Goal: Information Seeking & Learning: Learn about a topic

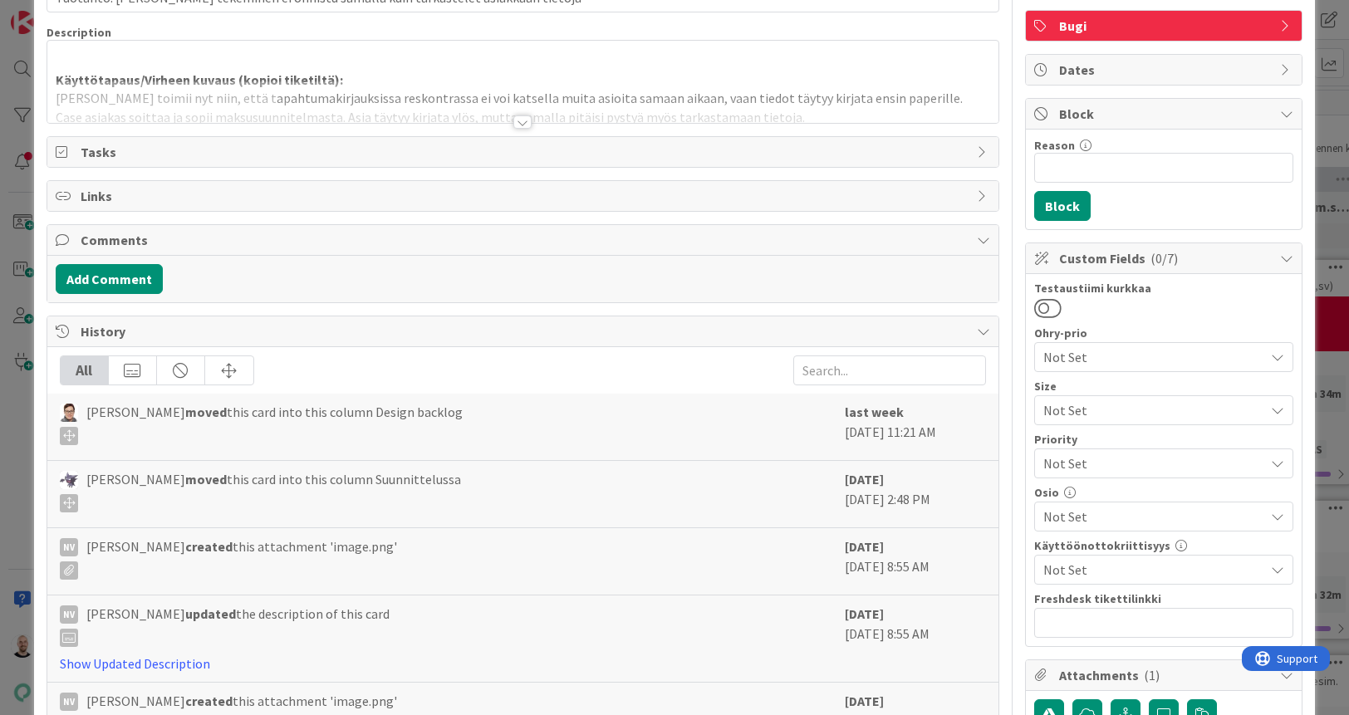
click at [521, 121] on div at bounding box center [522, 121] width 18 height 13
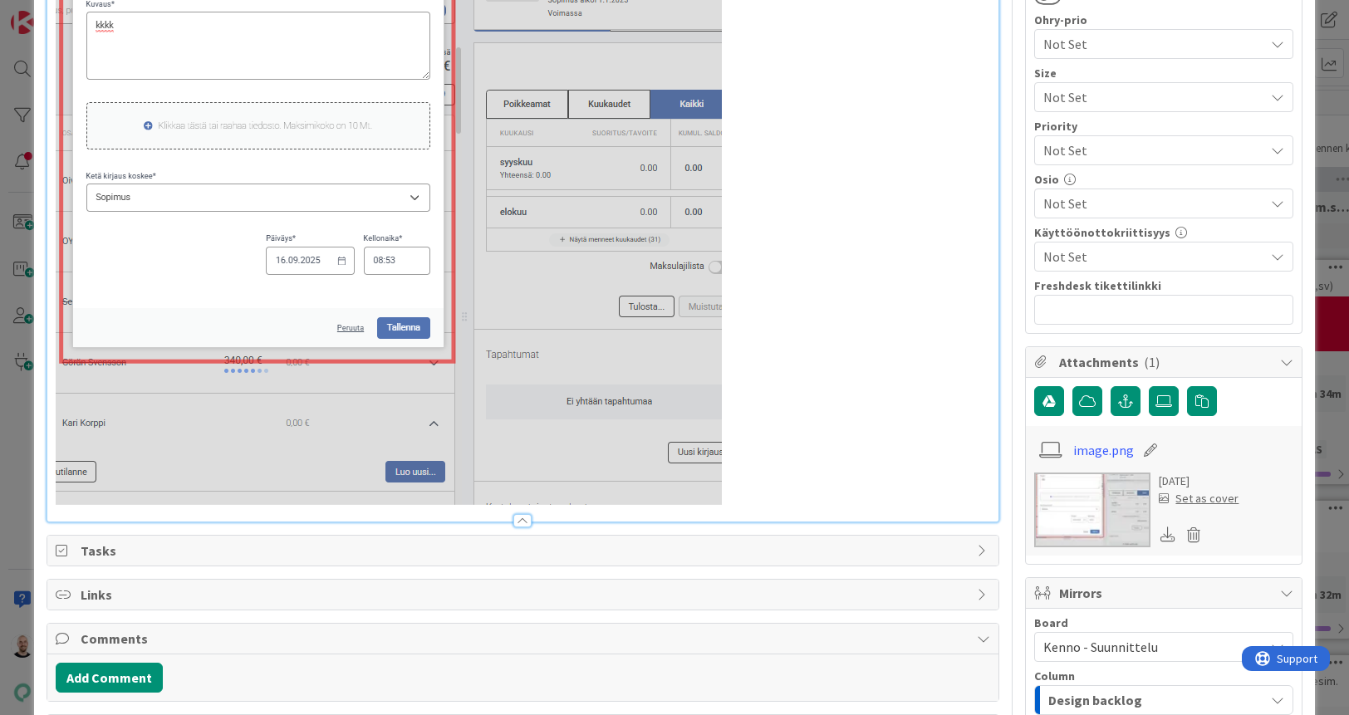
click at [798, 512] on div at bounding box center [523, 512] width 952 height 17
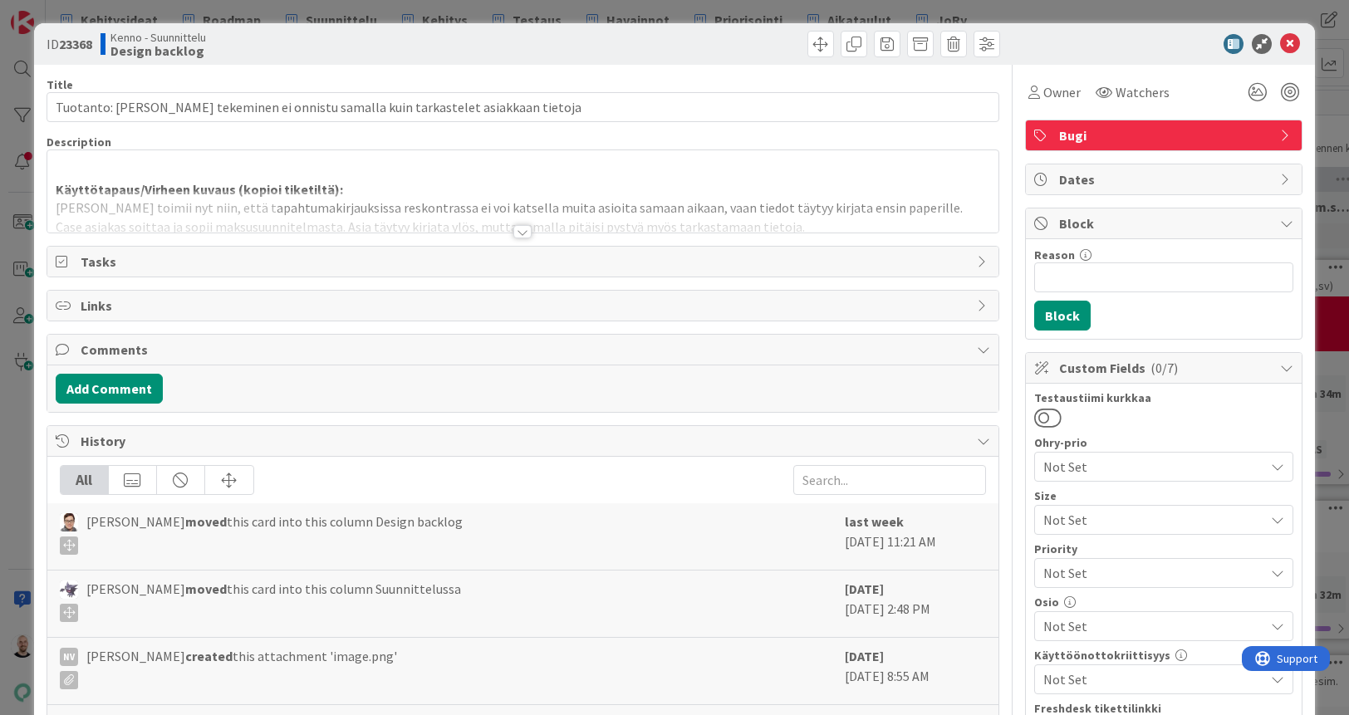
click at [522, 228] on div at bounding box center [522, 231] width 18 height 13
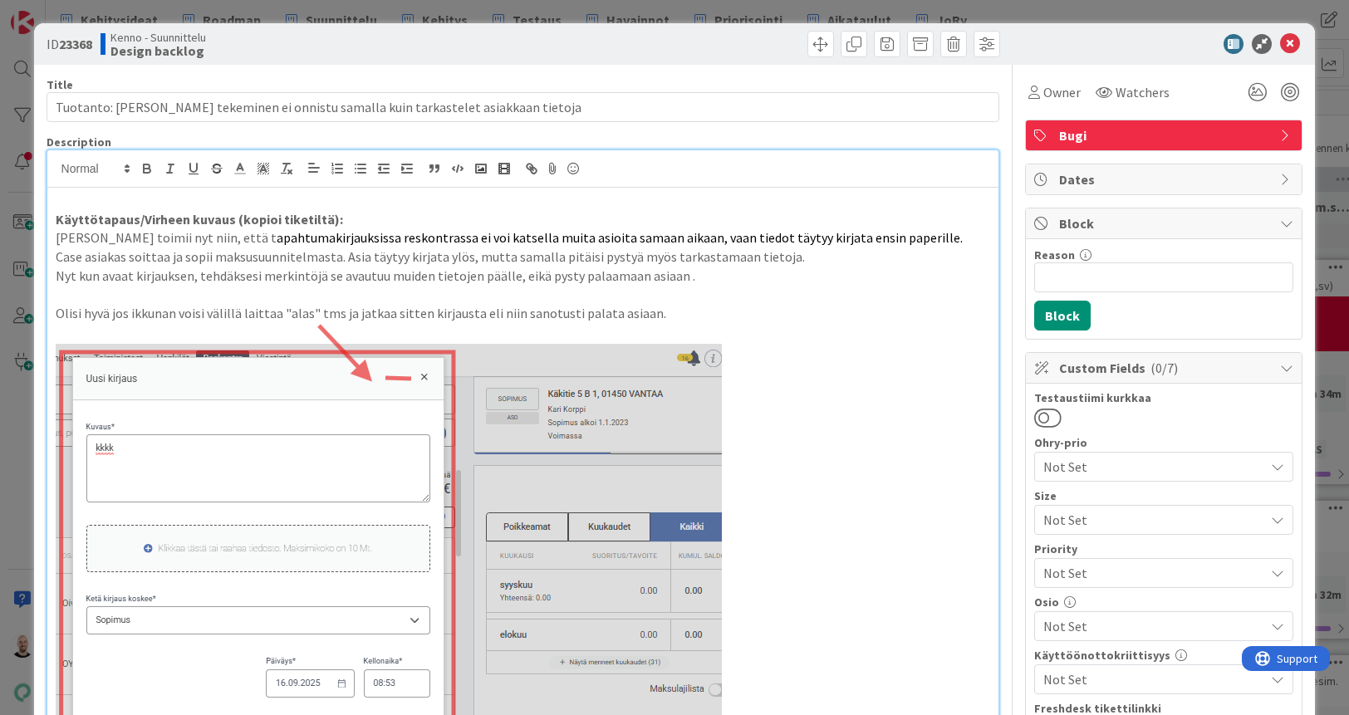
click at [745, 311] on p "Olisi hyvä jos ikkunan voisi välillä laittaa "alas" tms ja jatkaa sitten kirjau…" at bounding box center [523, 313] width 935 height 19
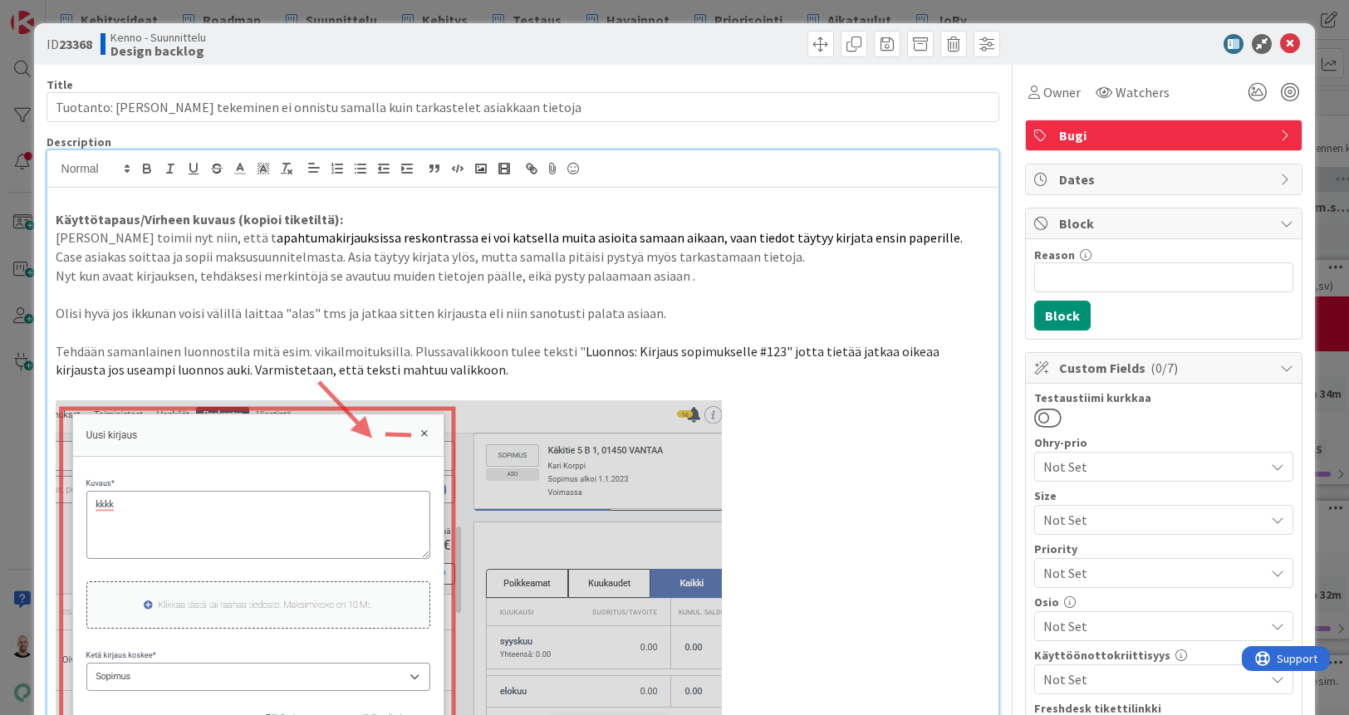
click at [365, 365] on span "Luonnos: Kirjaus sopimukselle #123" jotta tietää jatkaa oikeaa kirjausta jos us…" at bounding box center [499, 361] width 886 height 36
click at [66, 332] on p at bounding box center [523, 332] width 935 height 19
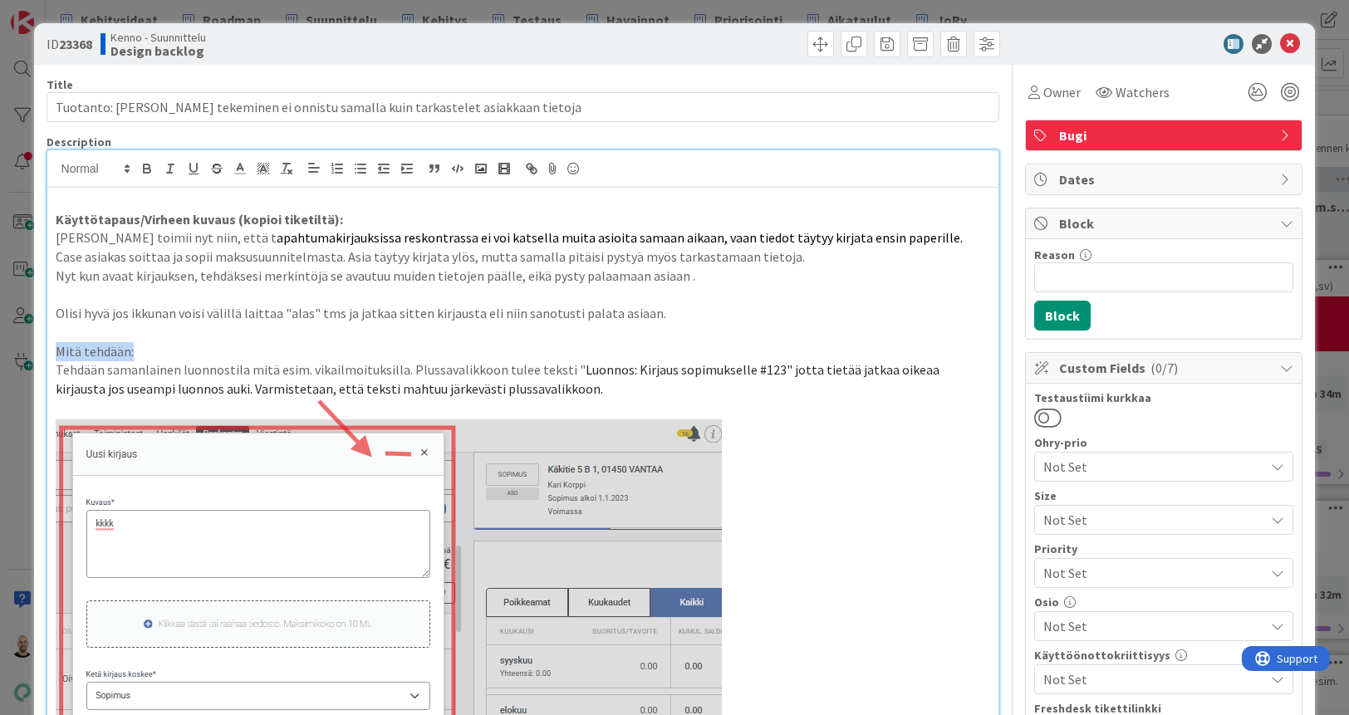
drag, startPoint x: 141, startPoint y: 346, endPoint x: 54, endPoint y: 346, distance: 87.2
click at [54, 346] on div "Käyttötapaus/Virheen kuvaus (kopioi tiketiltä): Kenno toimii nyt niin, että t a…" at bounding box center [523, 604] width 952 height 832
click at [144, 169] on icon "button" at bounding box center [147, 171] width 7 height 4
click at [148, 375] on span "Luonnos: Kirjaus sopimukselle #123" jotta tietää jatkaa oikeaa kirjausta jos us…" at bounding box center [499, 379] width 886 height 36
click at [105, 365] on p "Tehdään samanlainen luonnostila mitä esim. vikailmoituksilla. Plussavalikkoon t…" at bounding box center [523, 378] width 935 height 37
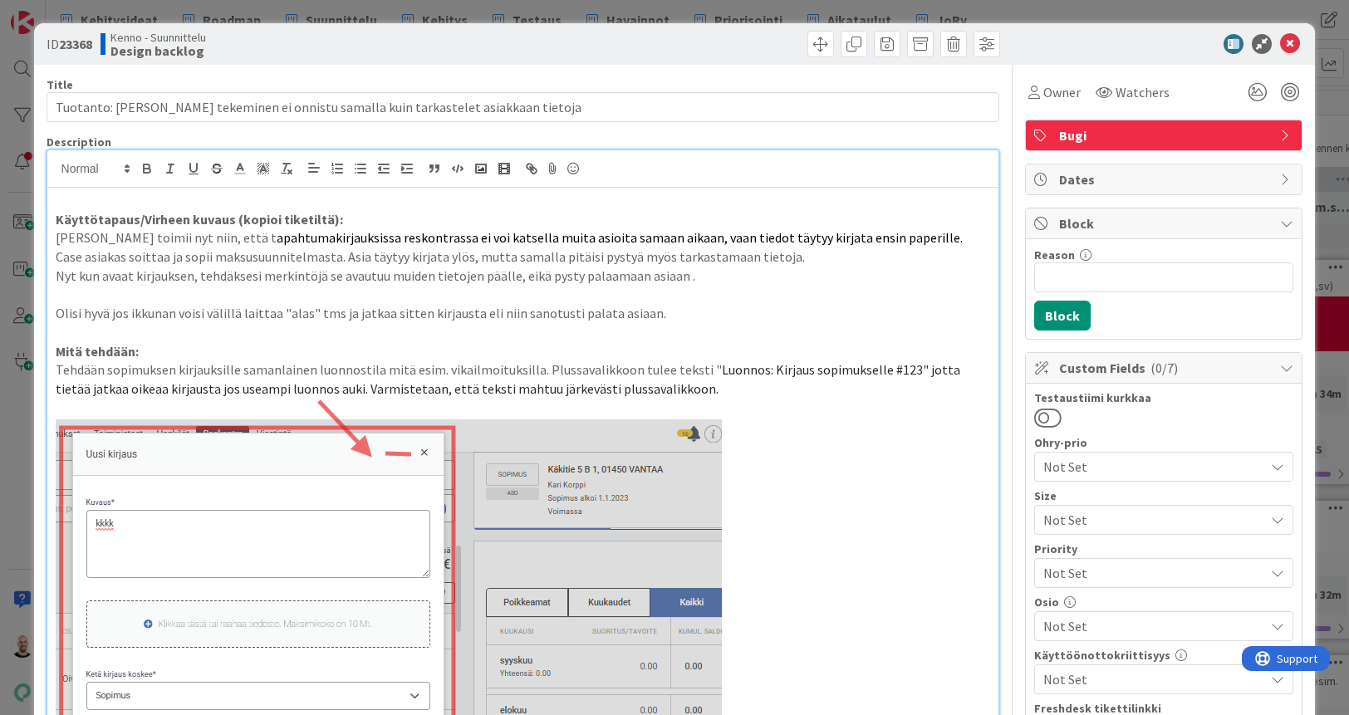
click at [176, 363] on p "Tehdään sopimuksen kirjauksille samanlainen luonnostila mitä esim. vikailmoituk…" at bounding box center [523, 378] width 935 height 37
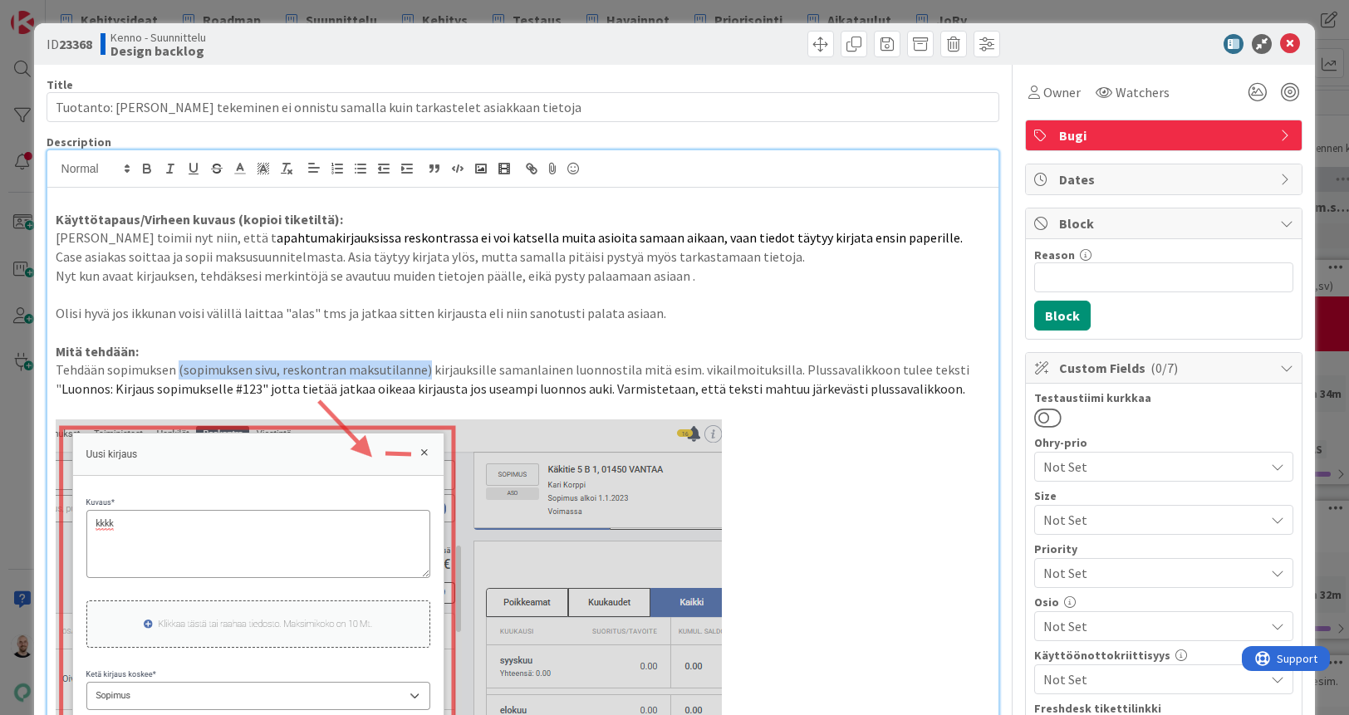
drag, startPoint x: 177, startPoint y: 362, endPoint x: 421, endPoint y: 362, distance: 244.2
click at [421, 362] on p "Tehdään sopimuksen (sopimuksen sivu, reskontran maksutilanne) kirjauksille sama…" at bounding box center [523, 378] width 935 height 37
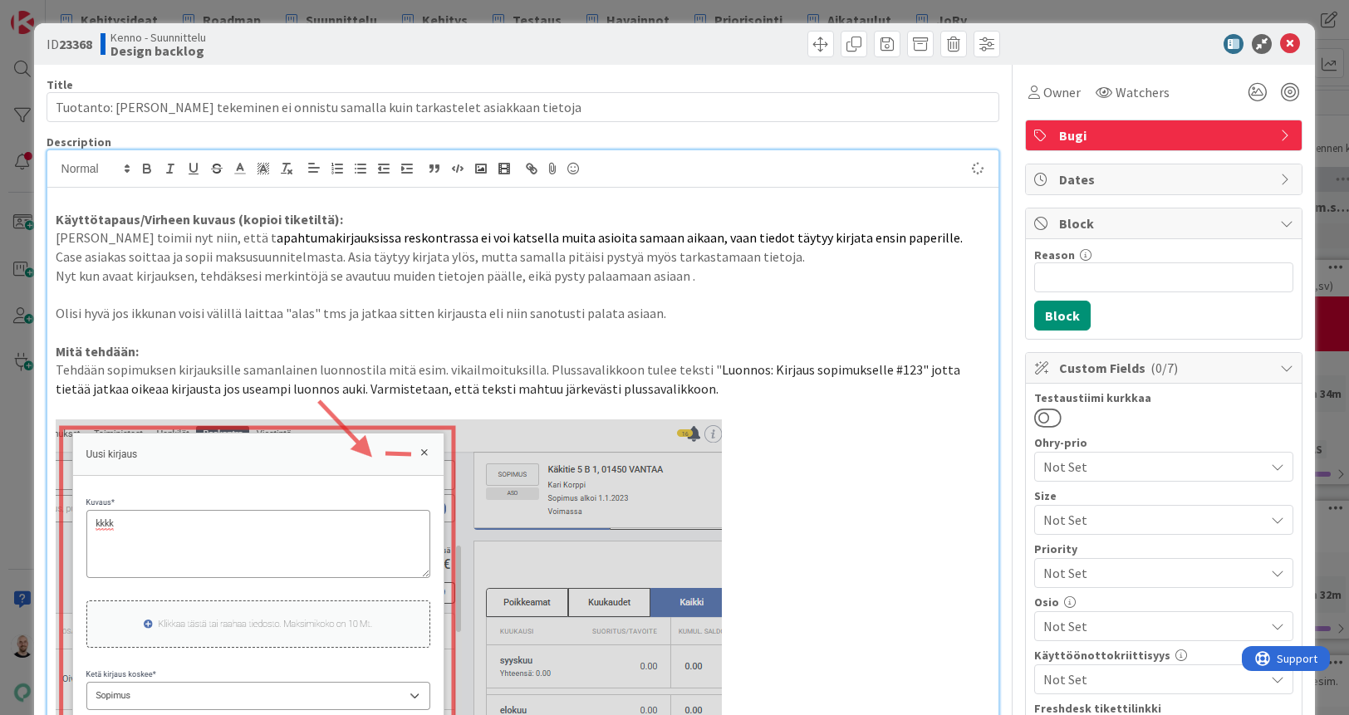
click at [238, 364] on p "Tehdään sopimuksen kirjauksille samanlainen luonnostila mitä esim. vikailmoituk…" at bounding box center [523, 378] width 935 height 37
click at [789, 363] on p "Tehdään sopimuksen kirjauksille (sopimuksen sivu, reskontran maksutilanne) sama…" at bounding box center [523, 378] width 935 height 37
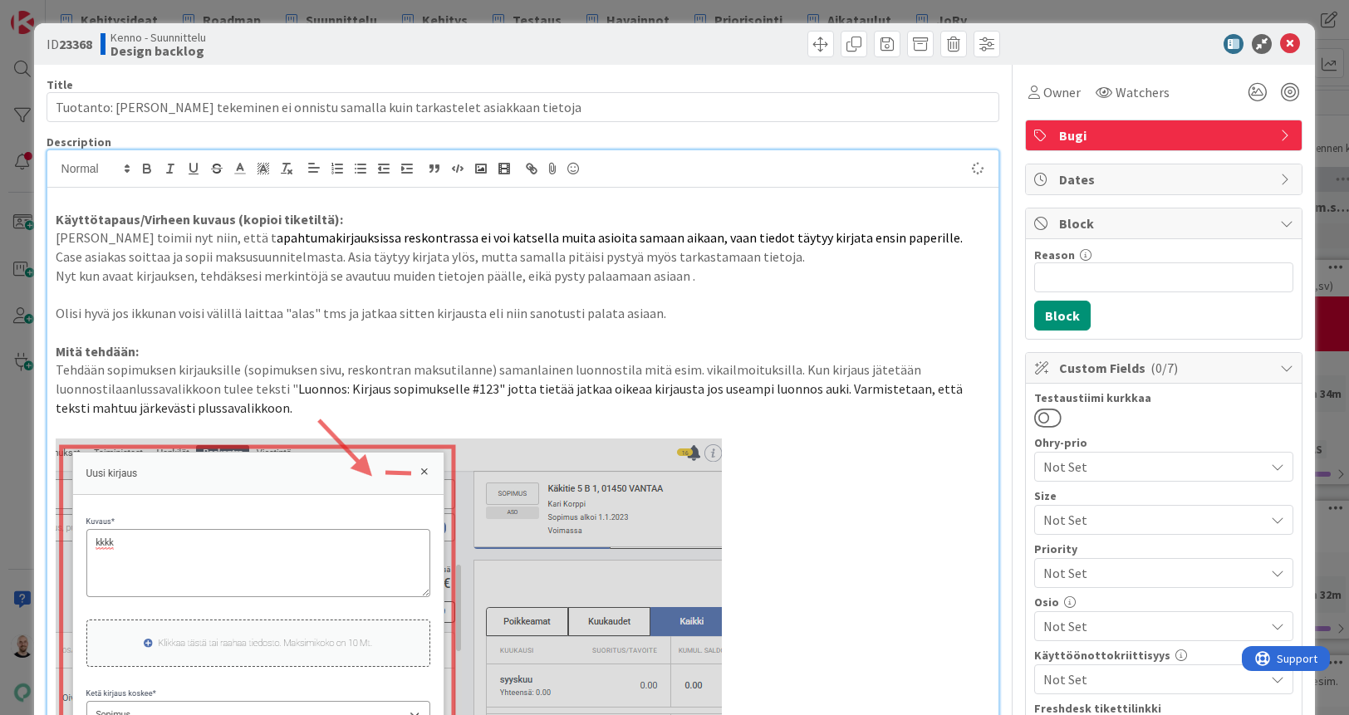
click at [927, 365] on p "Tehdään sopimuksen kirjauksille (sopimuksen sivu, reskontran maksutilanne) sama…" at bounding box center [523, 388] width 935 height 56
click at [130, 381] on p "Tehdään sopimuksen kirjauksille (sopimuksen sivu, reskontran maksutilanne) sama…" at bounding box center [523, 388] width 935 height 56
click at [615, 384] on span "Luonnos: Kirjaus sopimukselle #123" jotta tietää jatkaa oikeaa kirjausta jos us…" at bounding box center [515, 398] width 919 height 36
click at [321, 395] on p "Tehdään sopimuksen kirjauksille (sopimuksen sivu, reskontran maksutilanne) sama…" at bounding box center [523, 388] width 935 height 56
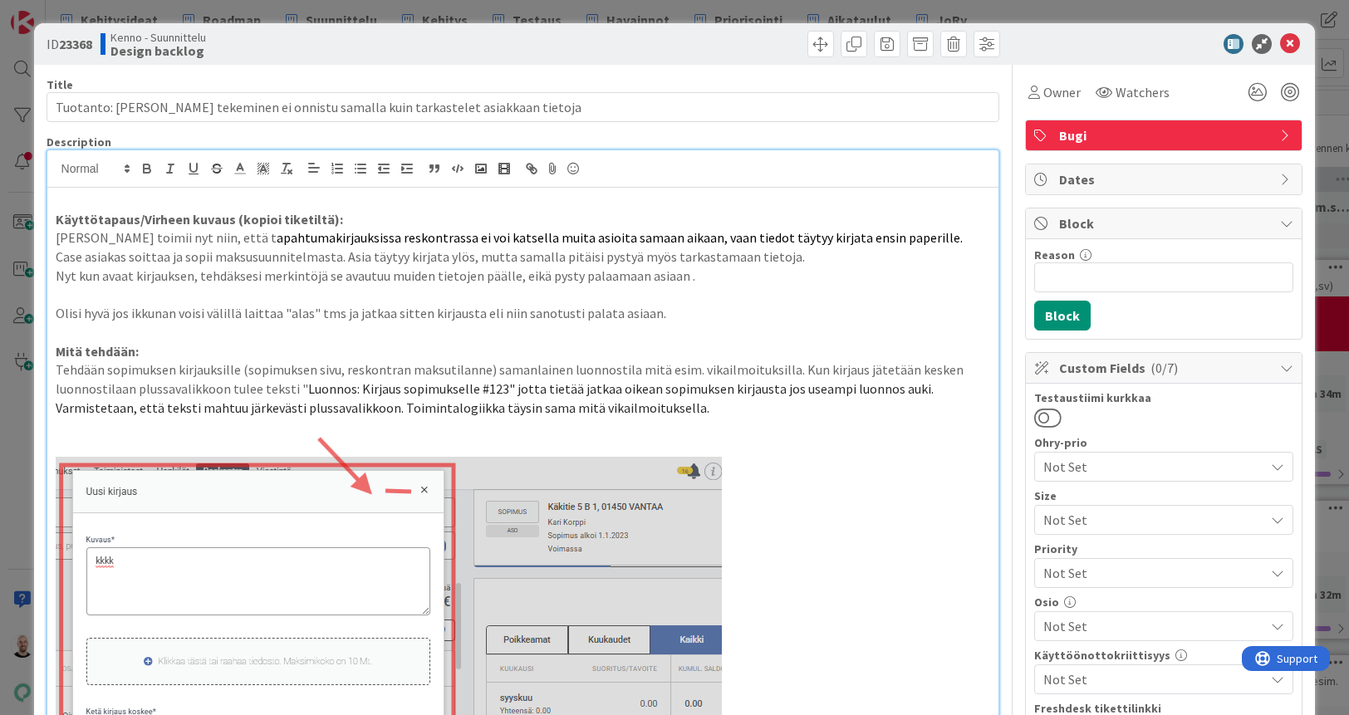
click at [490, 15] on div "ID 23368 Kenno - Suunnittelu Design backlog Title 84 / 128 Tuotanto: Kirjauksen…" at bounding box center [674, 357] width 1349 height 715
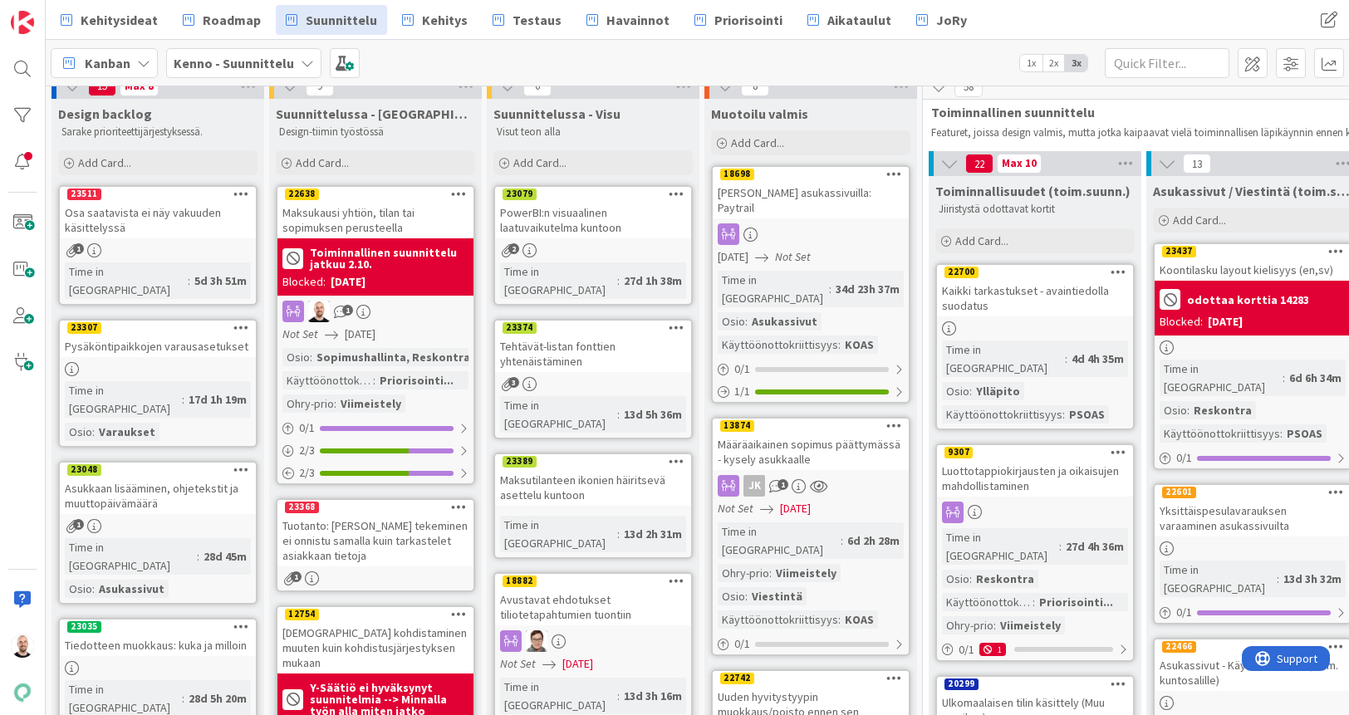
scroll to position [16, 0]
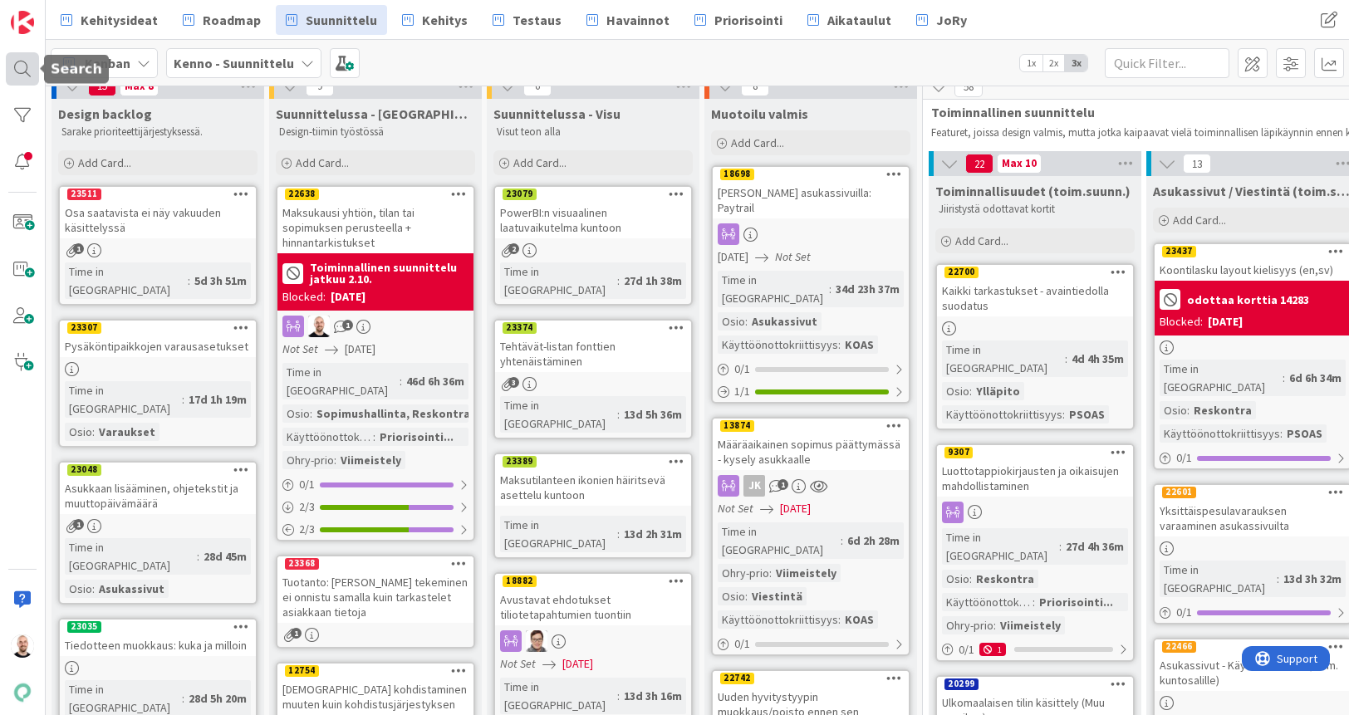
click at [20, 69] on div at bounding box center [22, 68] width 33 height 33
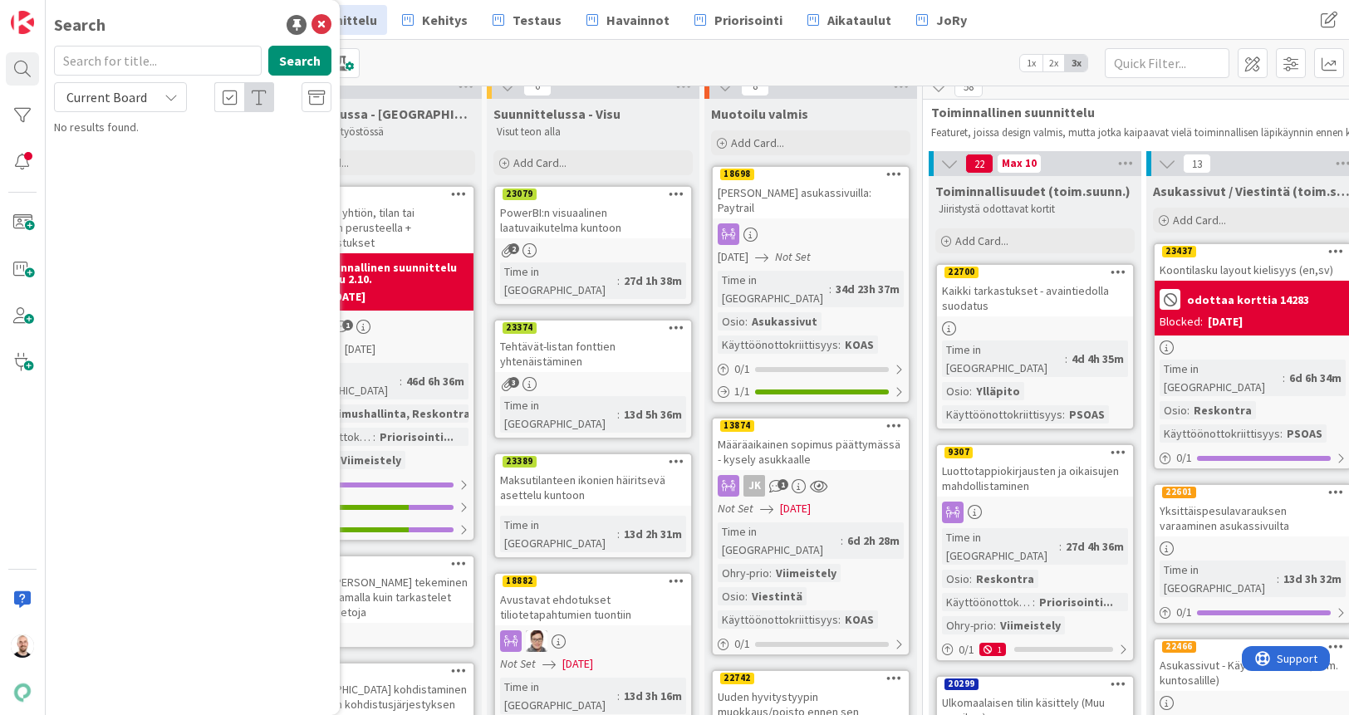
click at [71, 70] on input "text" at bounding box center [158, 61] width 208 height 30
type input "kohdistumattomat"
click at [120, 110] on div "Current Board" at bounding box center [120, 97] width 133 height 30
click at [128, 156] on span "All Boards" at bounding box center [149, 166] width 173 height 25
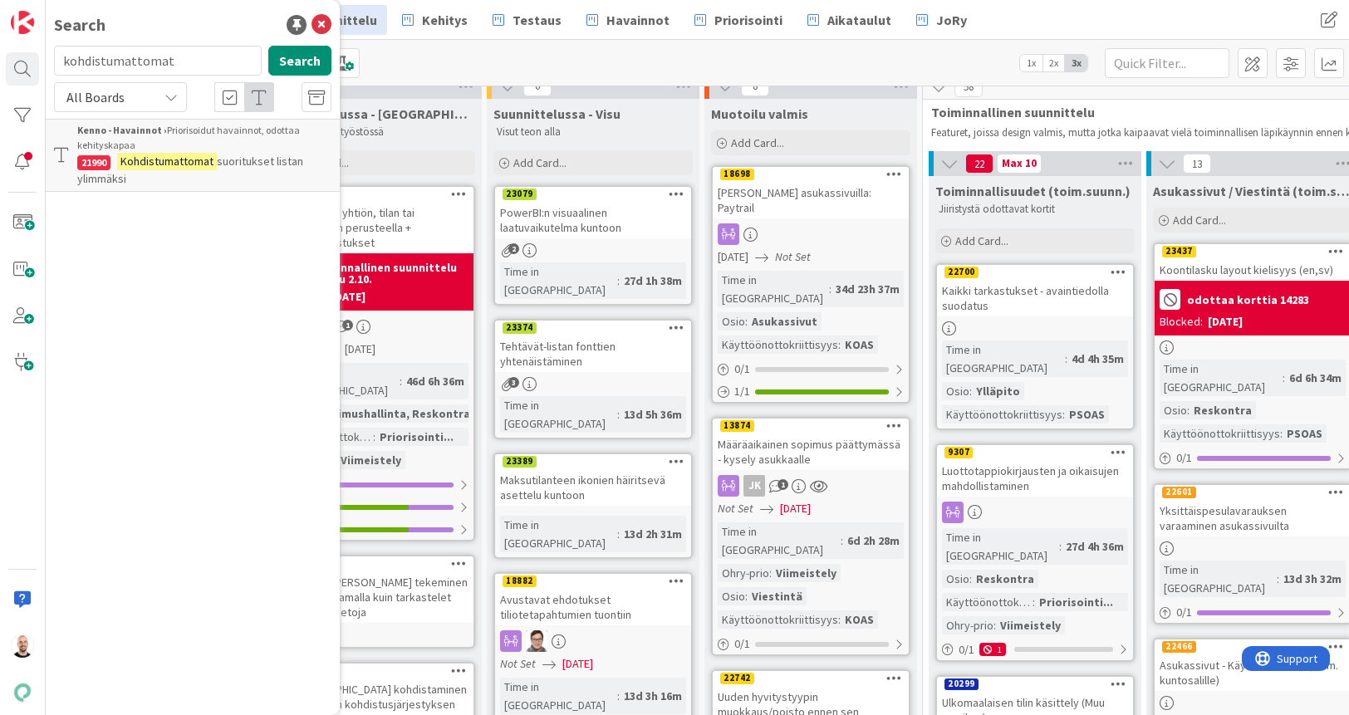
click at [240, 169] on p "Kohdistumattomat suoritukset listan ylimmäksi" at bounding box center [204, 170] width 254 height 35
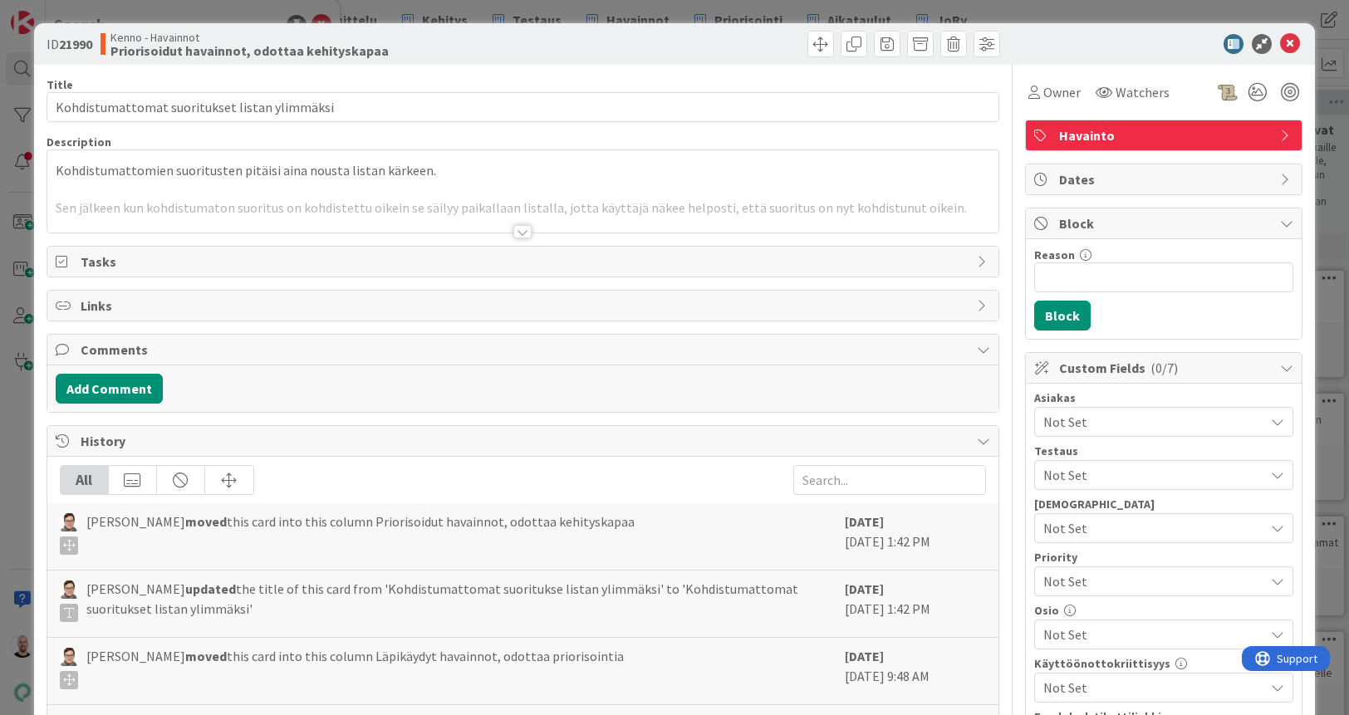
click at [527, 234] on div at bounding box center [522, 231] width 18 height 13
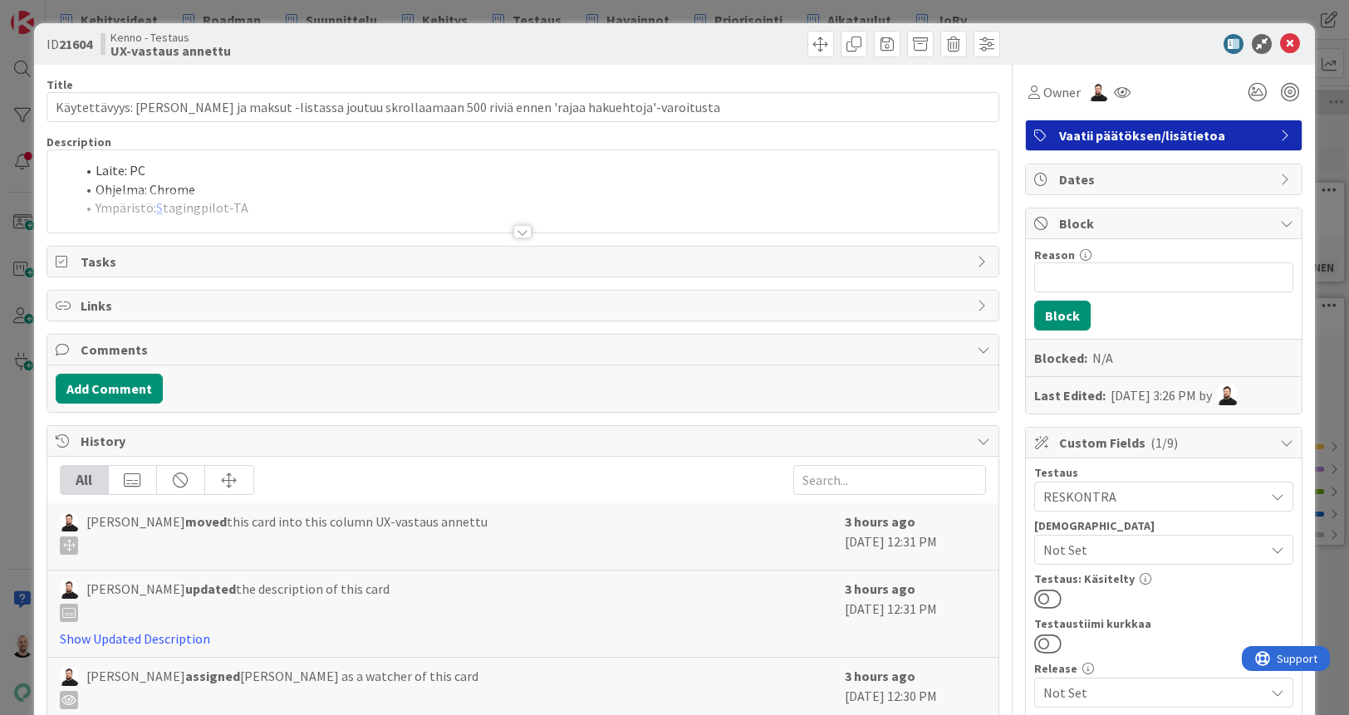
click at [522, 233] on div at bounding box center [522, 231] width 18 height 13
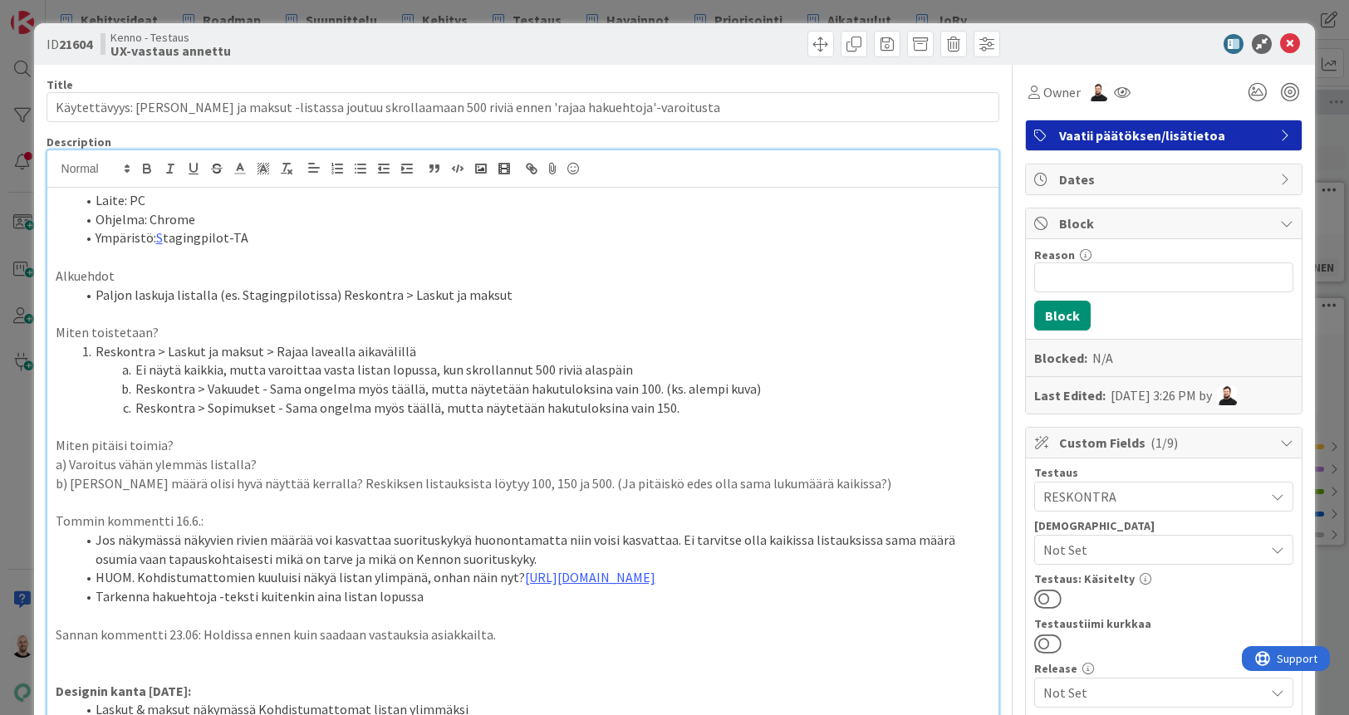
click at [914, 12] on div "ID 21604 Kenno - Testaus UX-vastaus annettu Title 106 / 128 Käytettävyys: Lasku…" at bounding box center [674, 357] width 1349 height 715
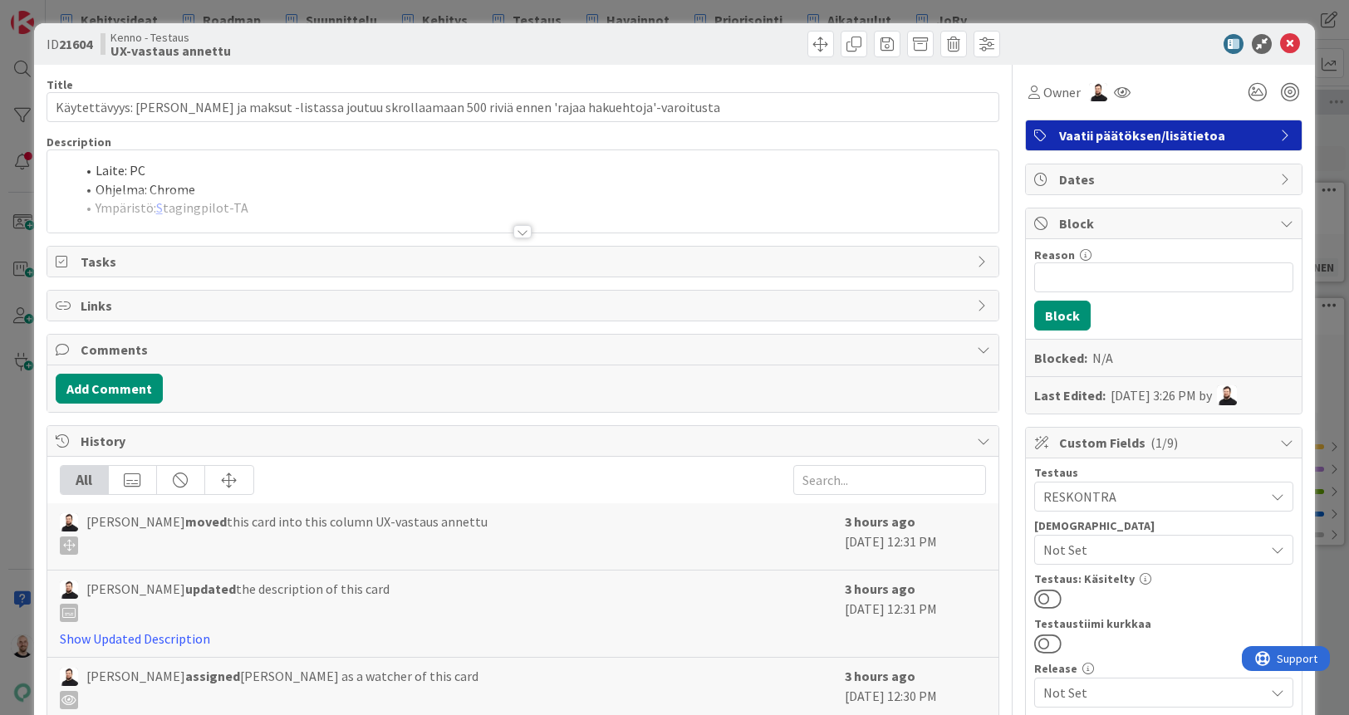
click at [522, 231] on div at bounding box center [522, 231] width 18 height 13
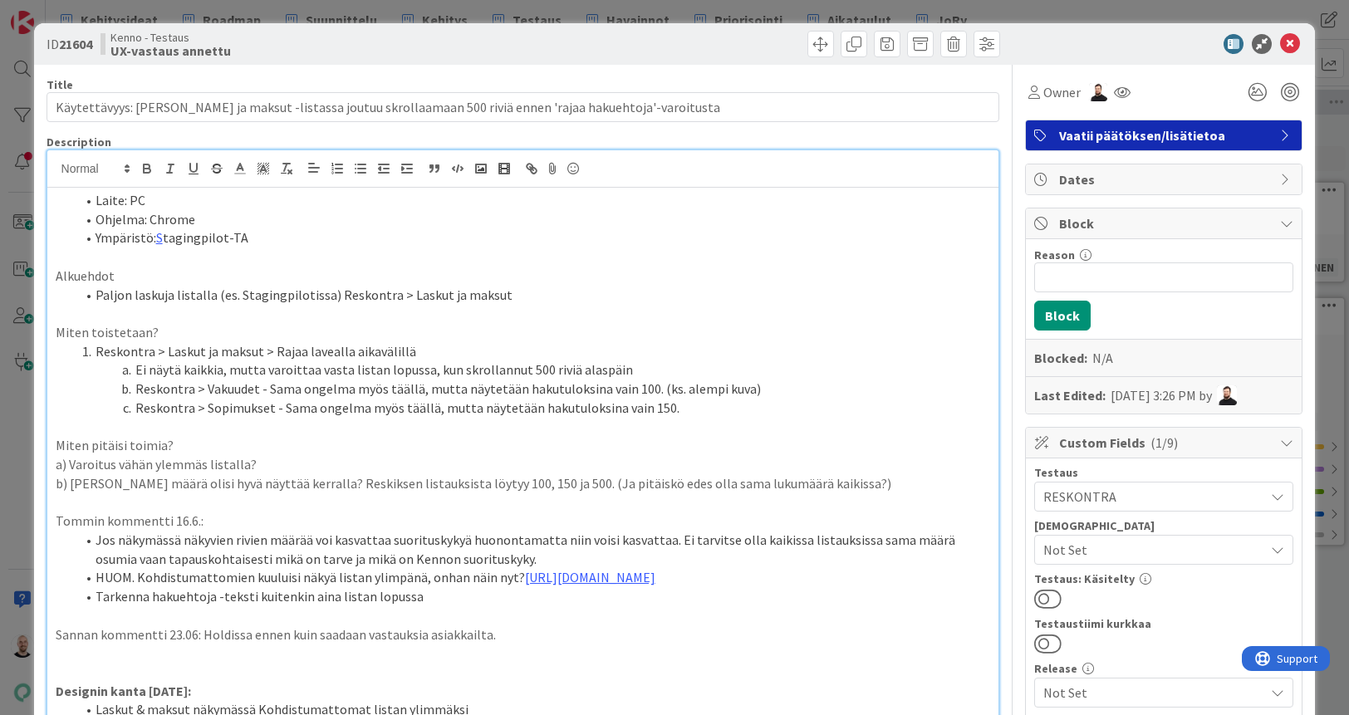
click at [1007, 15] on div "ID 21604 Kenno - Testaus UX-vastaus annettu Title 106 / 128 Käytettävyys: Lasku…" at bounding box center [674, 357] width 1349 height 715
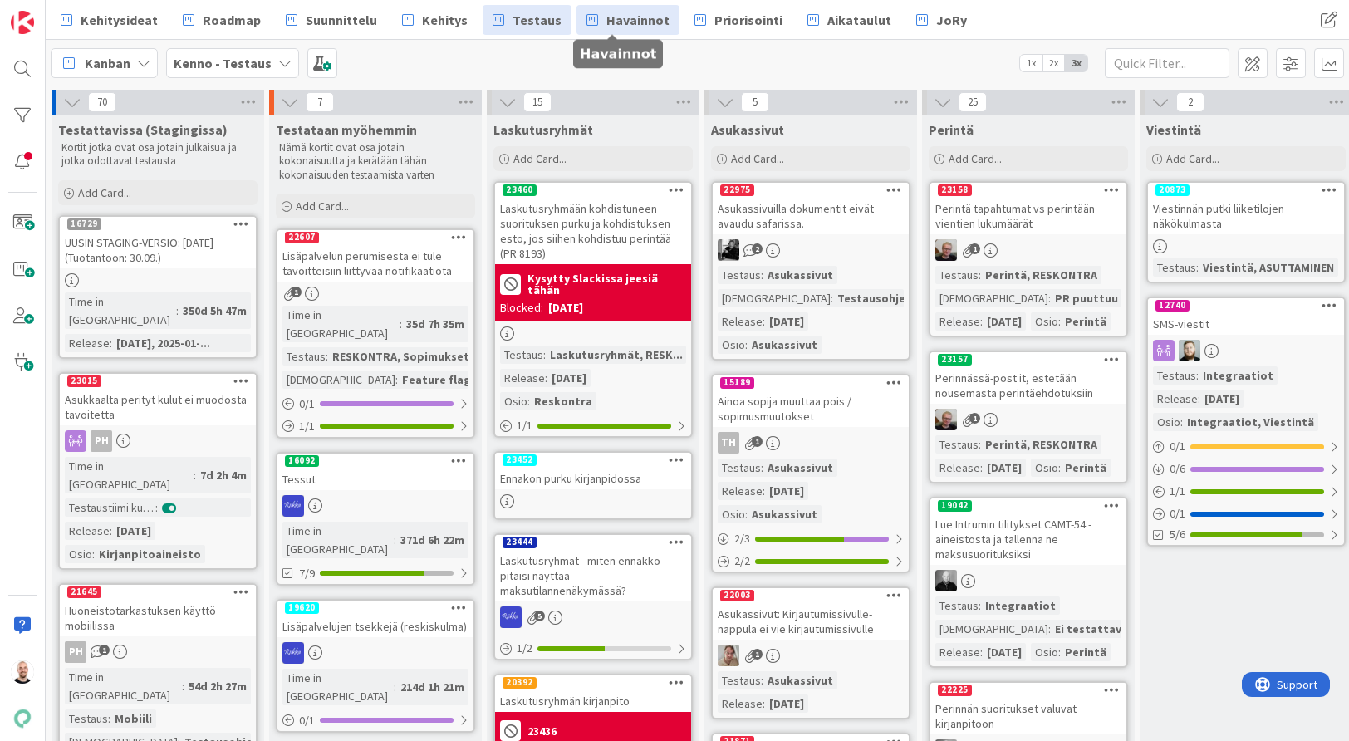
click at [624, 18] on span "Havainnot" at bounding box center [637, 20] width 63 height 20
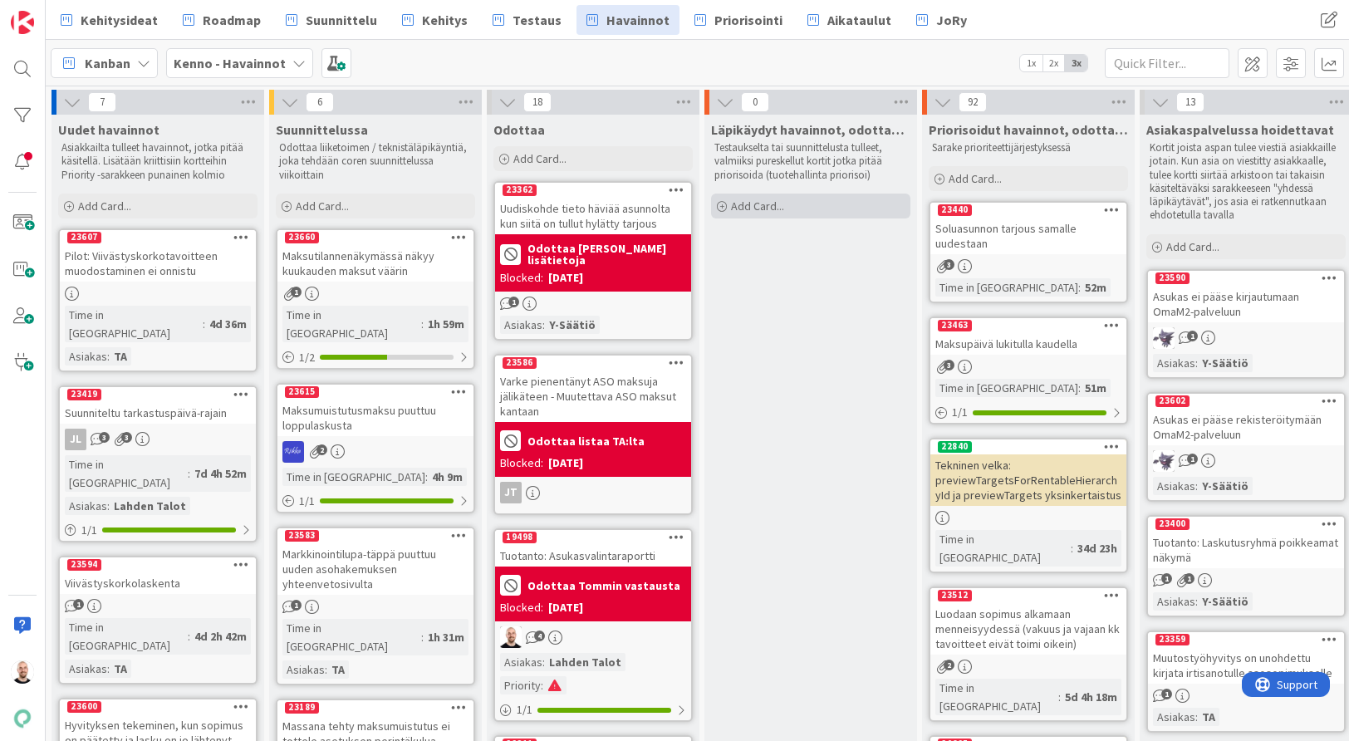
click at [809, 202] on div "Add Card..." at bounding box center [810, 206] width 199 height 25
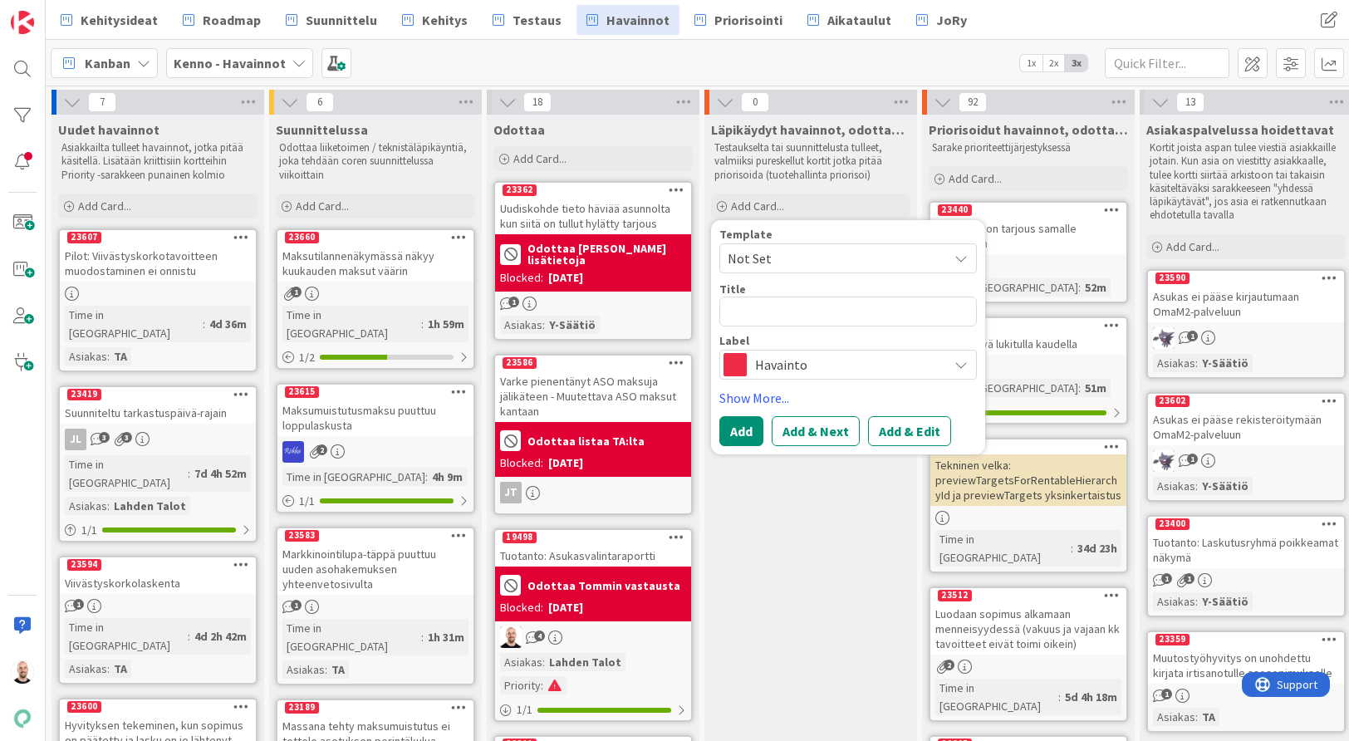
type textarea "x"
type textarea "N"
type textarea "x"
type textarea "Na"
type textarea "x"
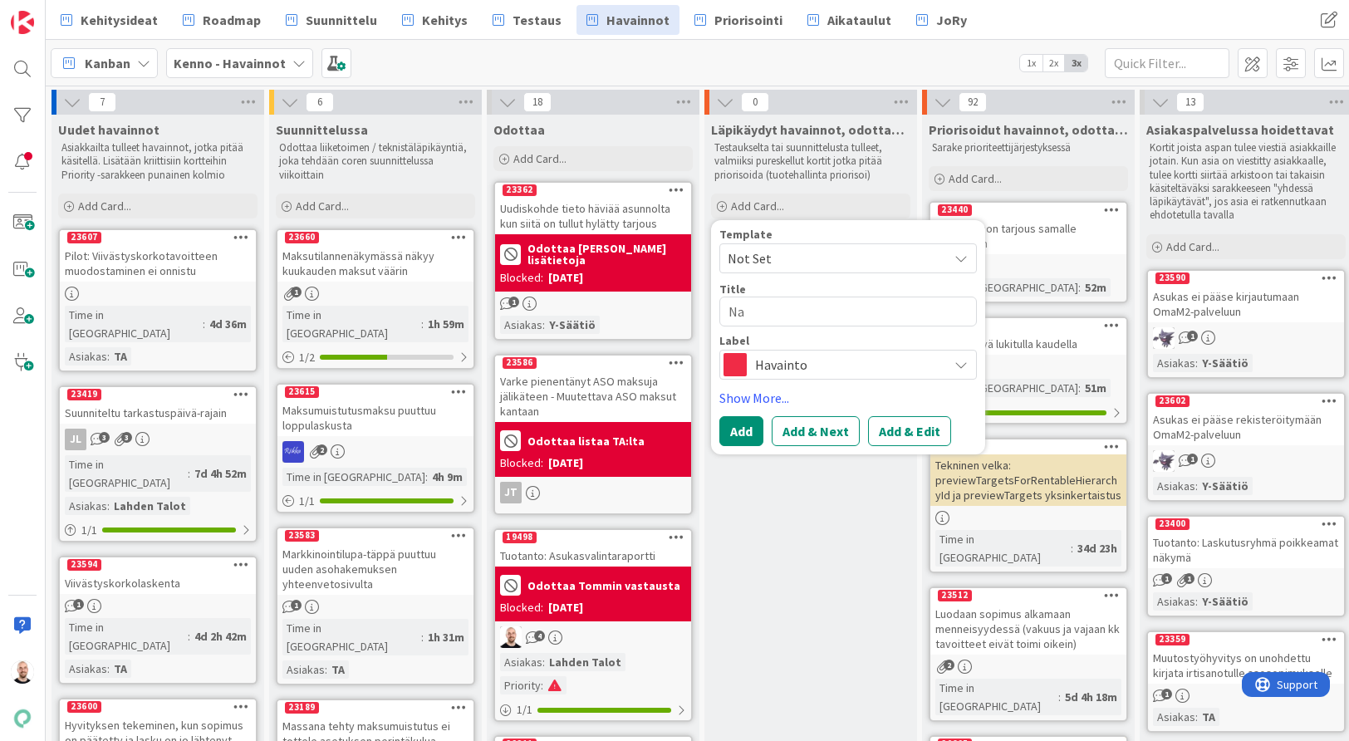
type textarea "Nap"
type textarea "x"
type textarea "Napp"
type textarea "x"
type textarea "Nappu"
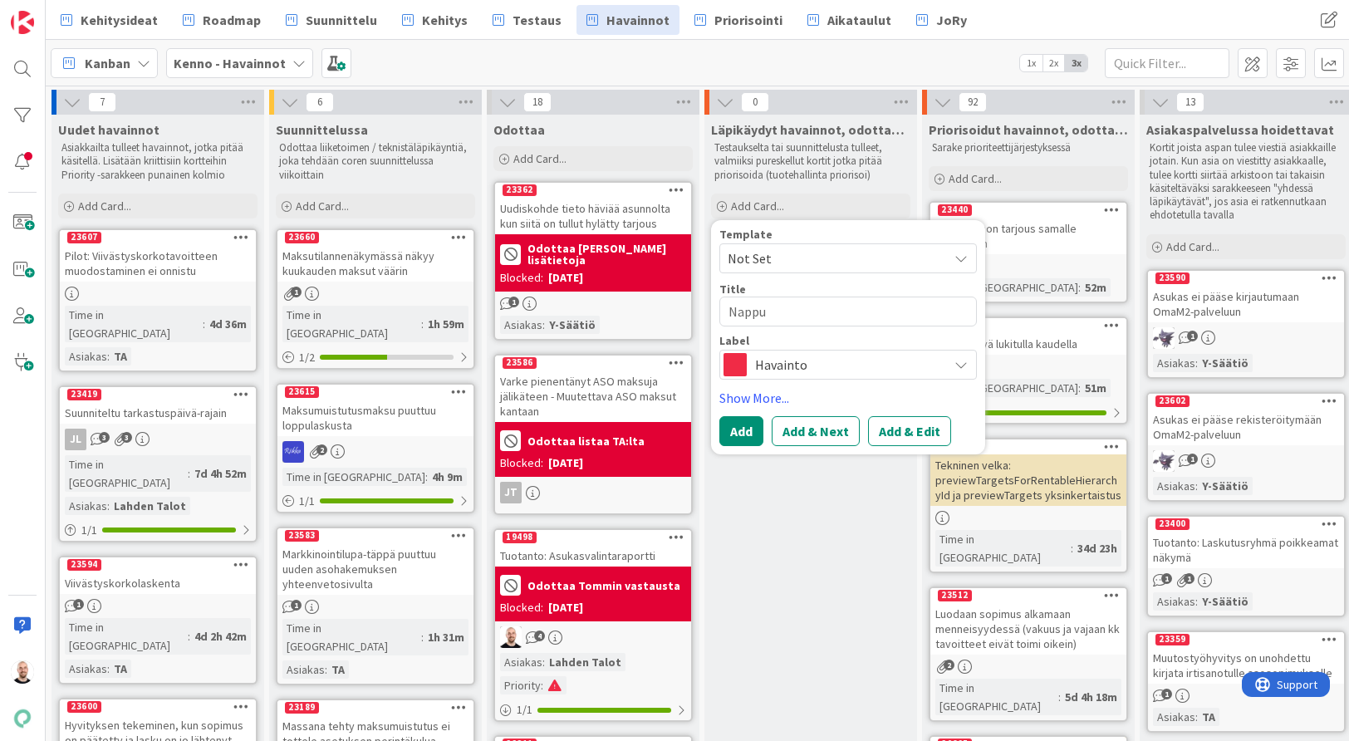
type textarea "x"
type textarea "Nappul"
type textarea "x"
type textarea "Nappula"
type textarea "x"
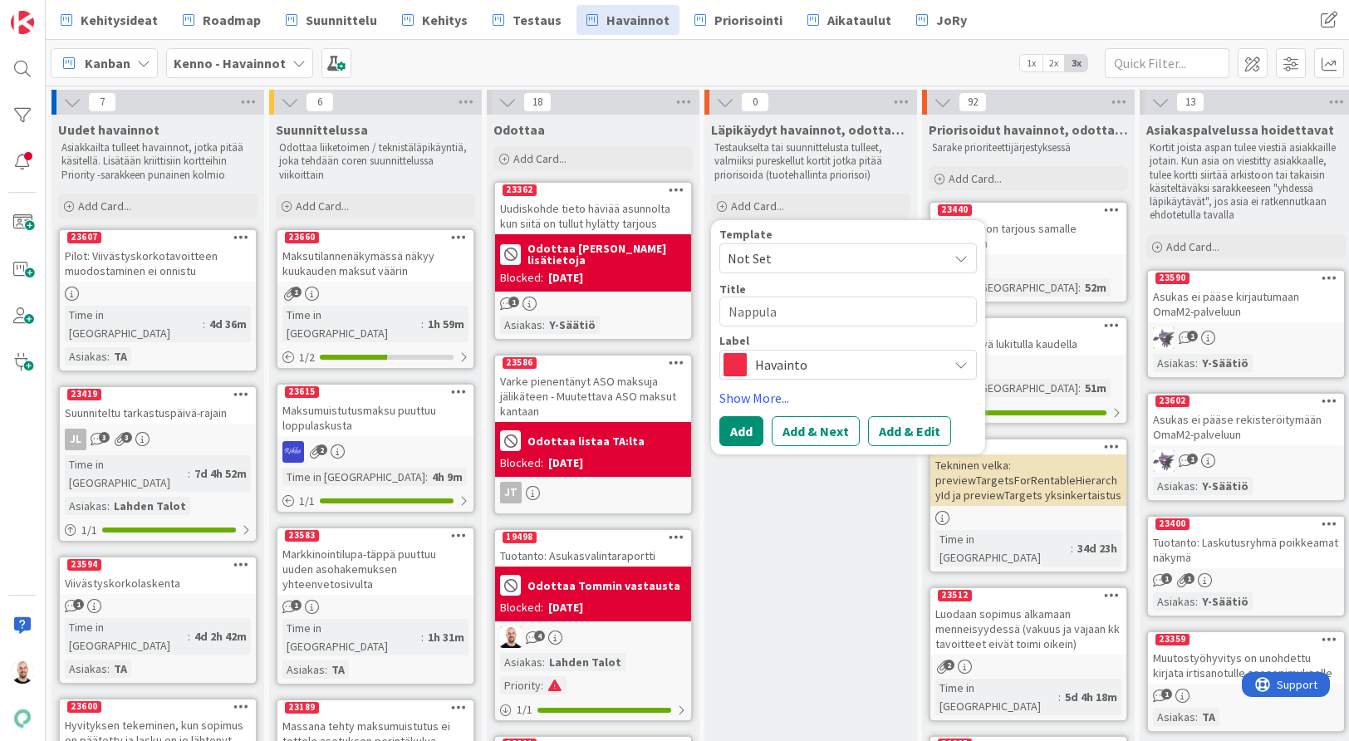
type textarea "Nappulat"
type textarea "x"
type textarea "Nappulat"
type textarea "x"
type textarea "Nappulat e"
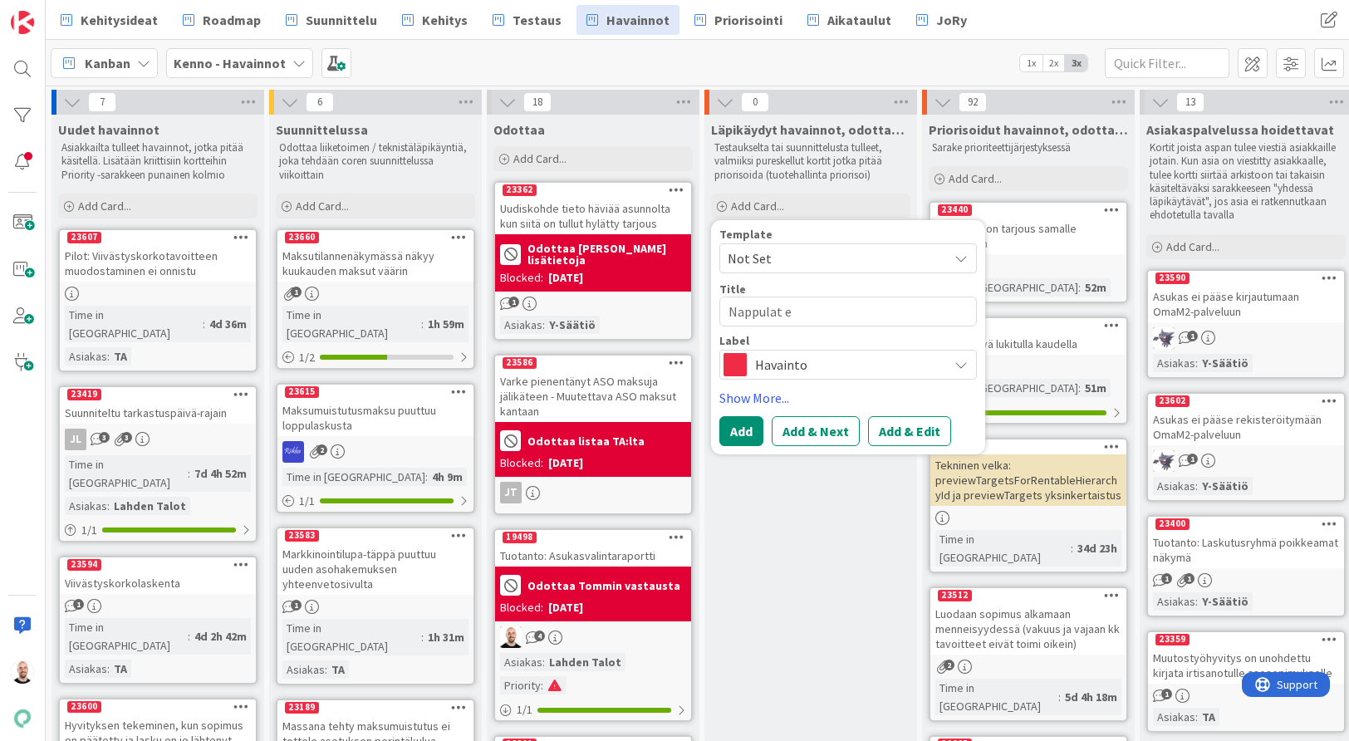
type textarea "x"
type textarea "Nappulat ei"
type textarea "x"
type textarea "Nappulat ei"
type textarea "x"
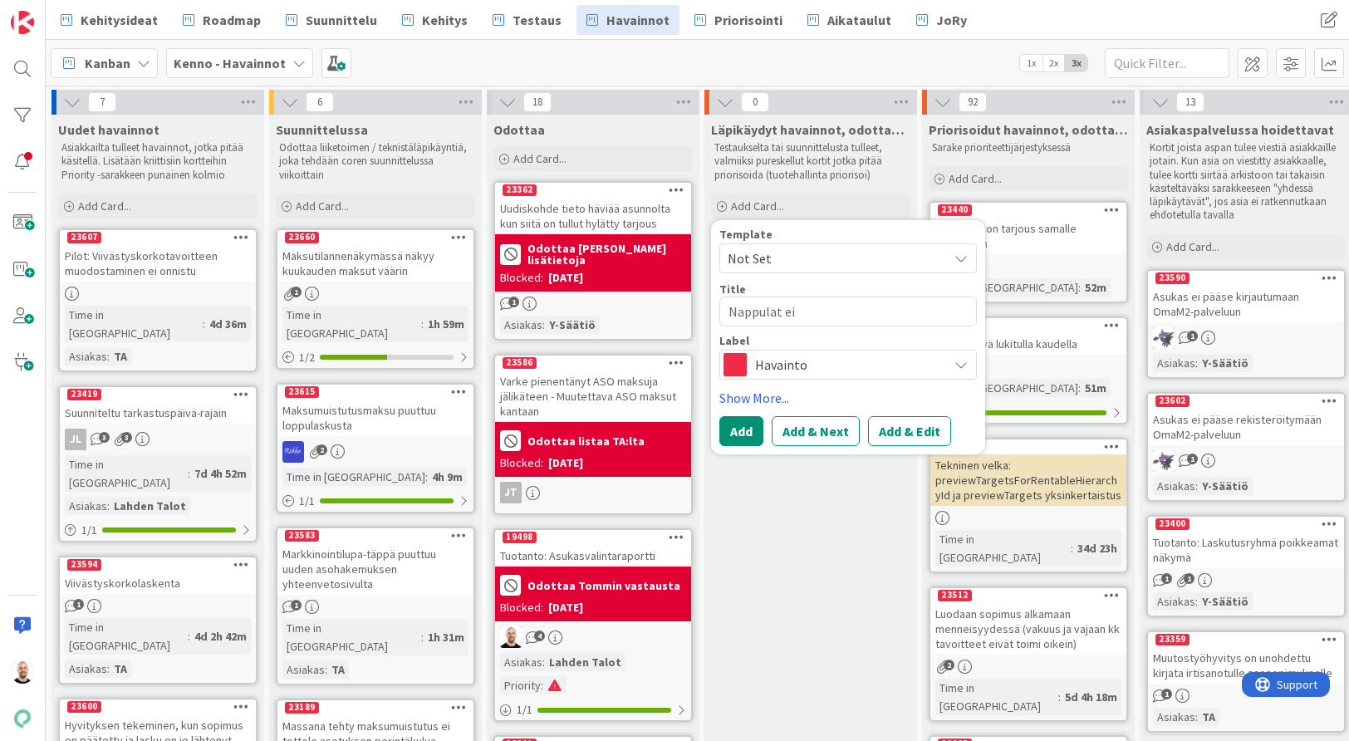
type textarea "Nappulat ei l"
type textarea "x"
type textarea "Nappulat ei li"
type textarea "x"
type textarea "Nappulat ei lin"
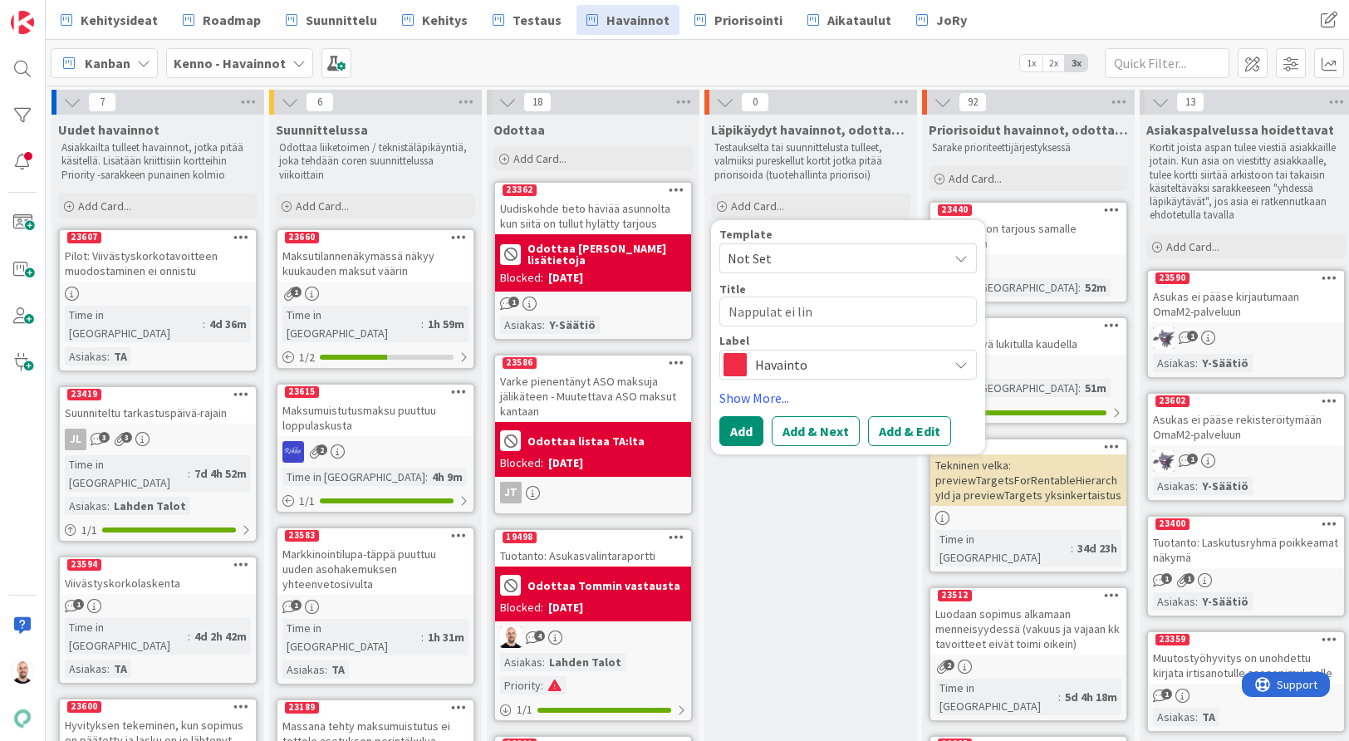
type textarea "x"
type textarea "Nappulat ei linj"
type textarea "x"
type textarea "Nappulat ei linja"
type textarea "x"
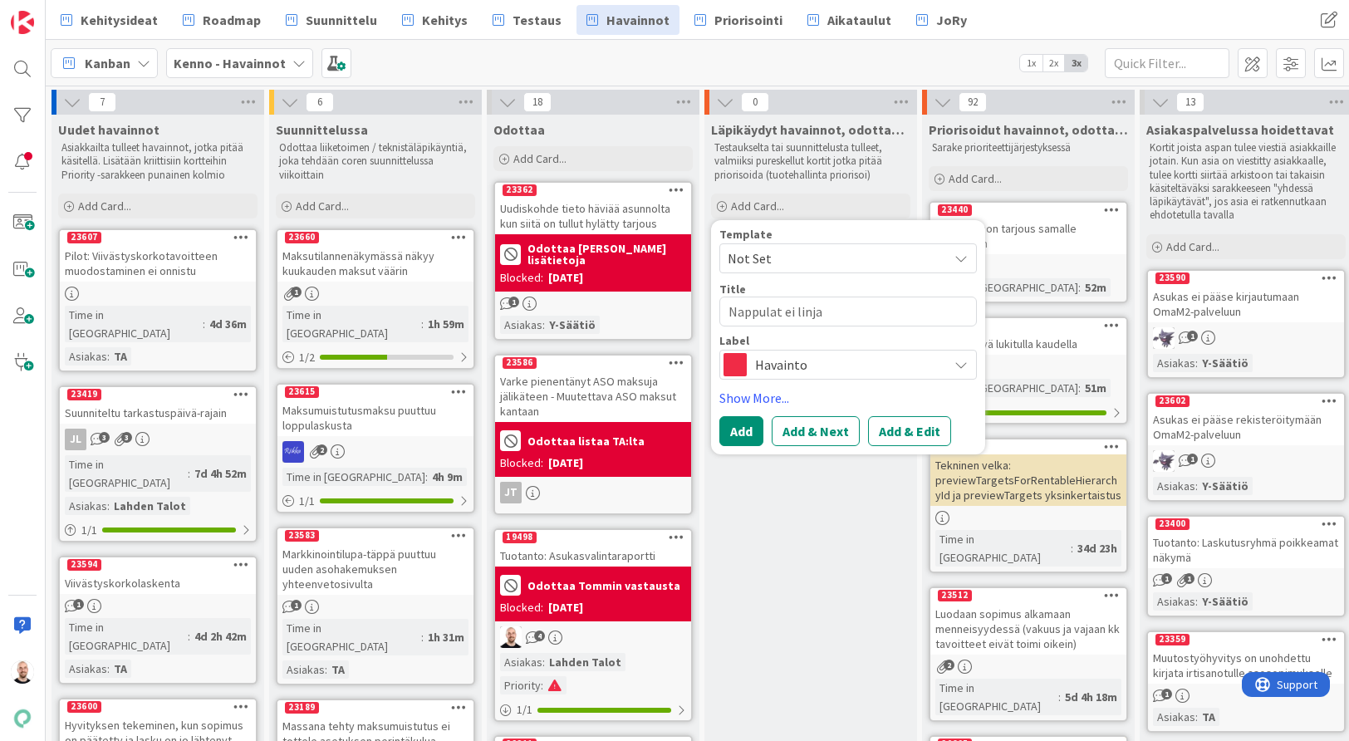
type textarea "Nappulat ei linjas"
type textarea "x"
type textarea "Nappulat ei linjass"
type textarea "x"
type textarea "Nappulat ei linjassa"
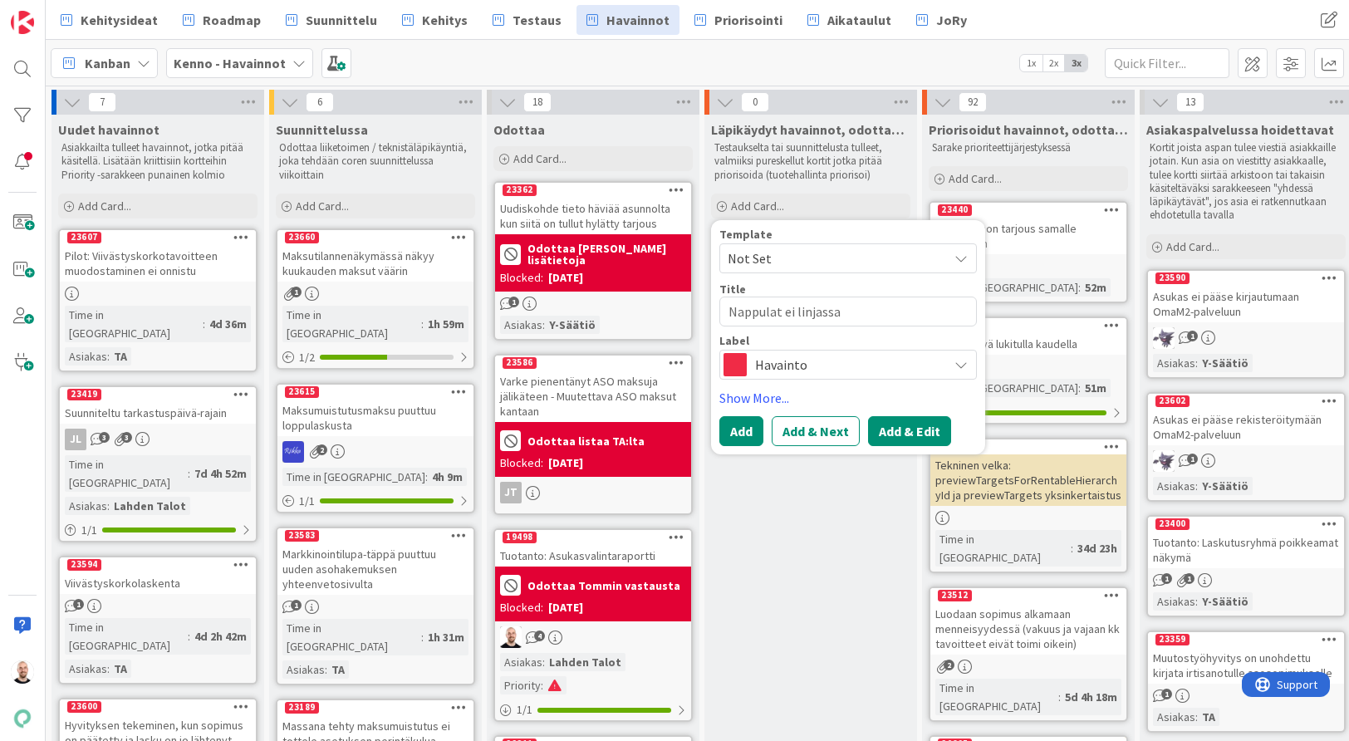
click at [914, 431] on button "Add & Edit" at bounding box center [909, 431] width 83 height 30
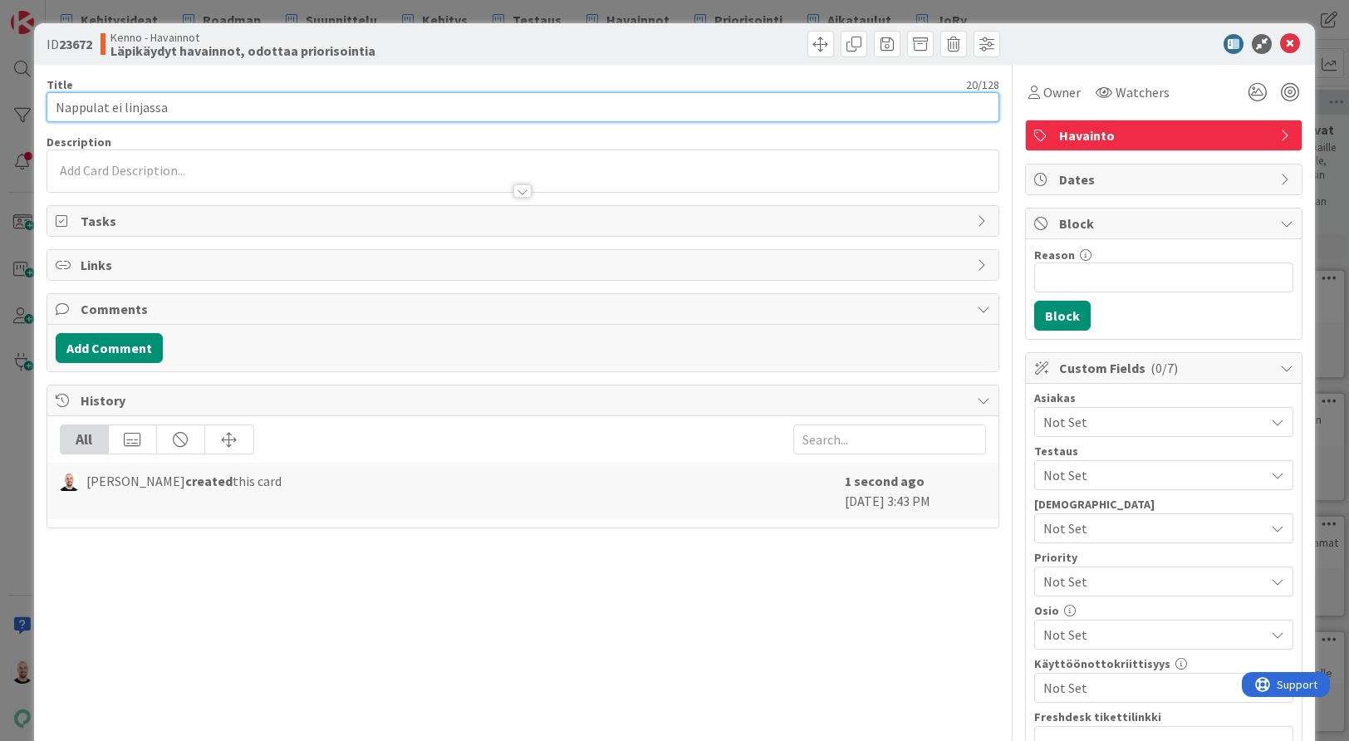
click at [99, 107] on input "Nappulat ei linjassa" at bounding box center [524, 107] width 954 height 30
click at [61, 105] on input "Nappulat ei linjassa" at bounding box center [524, 107] width 954 height 30
click at [56, 105] on input "Nappulat ei linjassa" at bounding box center [524, 107] width 954 height 30
type input "Huoneiston sopimusvälilehti: Nappulat ei linjassa"
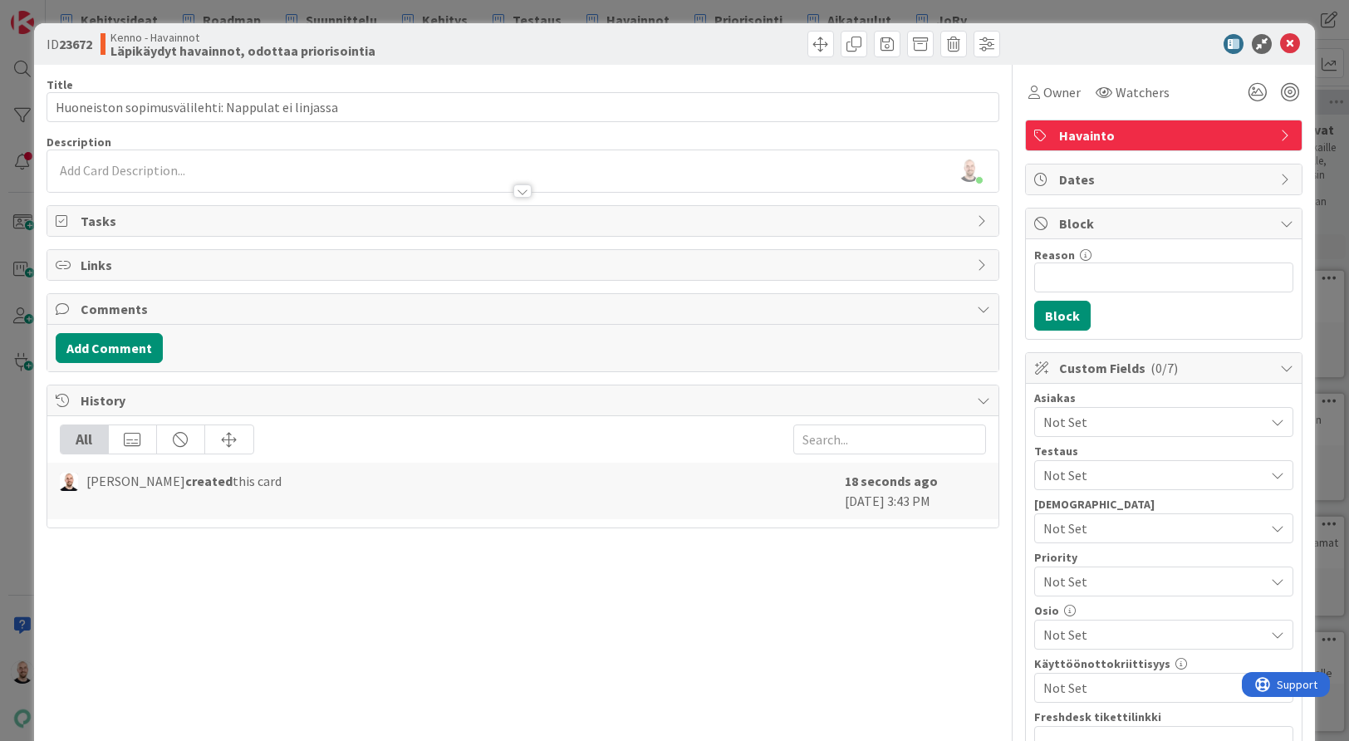
click at [228, 178] on div at bounding box center [523, 182] width 952 height 17
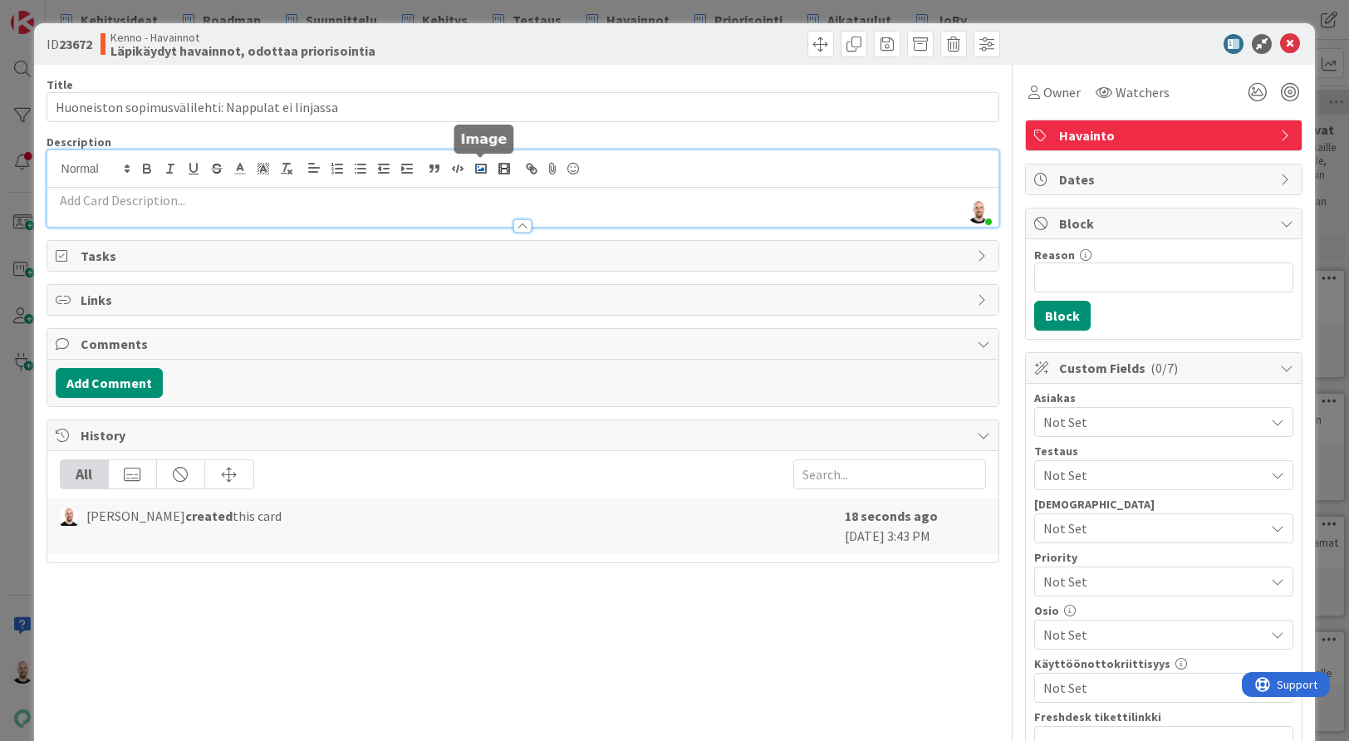
click at [480, 167] on icon "button" at bounding box center [480, 168] width 15 height 15
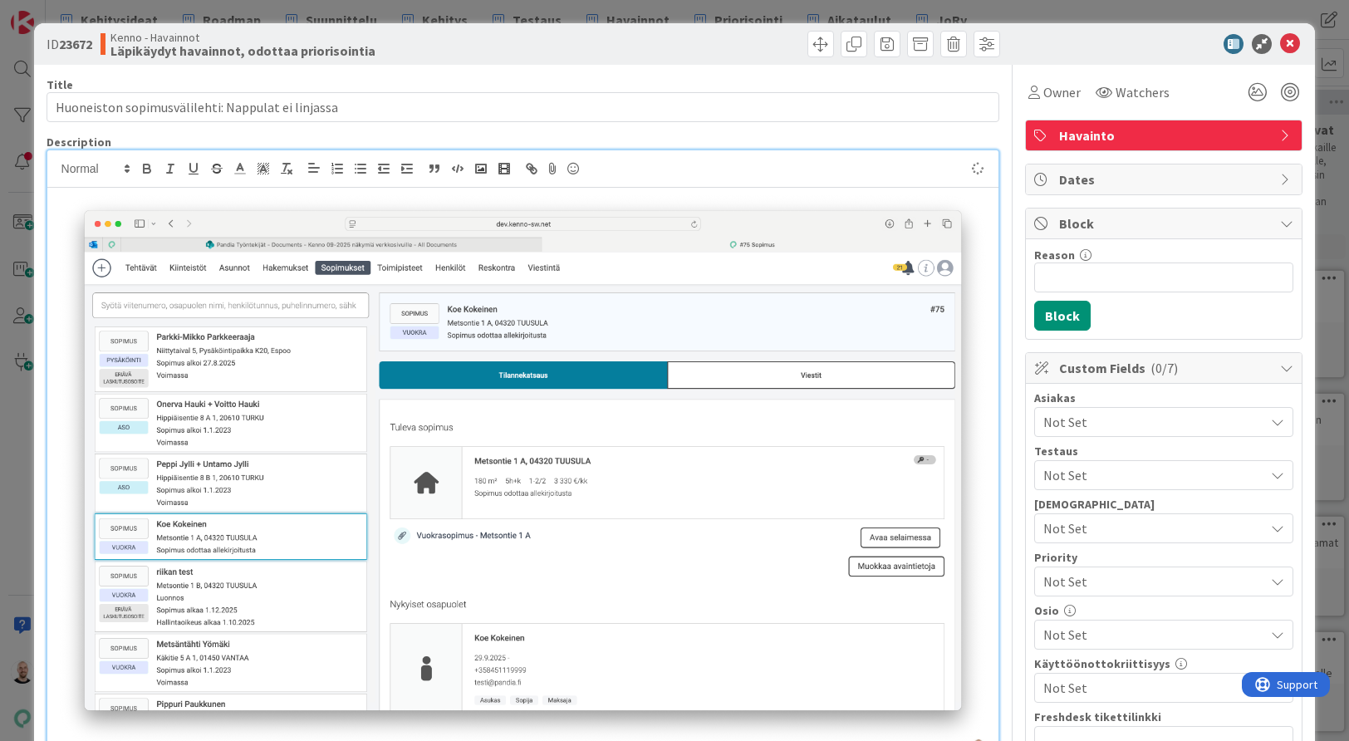
click at [367, 205] on p at bounding box center [523, 469] width 935 height 557
click at [51, 201] on div at bounding box center [523, 476] width 952 height 577
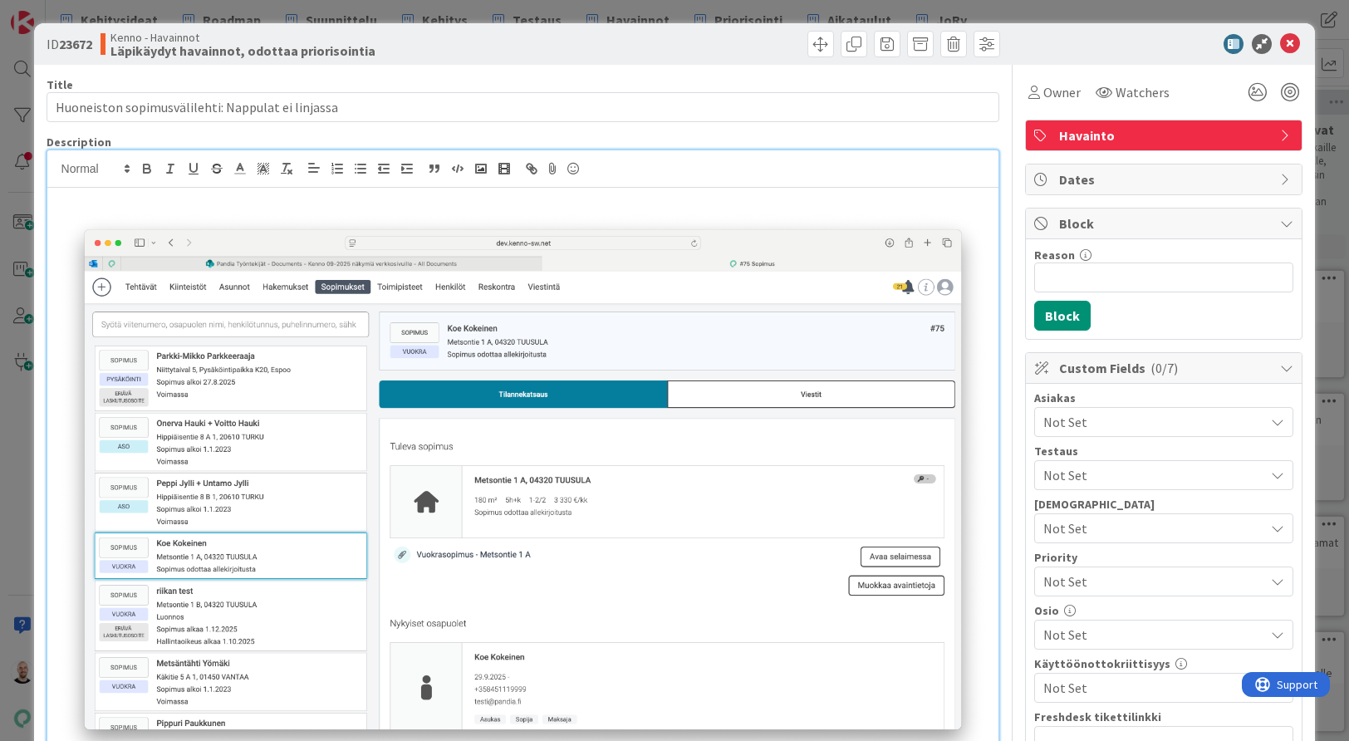
scroll to position [25, 0]
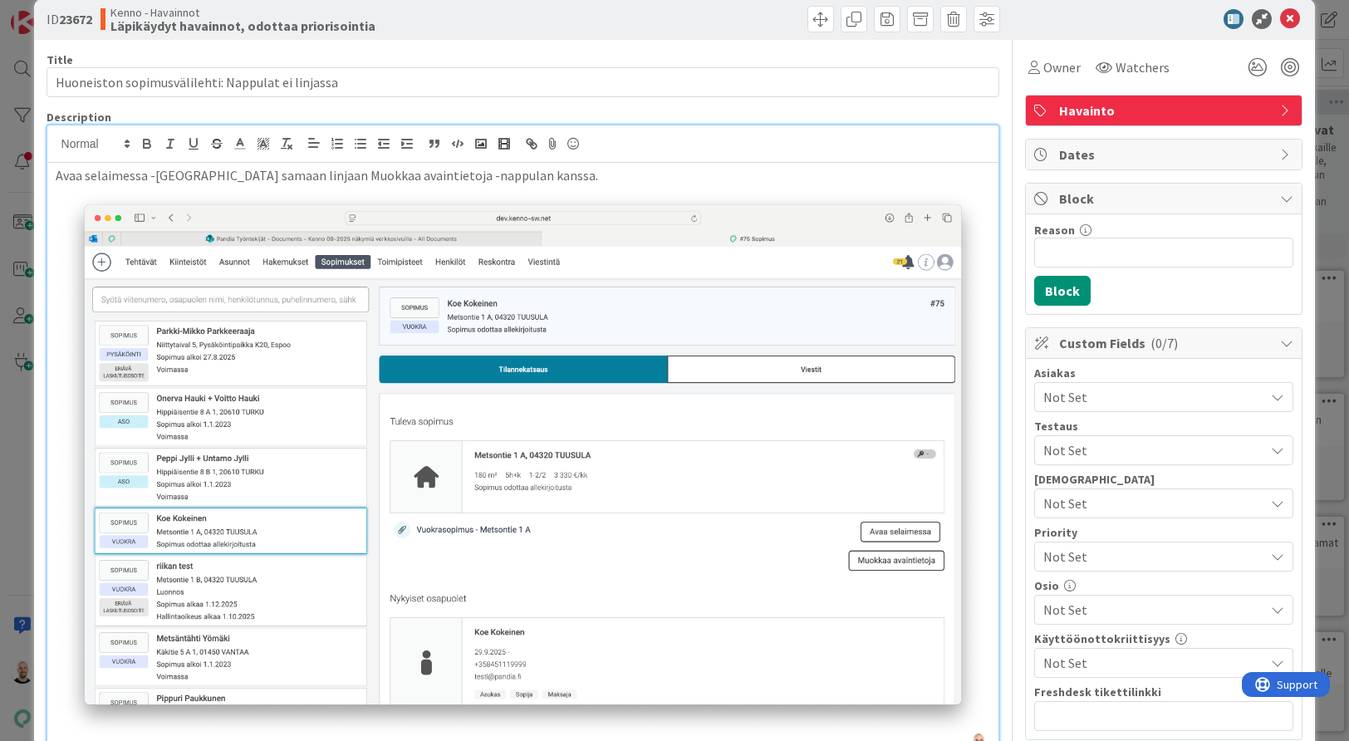
click at [192, 174] on p "Avaa selaimessa -nappul samaan linjaan Muokkaa avaintietoja -nappulan kanssa." at bounding box center [523, 175] width 935 height 19
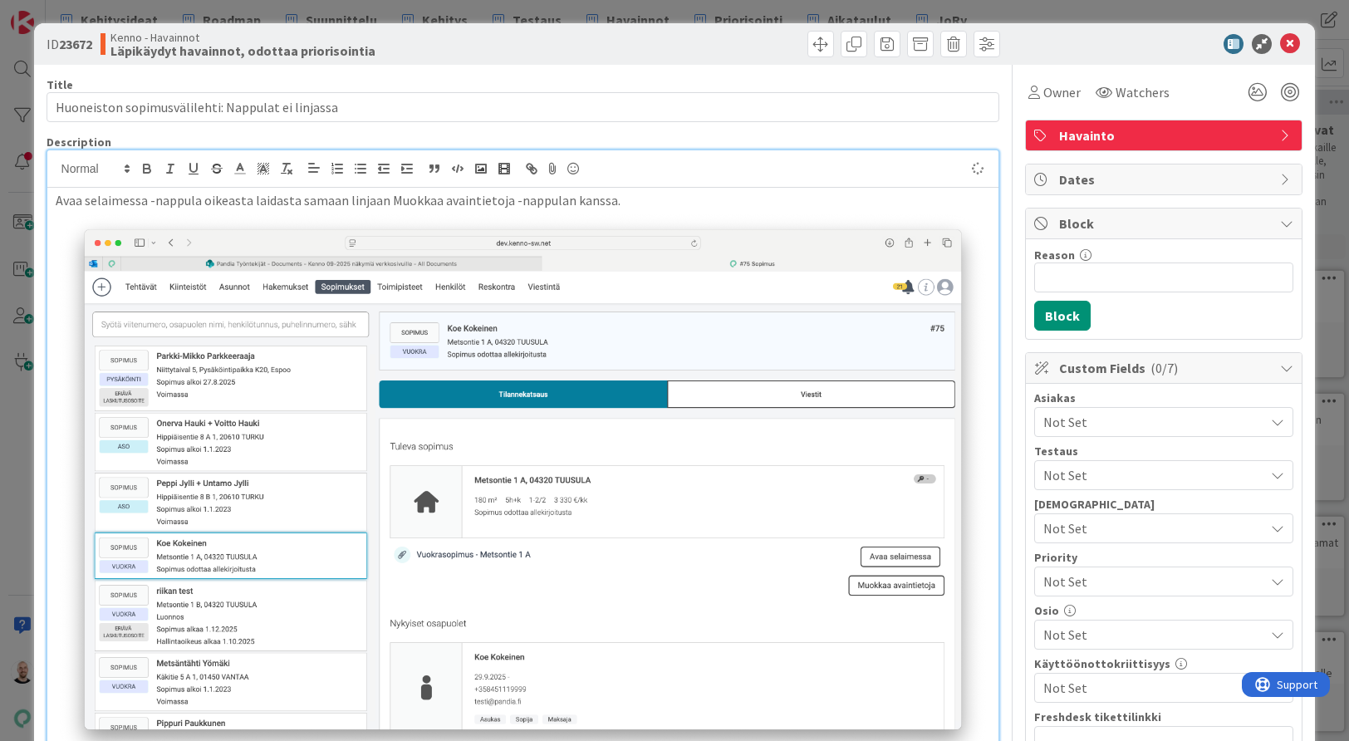
scroll to position [0, 0]
click at [621, 197] on p "Avaa selaimessa -nappula oikeasta laidasta samaan linjaan Muokkaa avaintietoja …" at bounding box center [523, 200] width 935 height 19
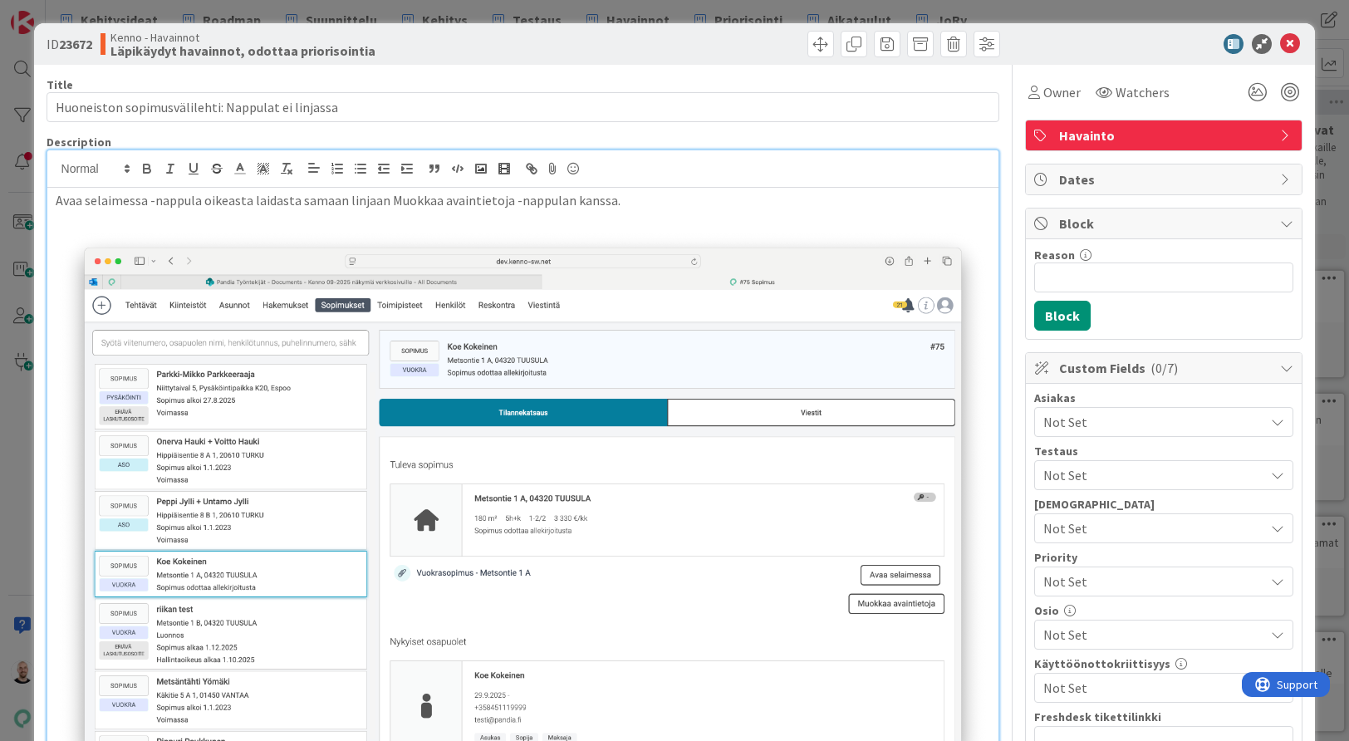
click at [645, 10] on div "ID 23672 Kenno - Havainnot Läpikäydyt havainnot, odottaa priorisointia Title 49…" at bounding box center [674, 370] width 1349 height 741
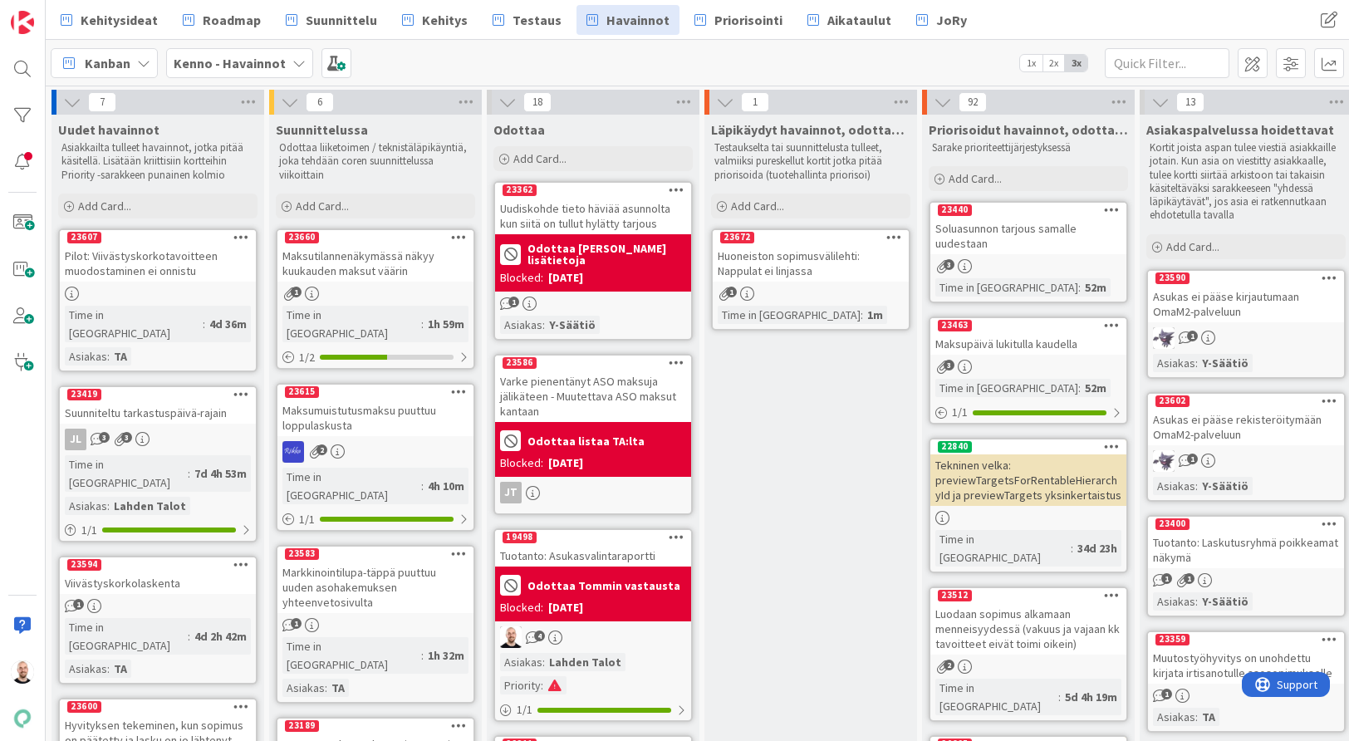
click at [586, 555] on div "Tuotanto: Asukasvalintaraportti" at bounding box center [593, 556] width 196 height 22
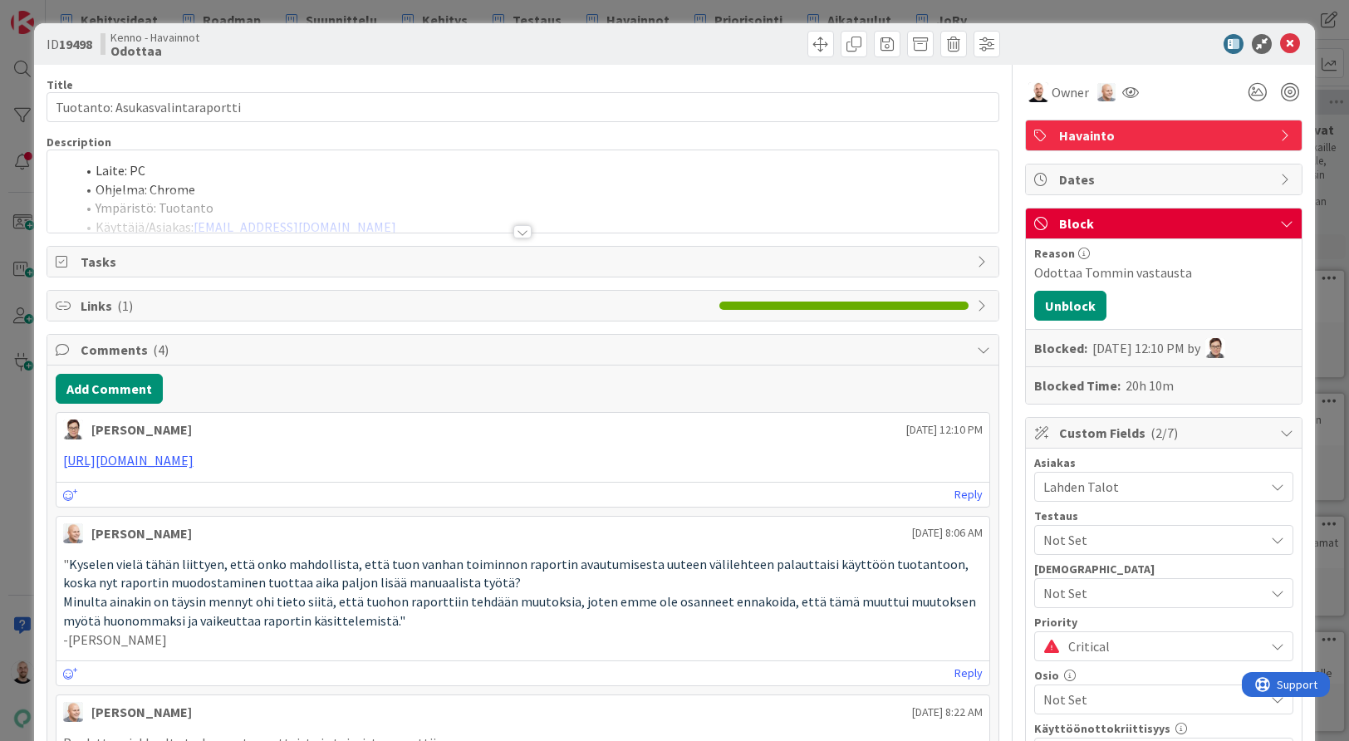
click at [526, 233] on div at bounding box center [522, 231] width 18 height 13
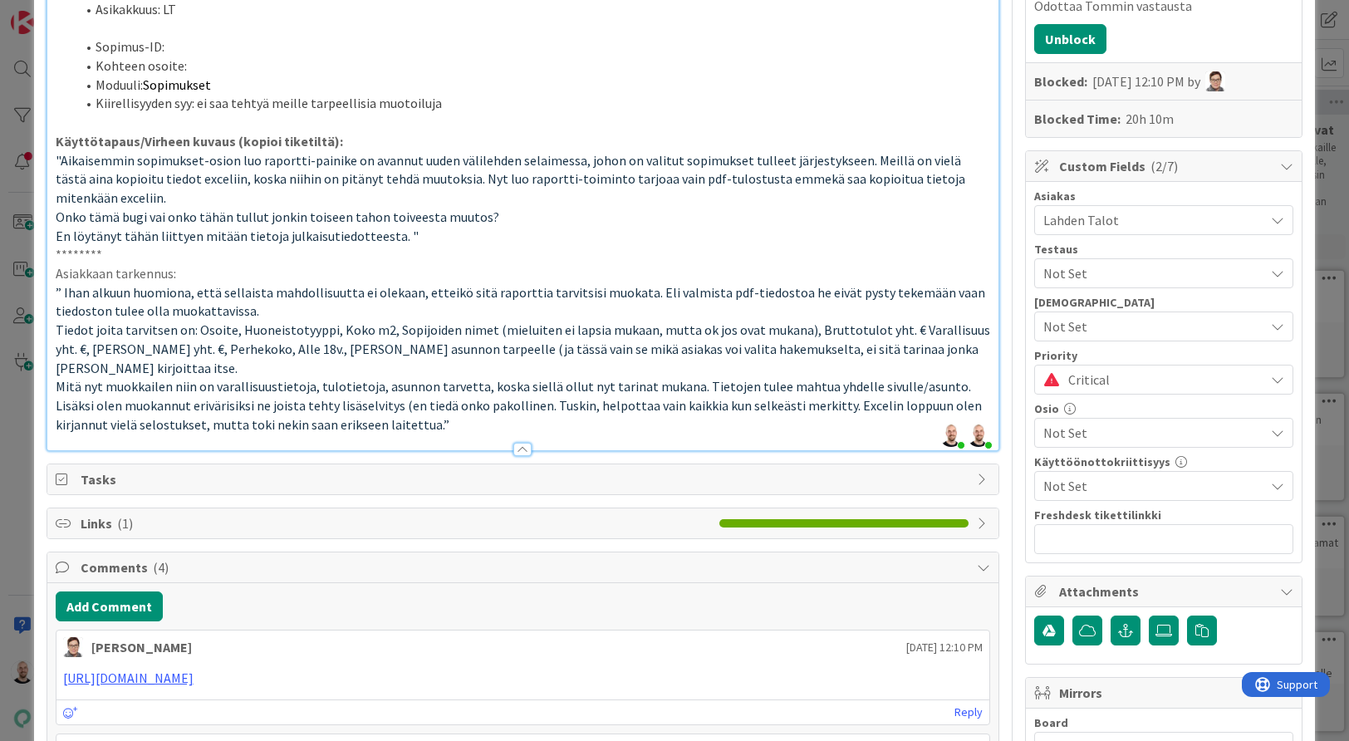
scroll to position [283, 0]
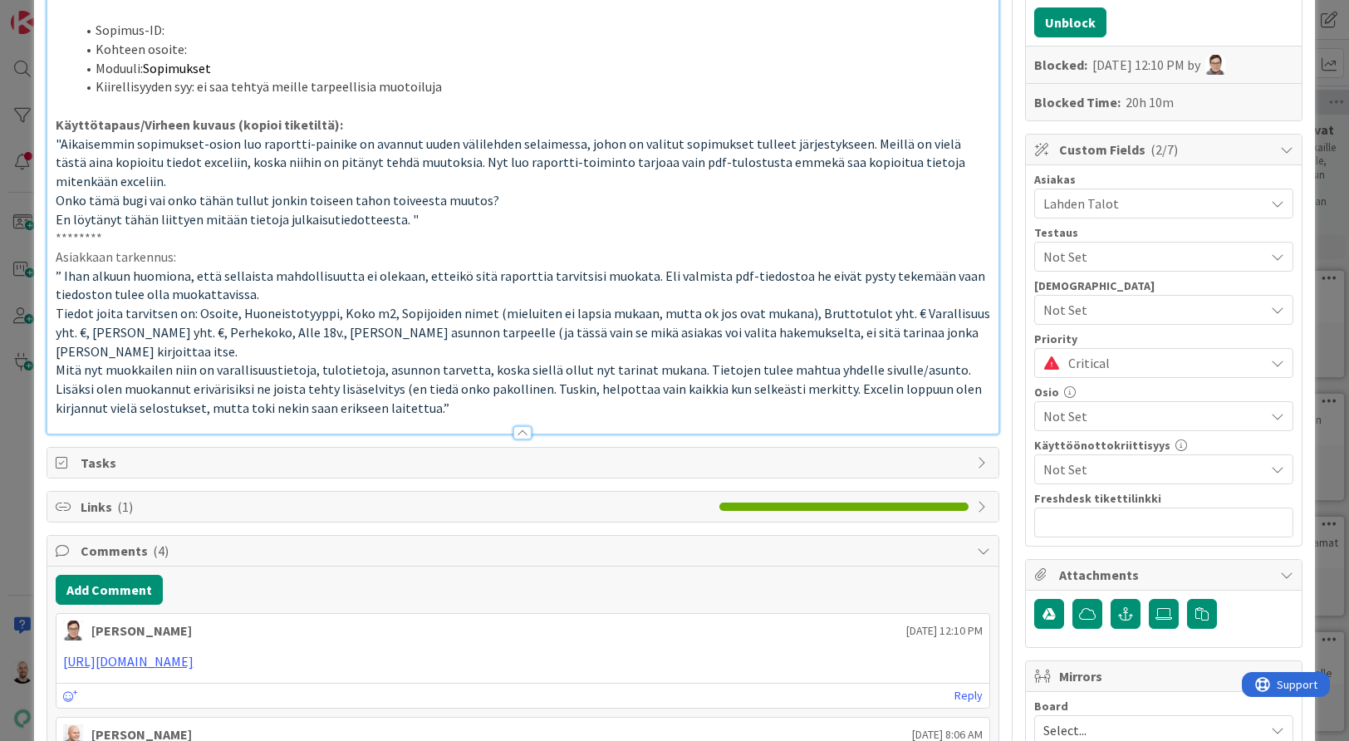
click at [743, 267] on p "” Ihan alkuun huomiona, että sellaista mahdollisuutta ei olekaan, etteikö sitä …" at bounding box center [523, 285] width 935 height 37
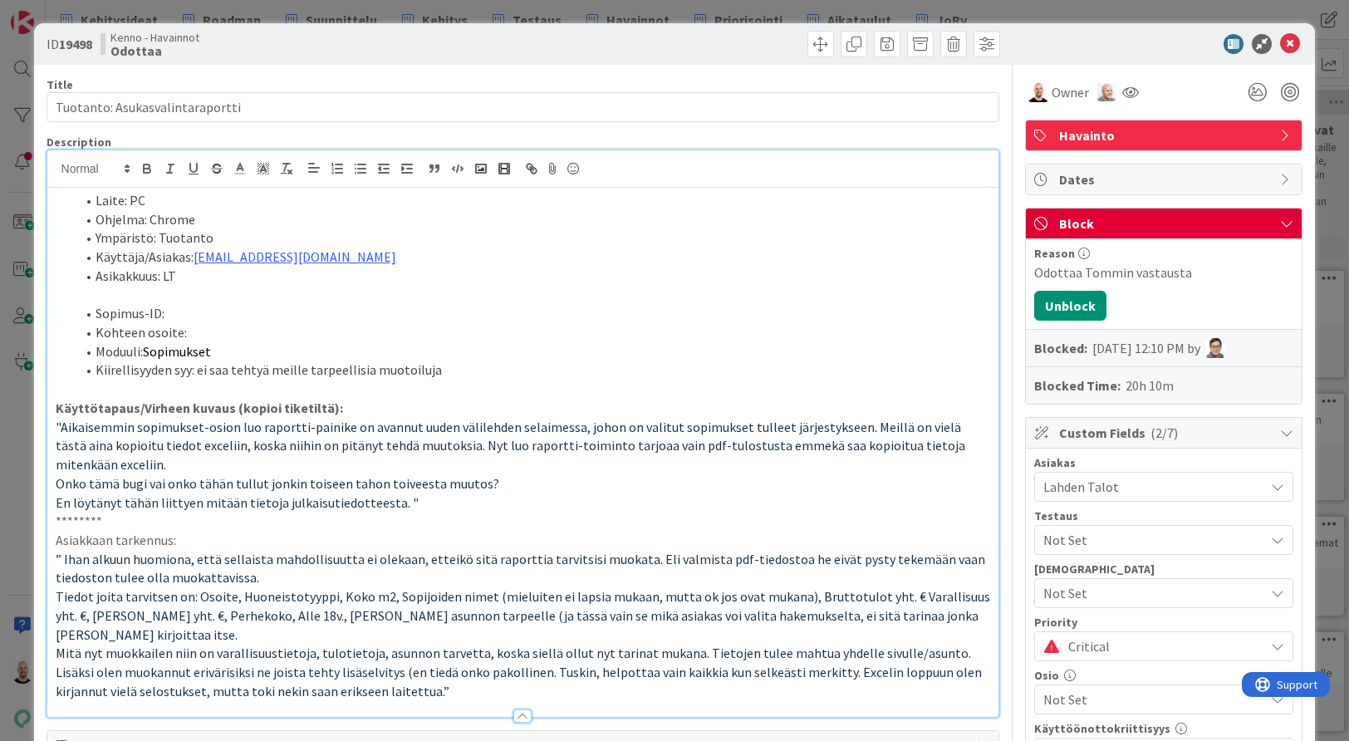
scroll to position [0, 0]
click at [1076, 304] on button "Unblock" at bounding box center [1070, 306] width 72 height 30
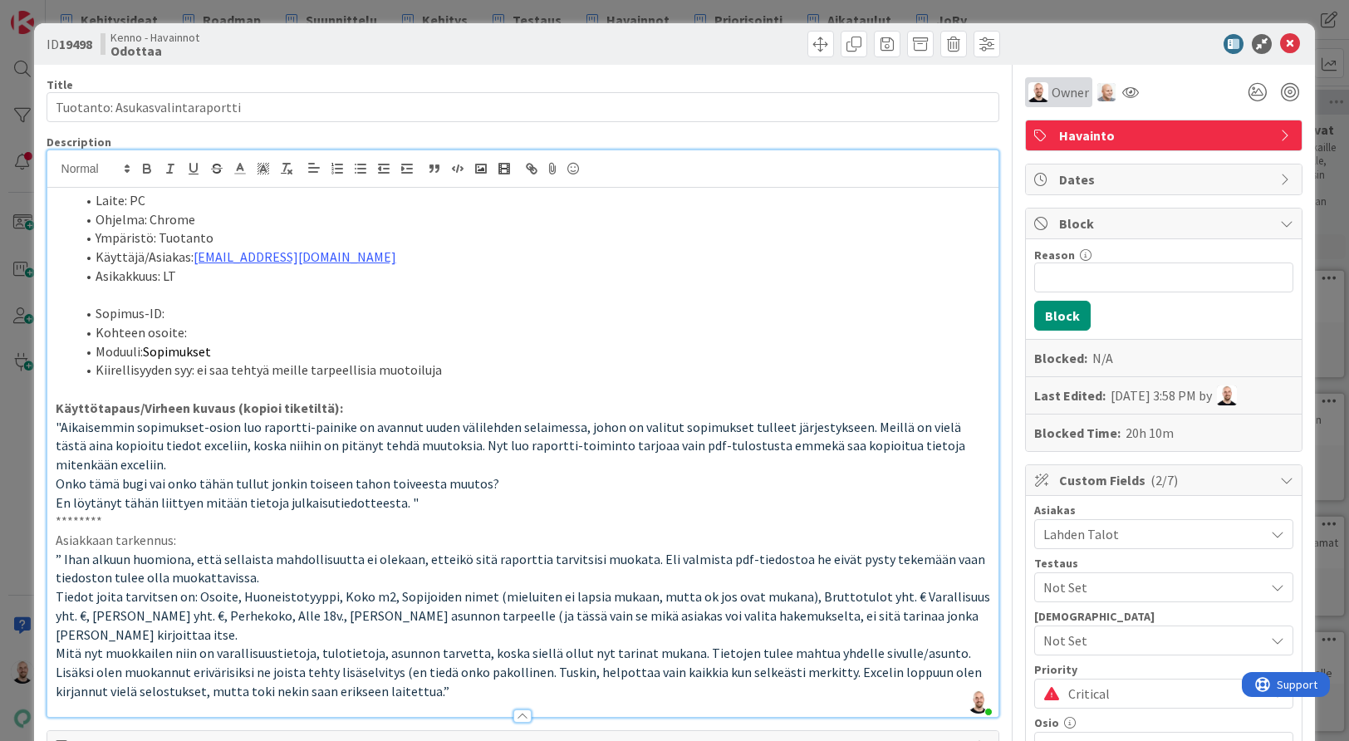
click at [1064, 94] on span "Owner" at bounding box center [1070, 92] width 37 height 20
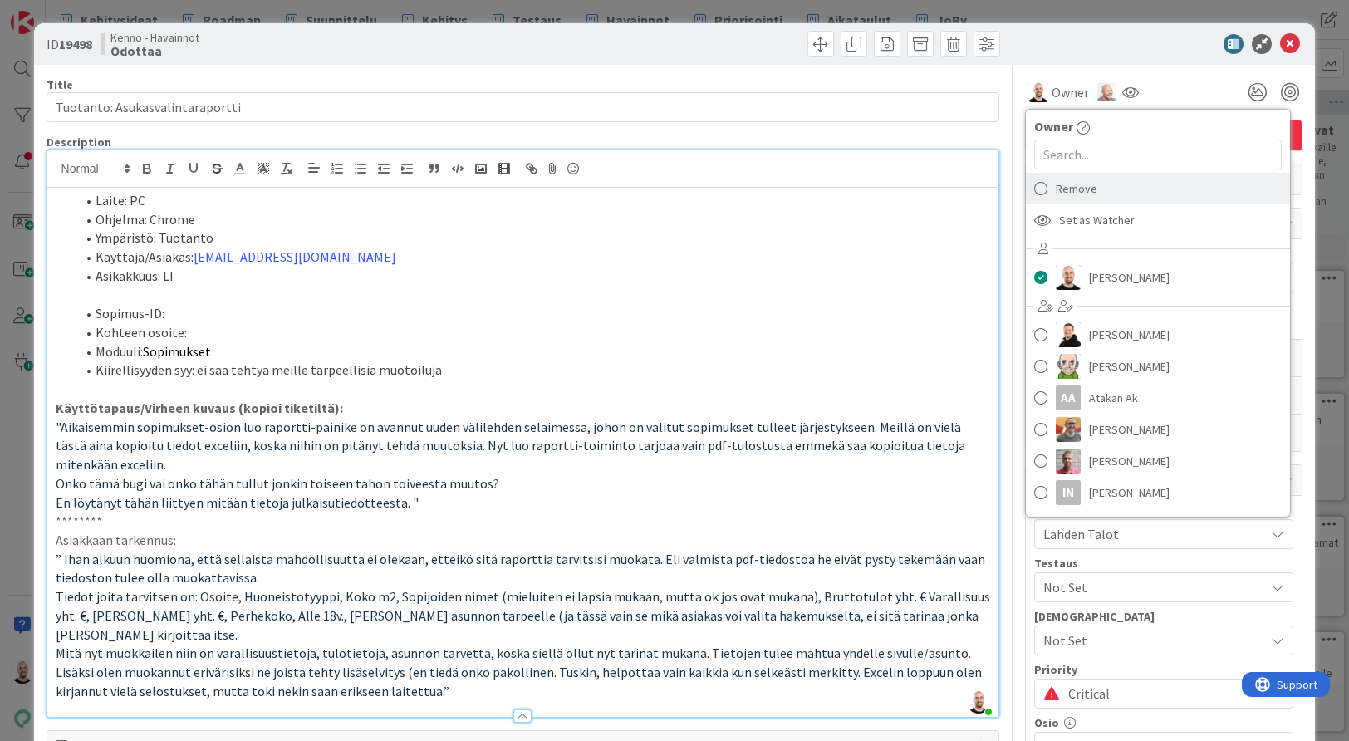
click at [1109, 186] on div "Remove" at bounding box center [1158, 189] width 264 height 32
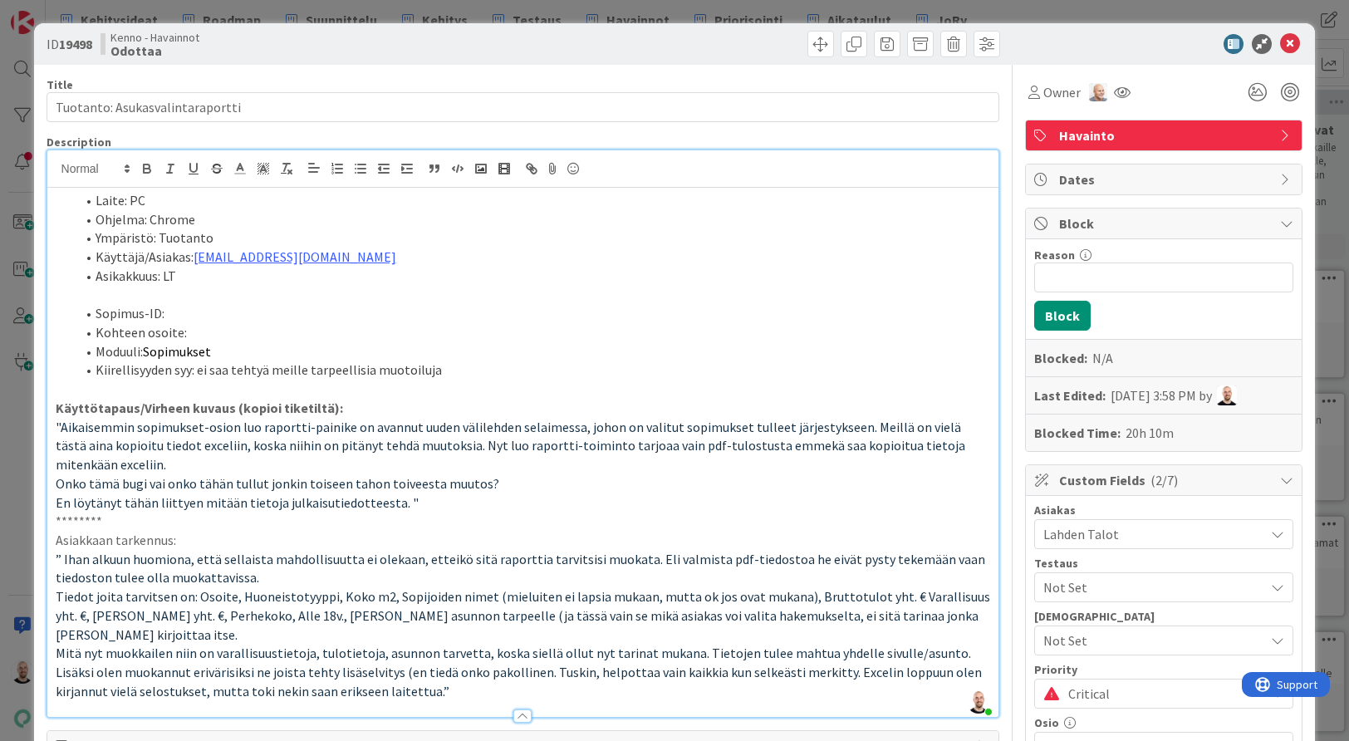
click at [469, 8] on div "ID 19498 Kenno - Havainnot Odottaa Title 31 / 128 Tuotanto: Asukasvalintaraport…" at bounding box center [674, 370] width 1349 height 741
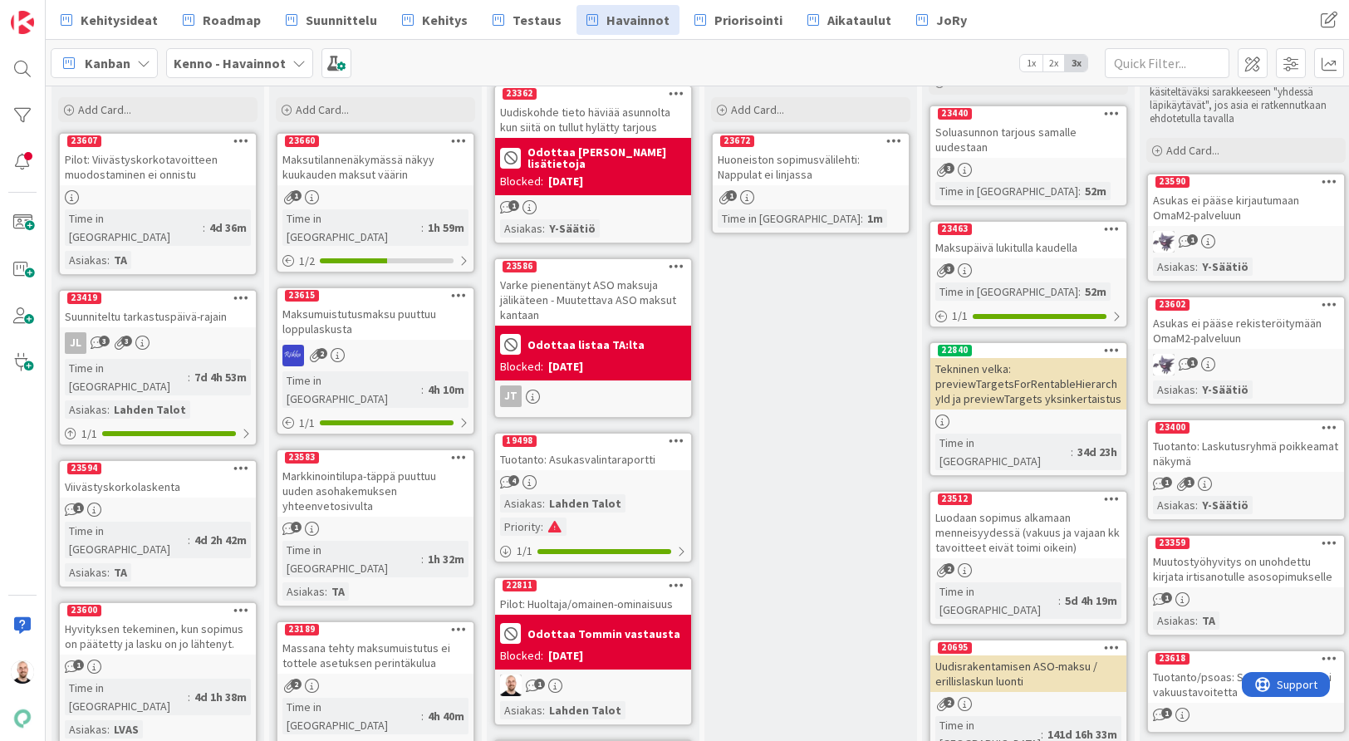
scroll to position [94, 0]
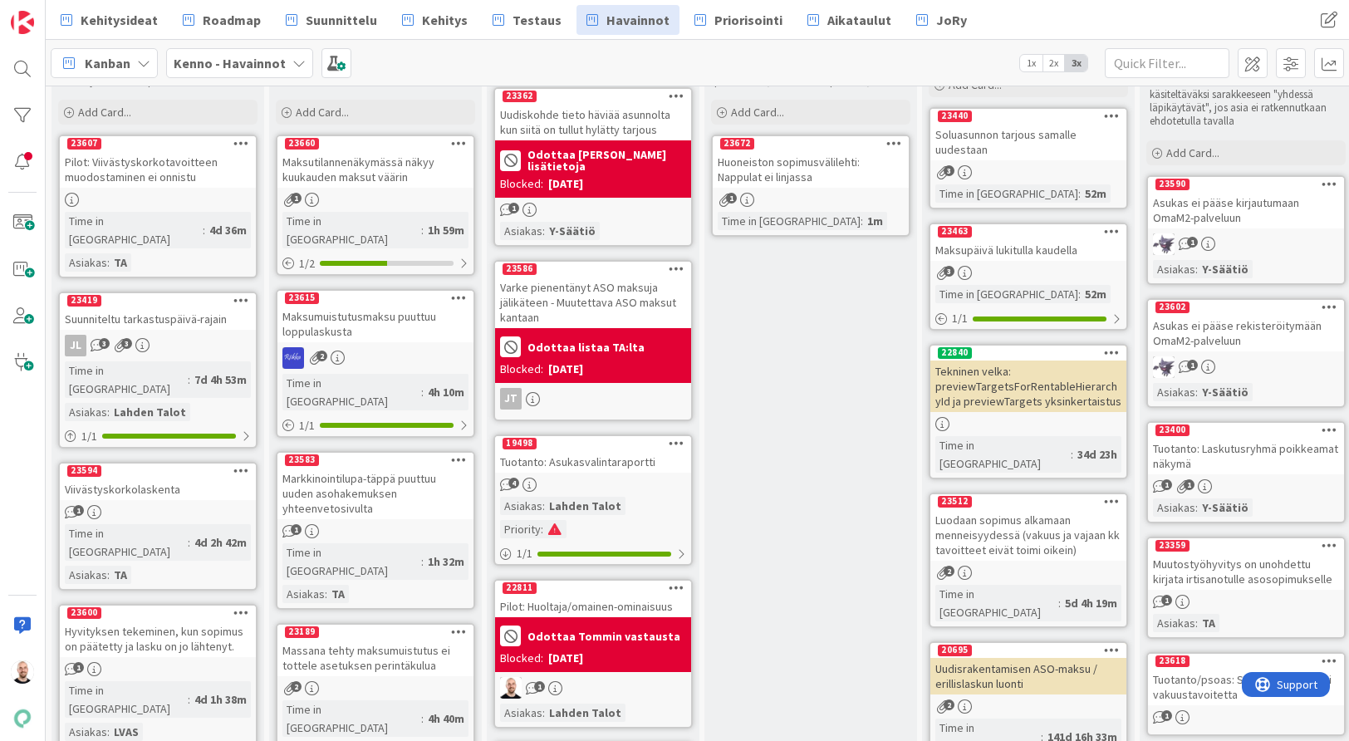
click at [580, 461] on div "Tuotanto: Asukasvalintaraportti" at bounding box center [593, 462] width 196 height 22
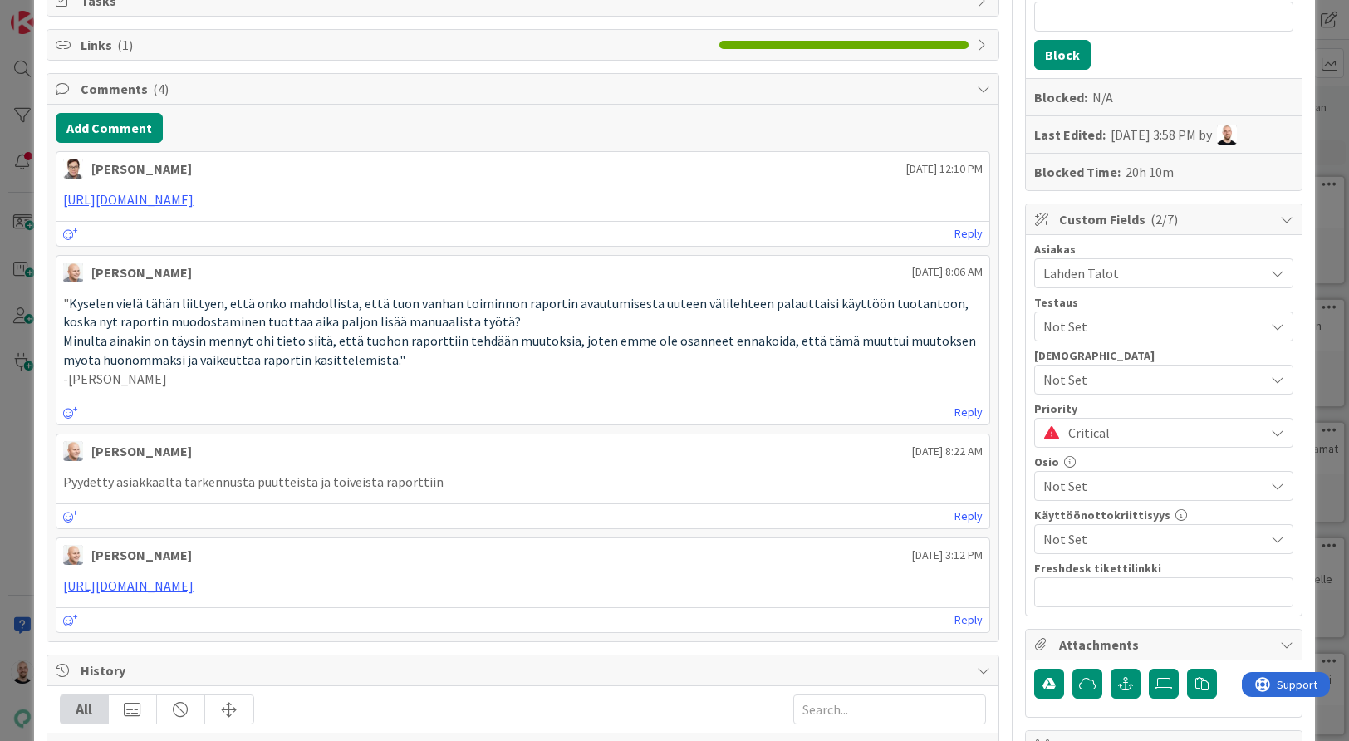
scroll to position [184, 0]
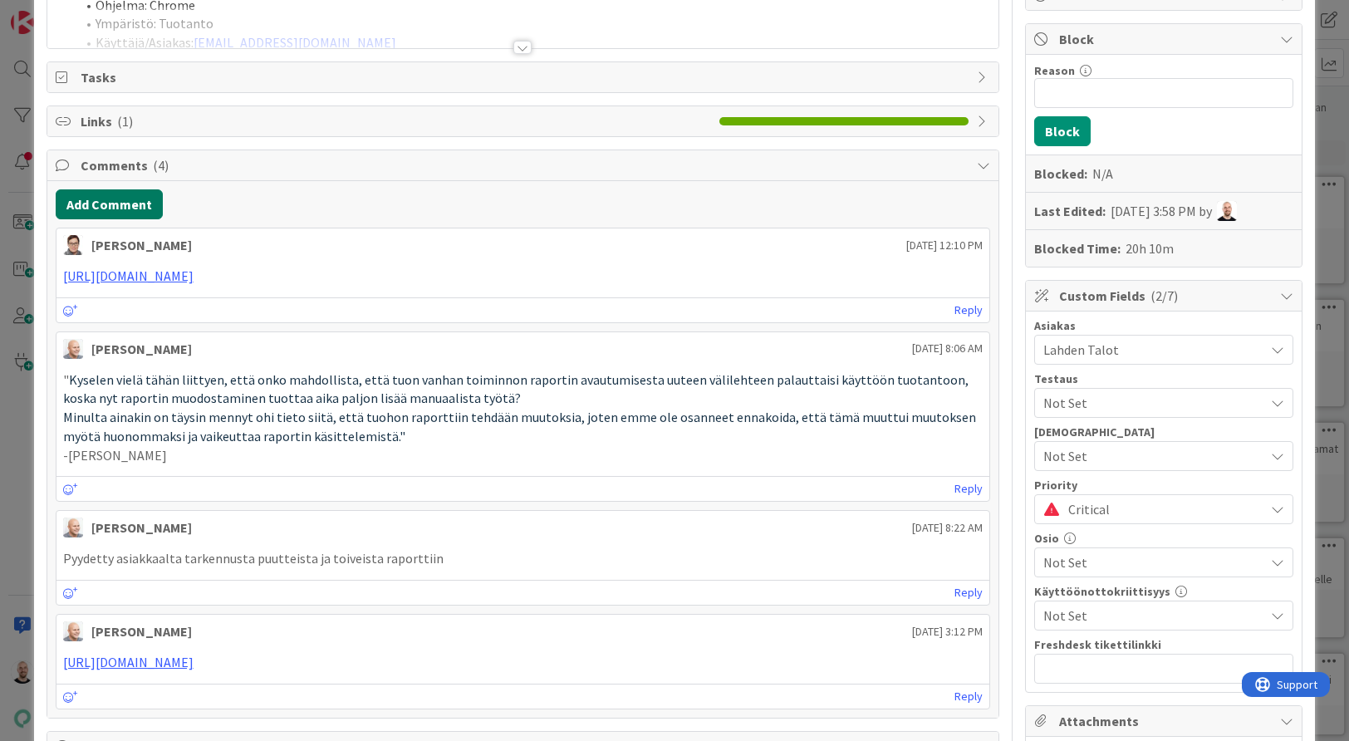
click at [107, 199] on button "Add Comment" at bounding box center [109, 204] width 107 height 30
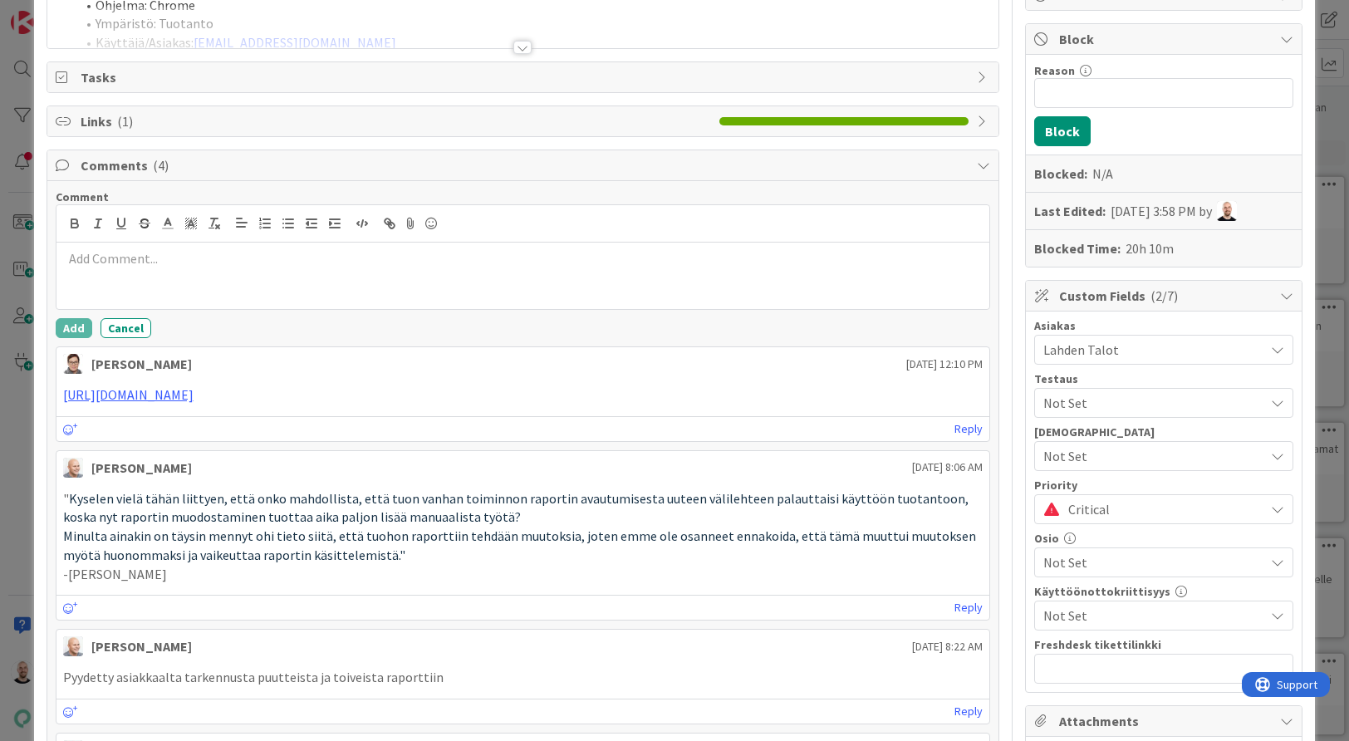
click at [167, 258] on p at bounding box center [523, 258] width 920 height 19
click at [101, 259] on p "Toimii kuten toivottu" at bounding box center [523, 258] width 920 height 19
click at [258, 267] on div "Toimii nyt kuten toivottu" at bounding box center [523, 276] width 934 height 66
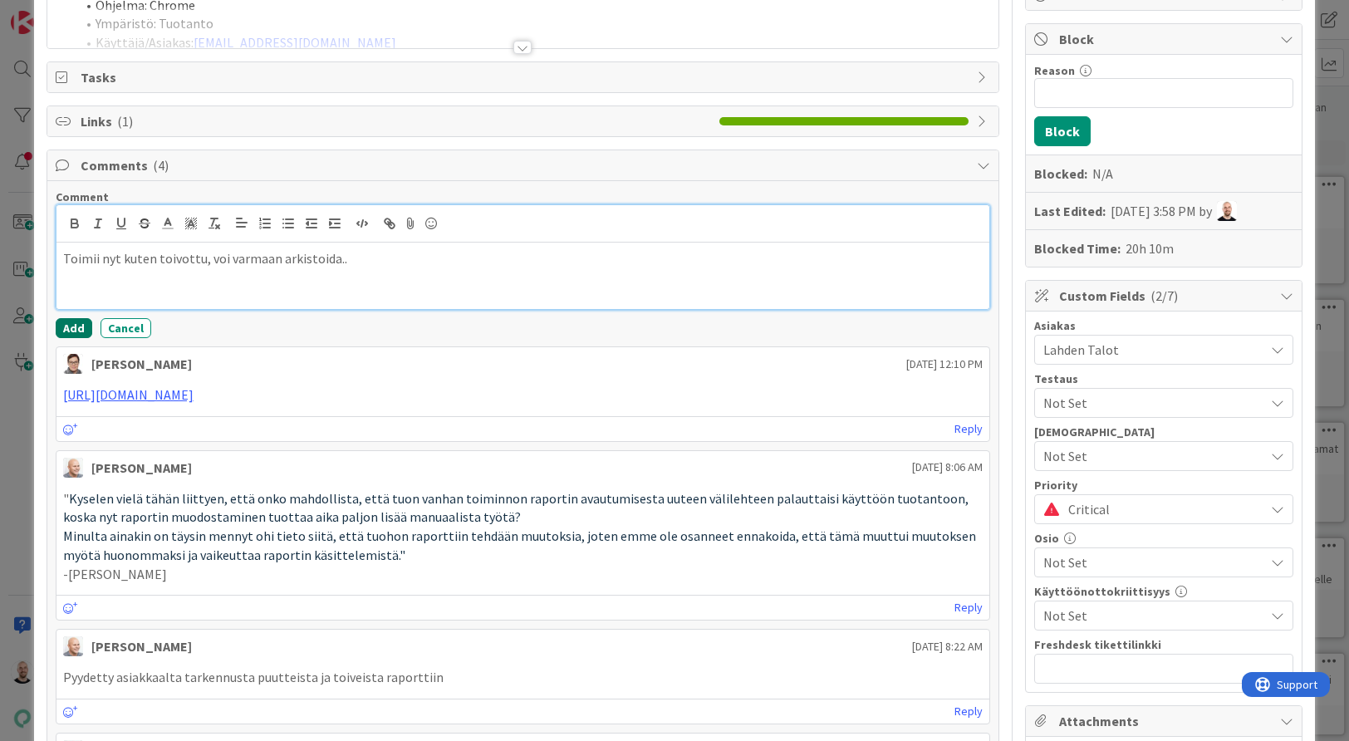
click at [72, 326] on button "Add" at bounding box center [74, 328] width 37 height 20
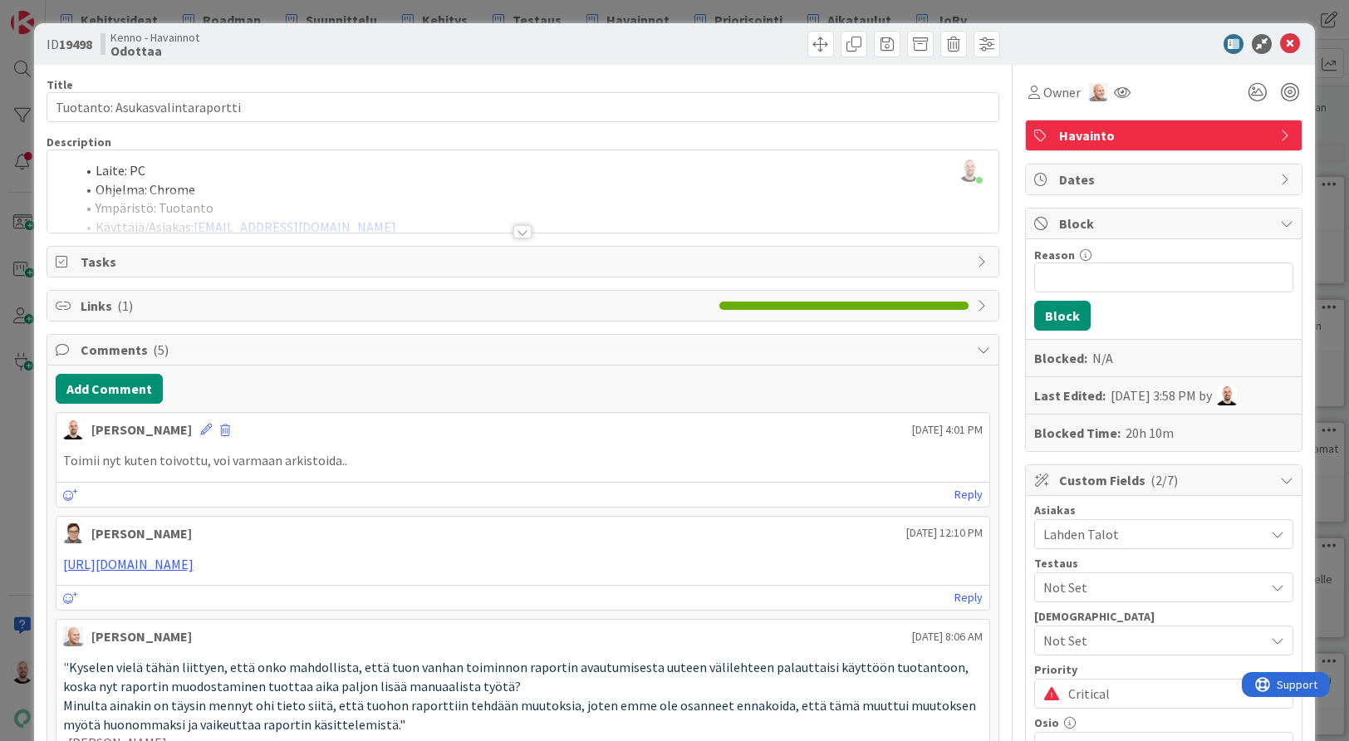
scroll to position [0, 0]
click at [449, 7] on div "ID 19498 Kenno - Havainnot Odottaa Title 31 / 128 Tuotanto: Asukasvalintaraport…" at bounding box center [674, 370] width 1349 height 741
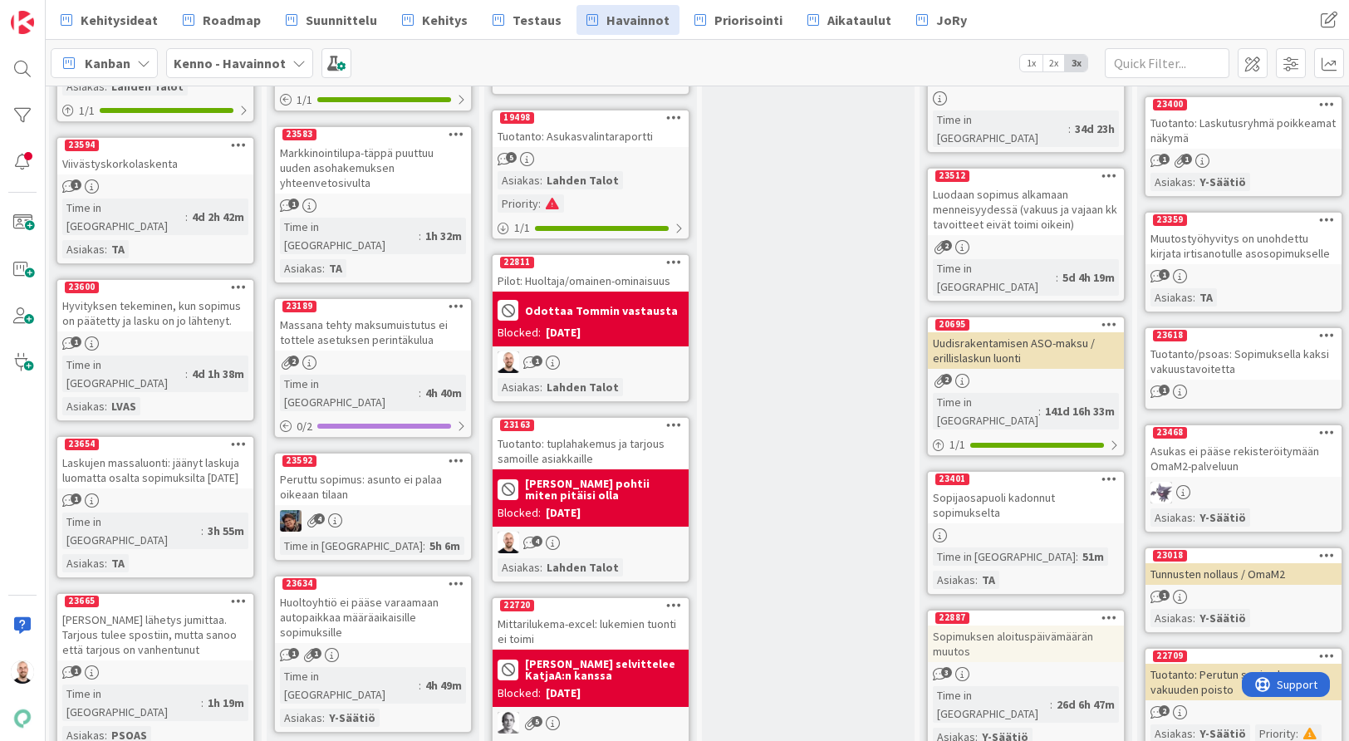
scroll to position [498, 0]
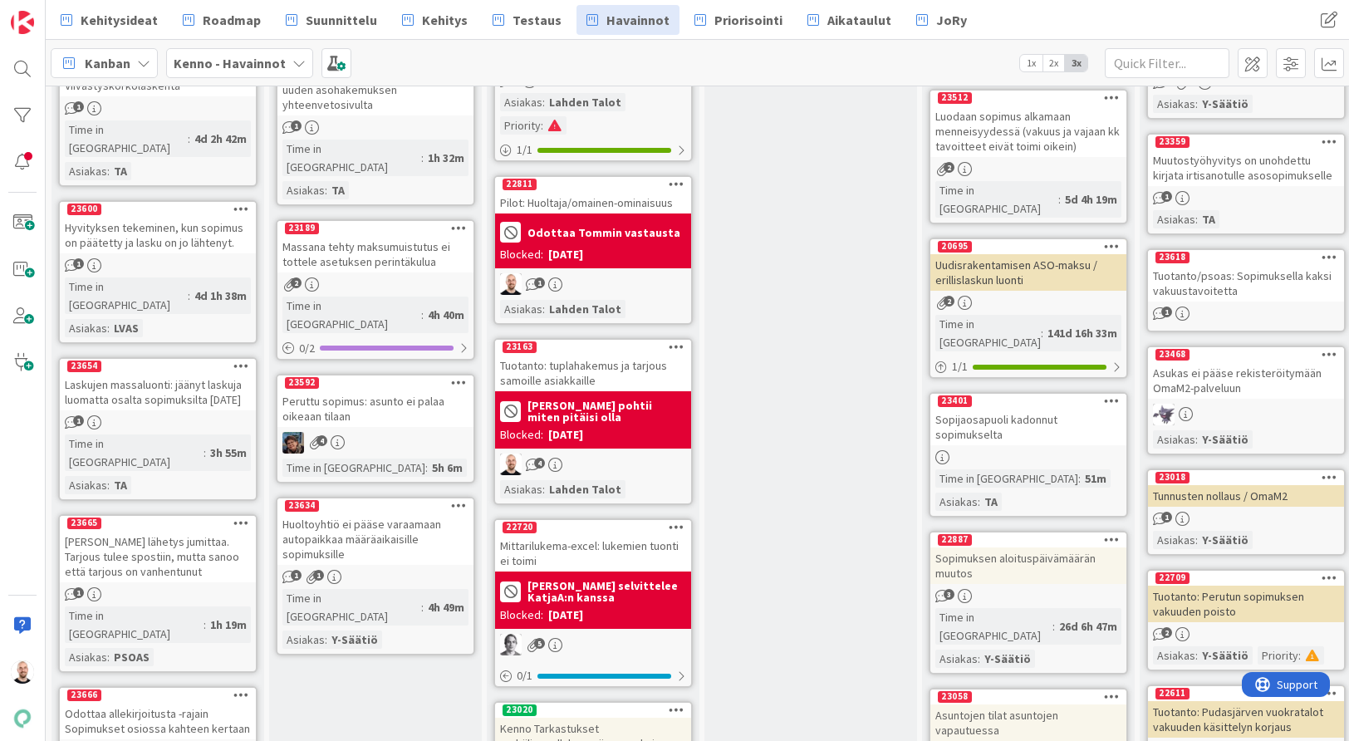
click at [585, 202] on div "Pilot: Huoltaja/omainen-ominaisuus" at bounding box center [593, 203] width 196 height 22
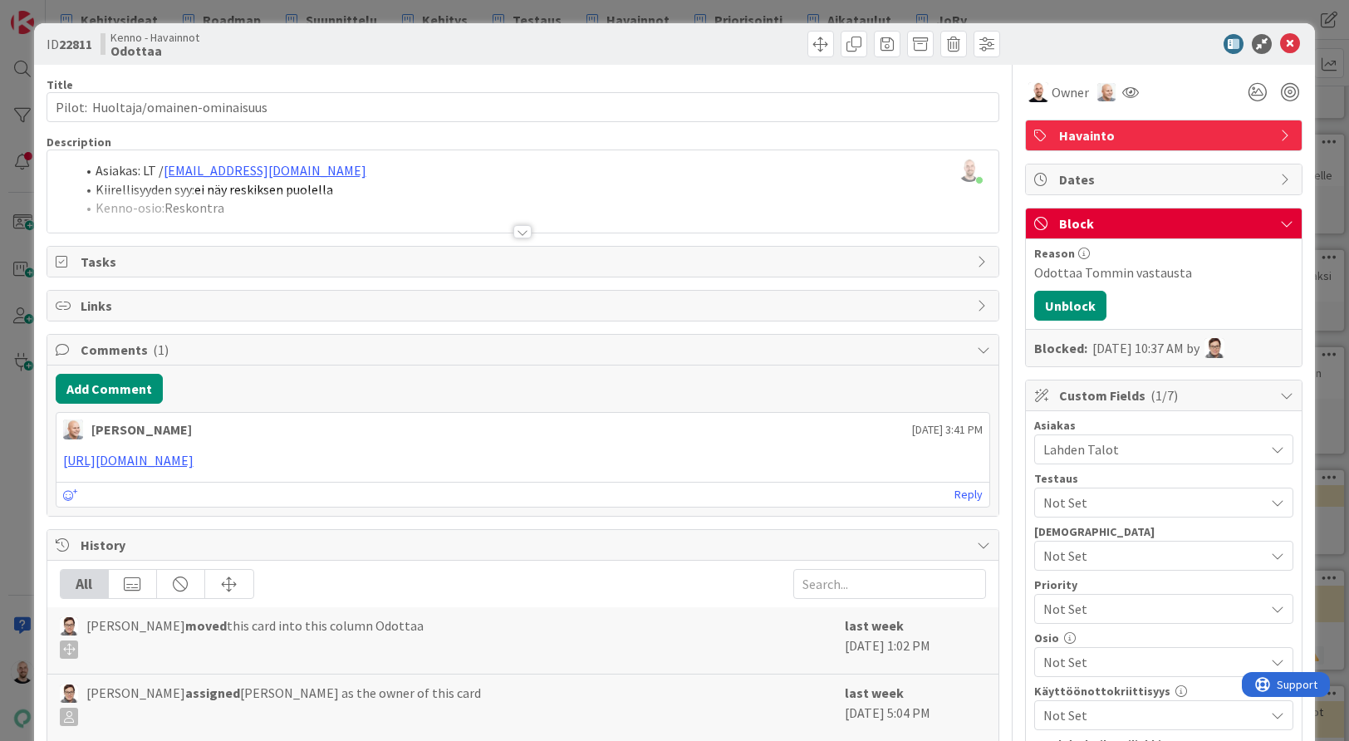
click at [521, 231] on div at bounding box center [522, 231] width 18 height 13
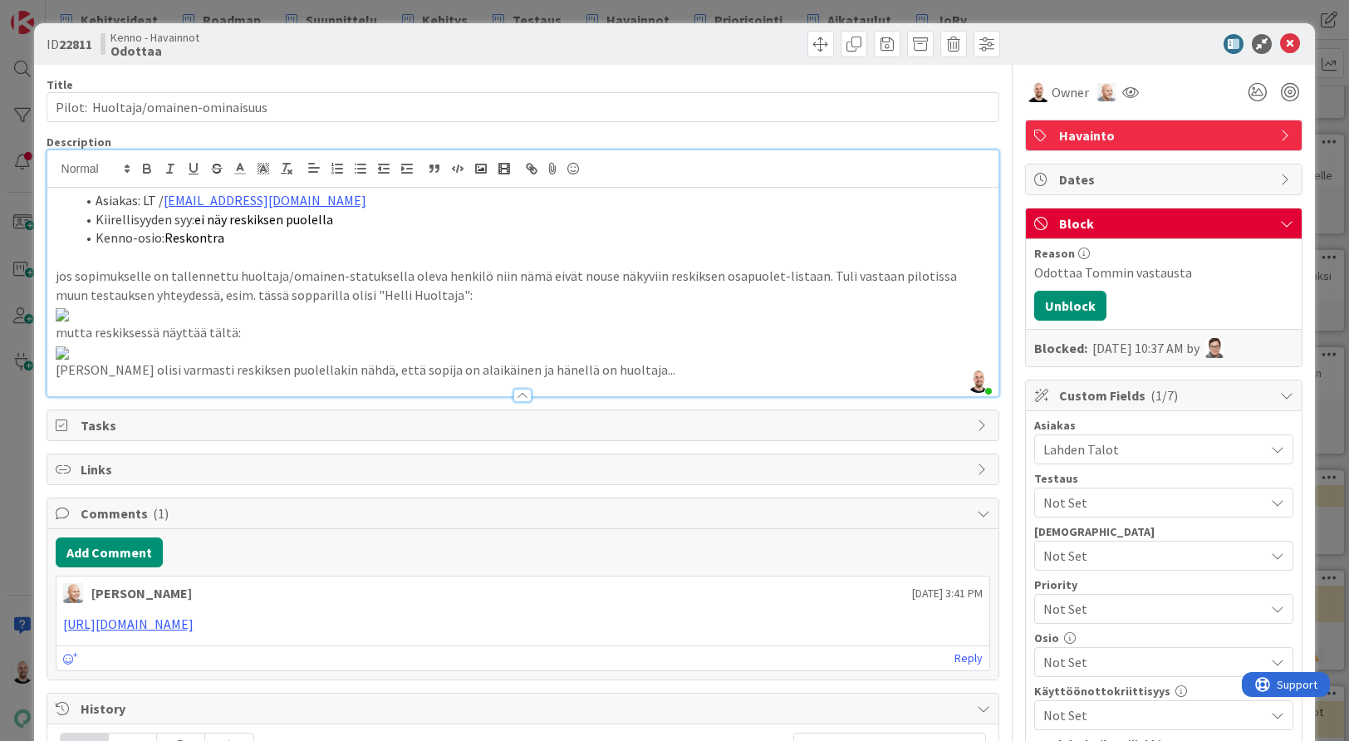
click at [264, 12] on div "ID 22811 Kenno - Havainnot Odottaa Title 36 / 128 Pilot: Huoltaja/omainen-omina…" at bounding box center [674, 370] width 1349 height 741
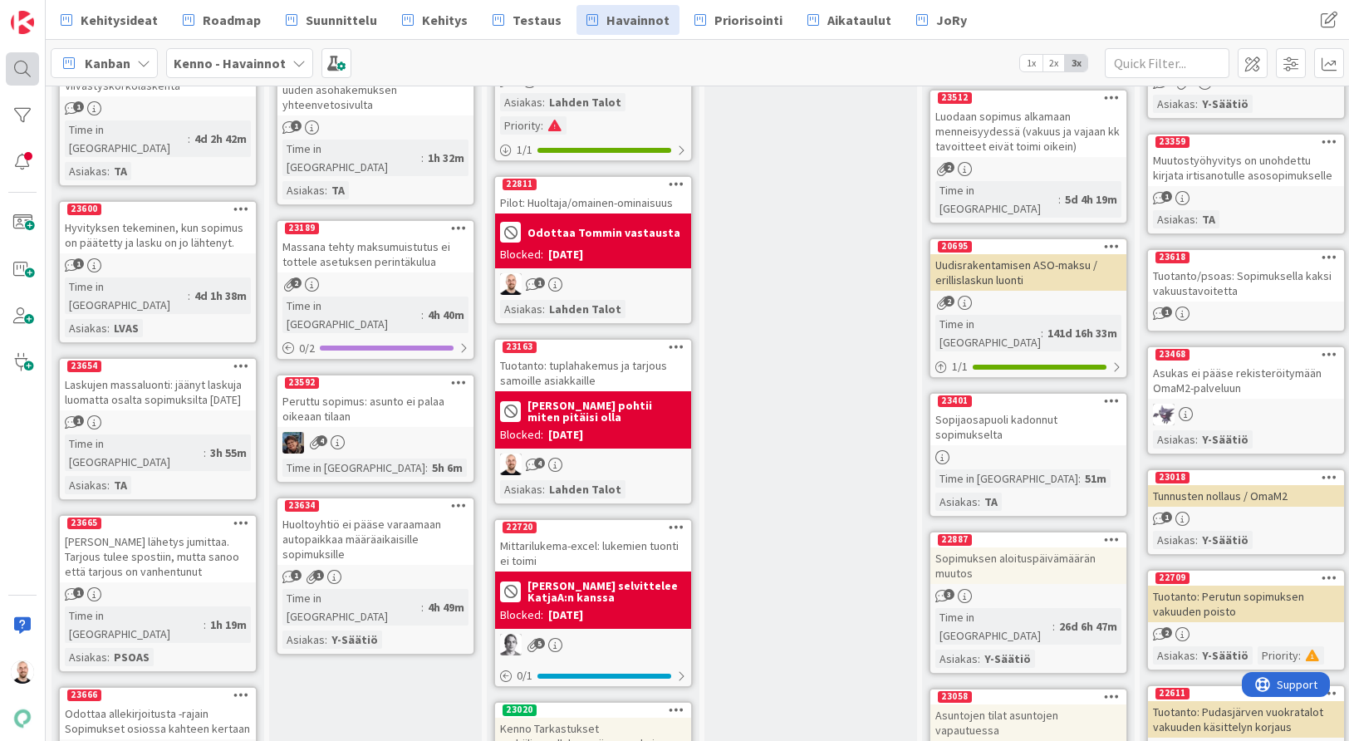
click at [33, 68] on div at bounding box center [22, 68] width 33 height 33
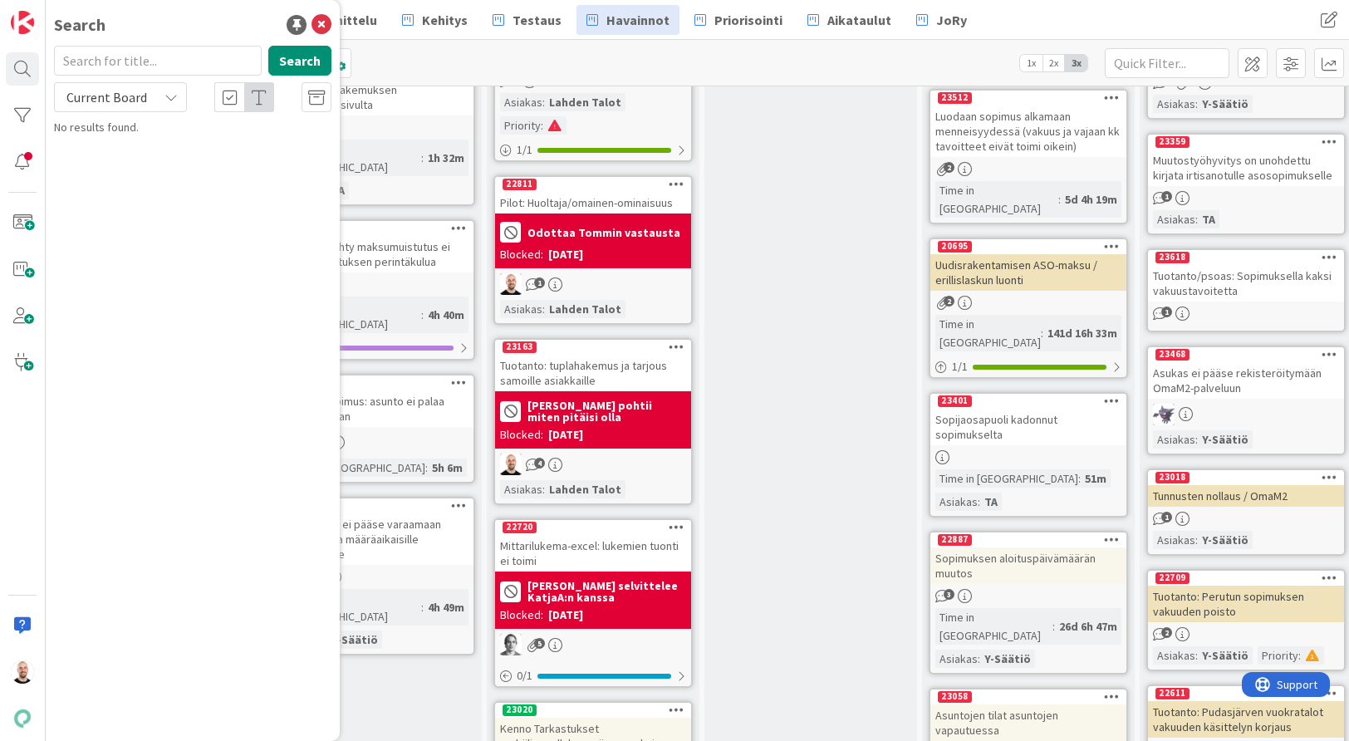
click at [77, 63] on input "text" at bounding box center [158, 61] width 208 height 30
type input "omainen"
click at [218, 149] on mark "omainen" at bounding box center [213, 146] width 49 height 17
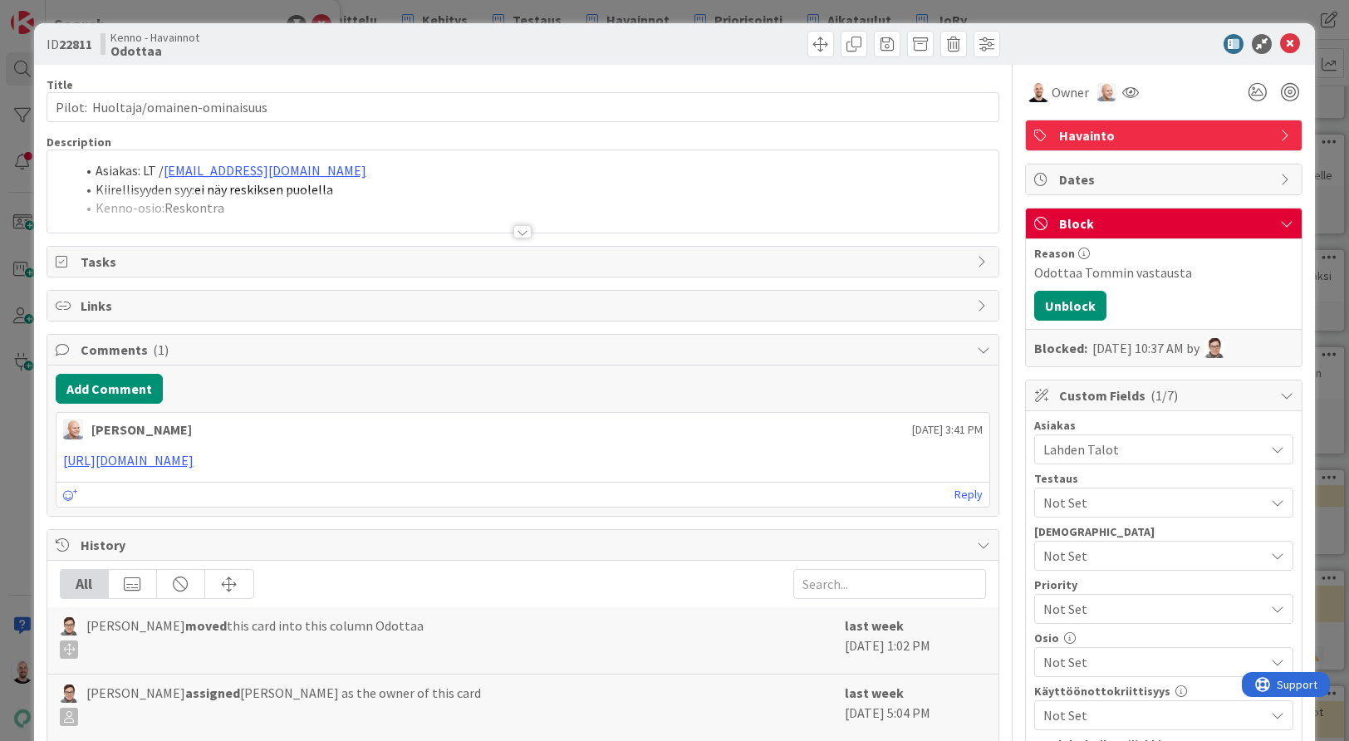
click at [256, 12] on div "ID 22811 Kenno - Havainnot Odottaa Title 36 / 128 Pilot: Huoltaja/omainen-omina…" at bounding box center [674, 370] width 1349 height 741
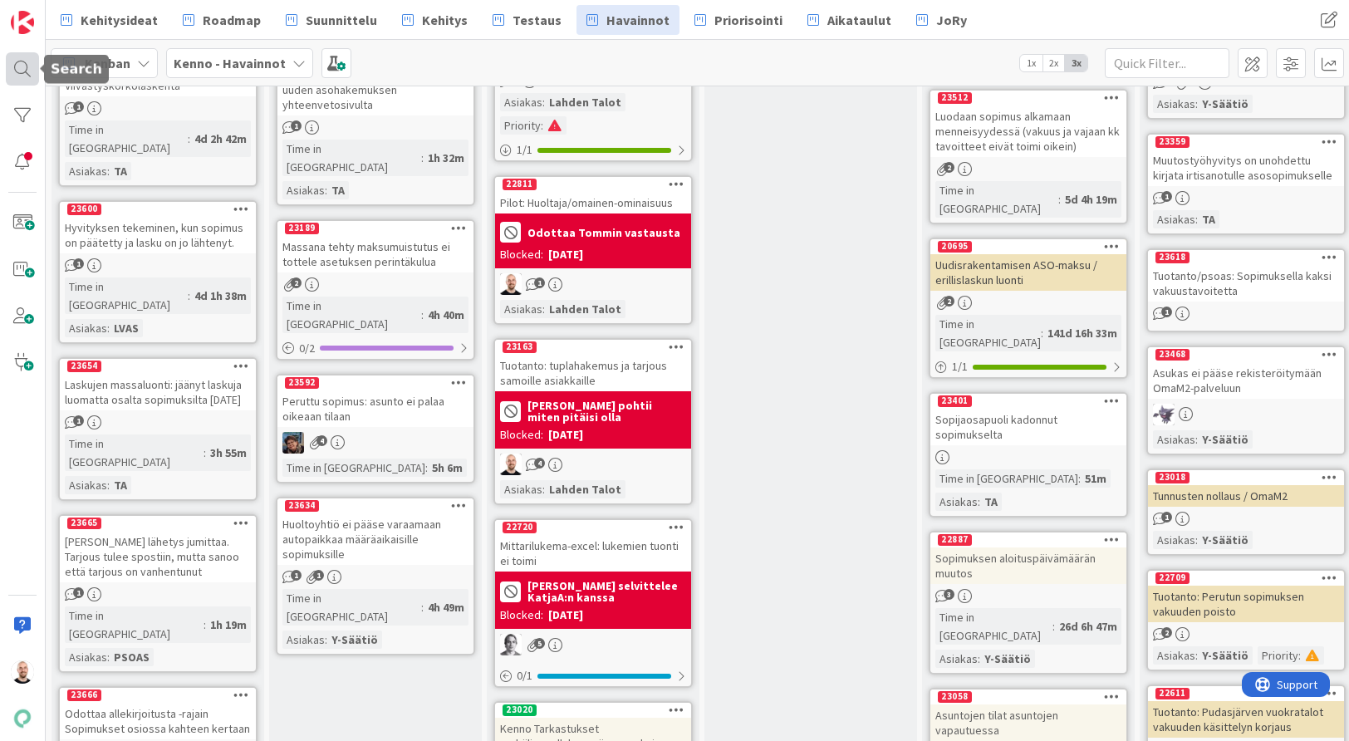
click at [12, 66] on div at bounding box center [22, 68] width 33 height 33
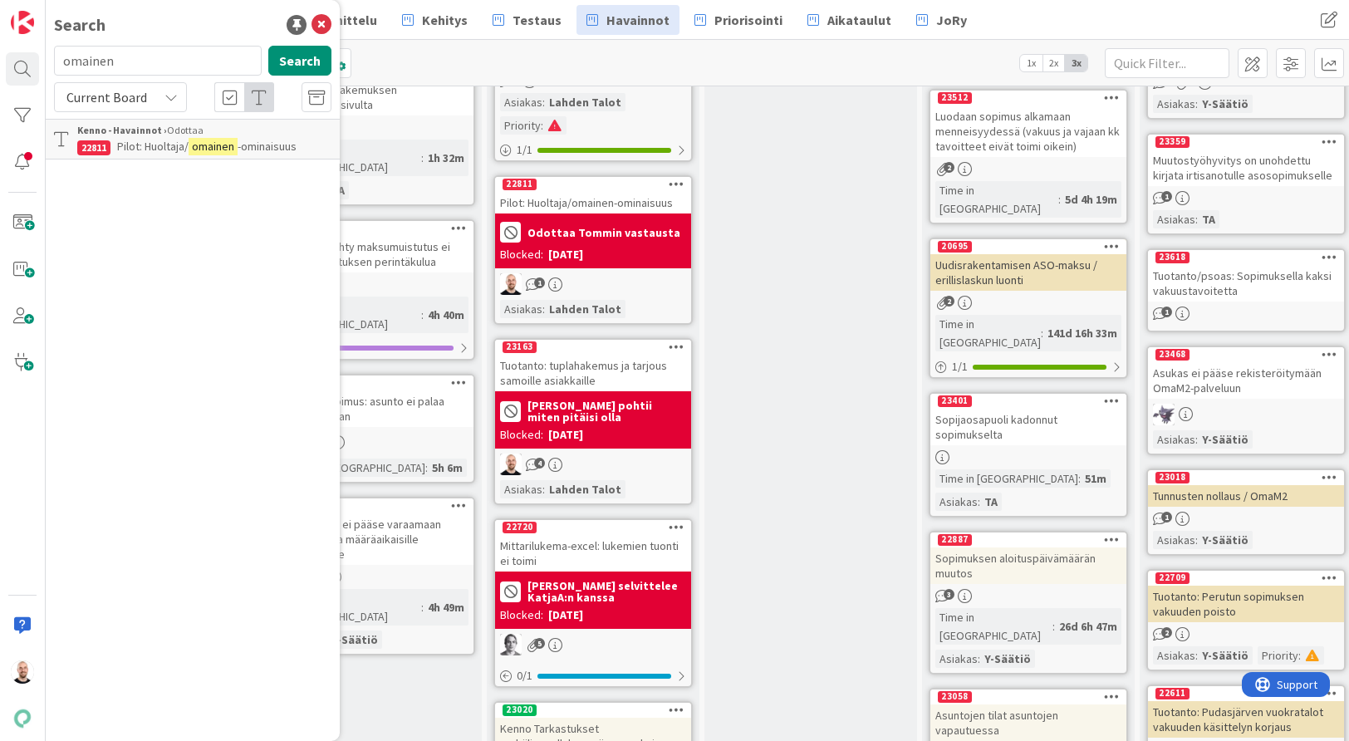
click at [155, 108] on div "Current Board" at bounding box center [120, 97] width 133 height 30
click at [154, 165] on span "All Boards" at bounding box center [149, 166] width 173 height 25
click at [166, 62] on input "omainen" at bounding box center [158, 61] width 208 height 30
type input "huoltaja"
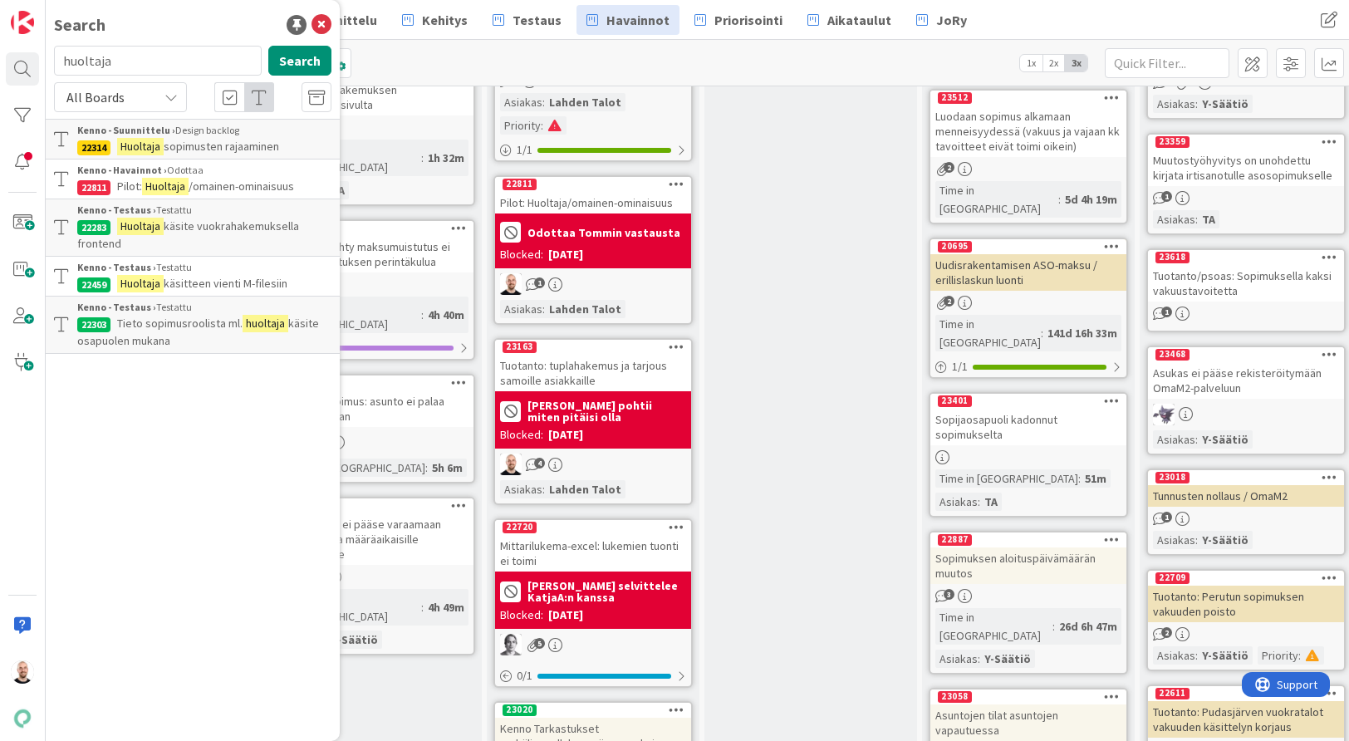
click at [208, 329] on span "Tieto sopimusroolista ml." at bounding box center [179, 323] width 125 height 15
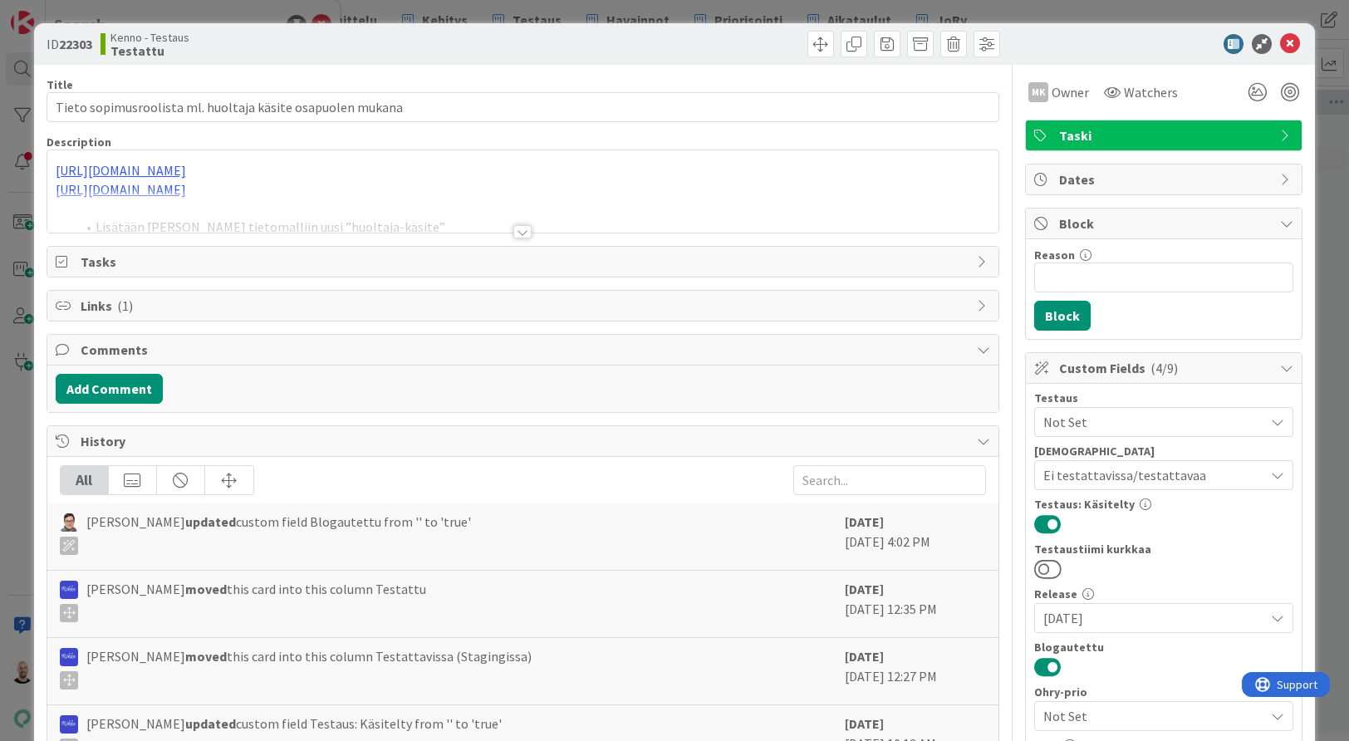
click at [520, 232] on div at bounding box center [522, 231] width 18 height 13
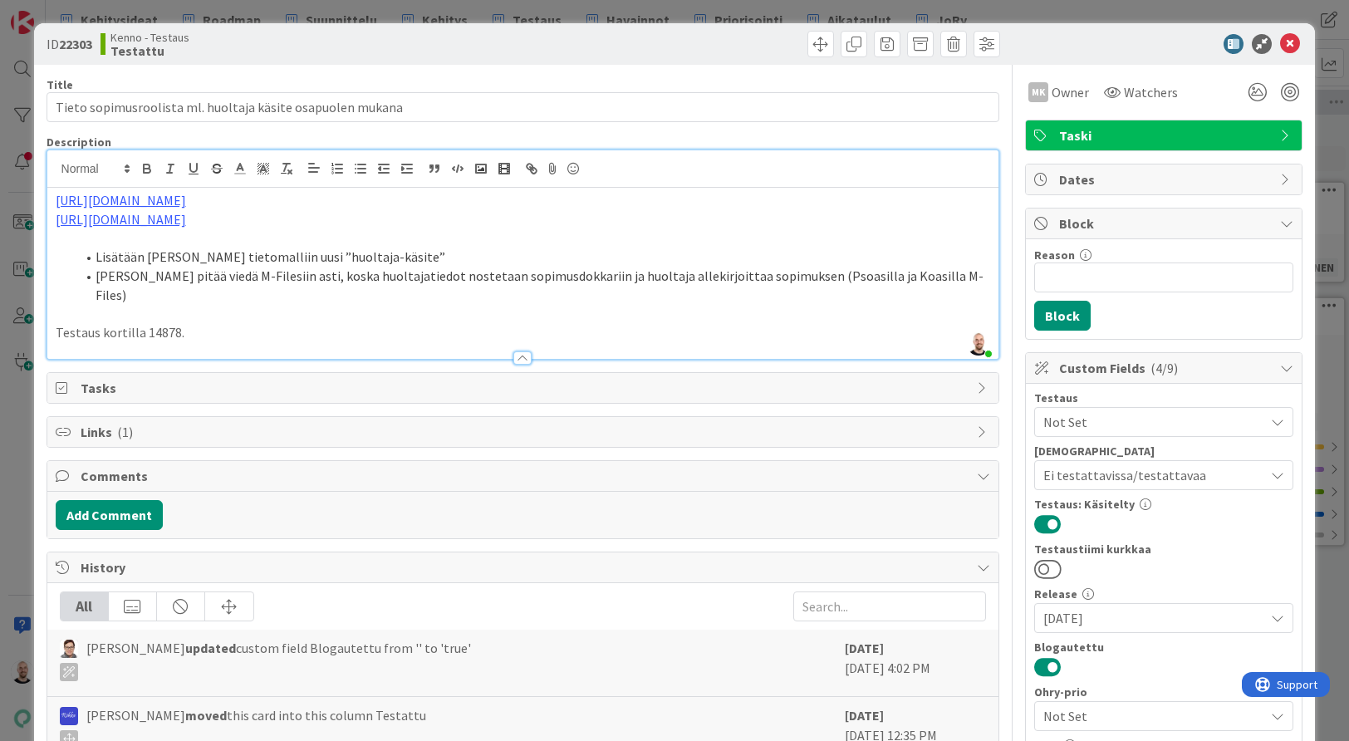
click at [16, 91] on div "ID 22303 Kenno - Testaus Testattu Title 58 / 128 Tieto sopimusroolista ml. huol…" at bounding box center [674, 370] width 1349 height 741
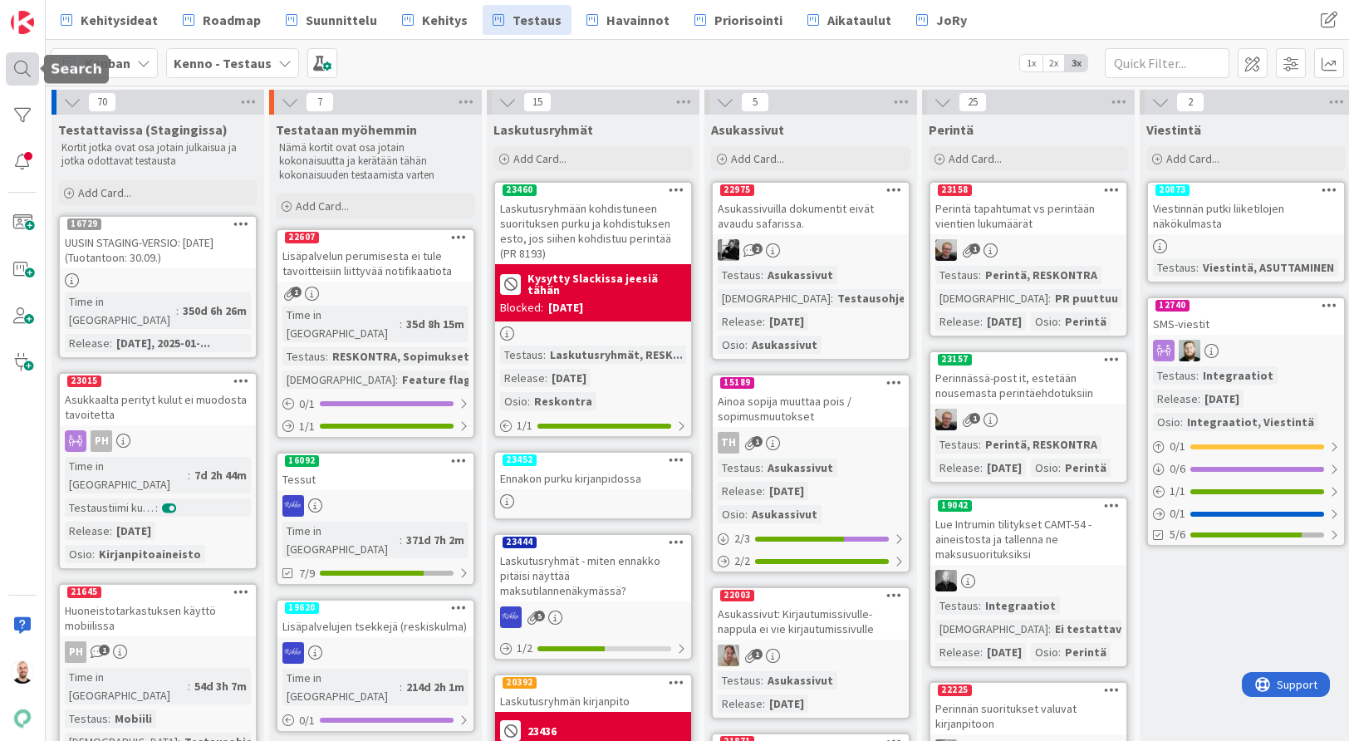
click at [21, 66] on div at bounding box center [22, 68] width 33 height 33
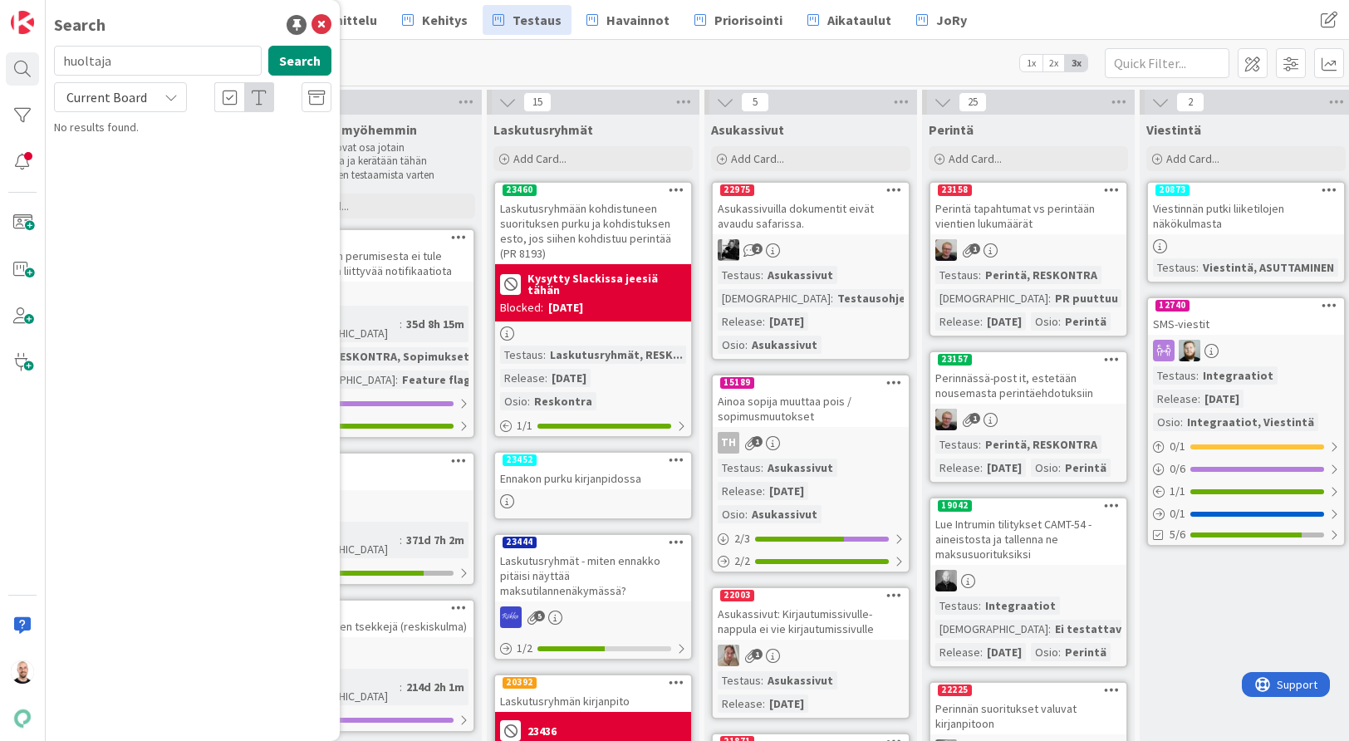
click at [135, 98] on span "Current Board" at bounding box center [106, 97] width 81 height 17
click at [130, 169] on span "All Boards" at bounding box center [149, 166] width 173 height 25
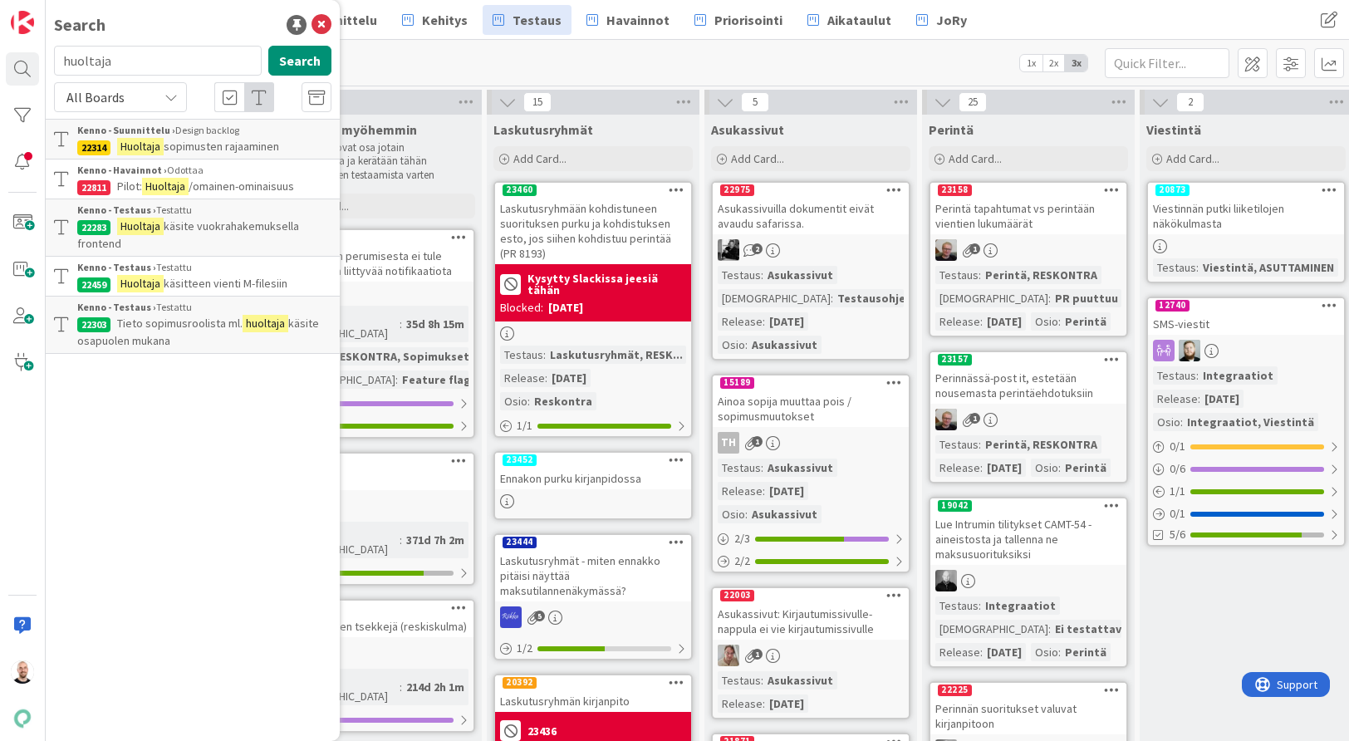
click at [213, 238] on p "Huoltaja käsite vuokrahakemuksella frontend" at bounding box center [204, 235] width 254 height 35
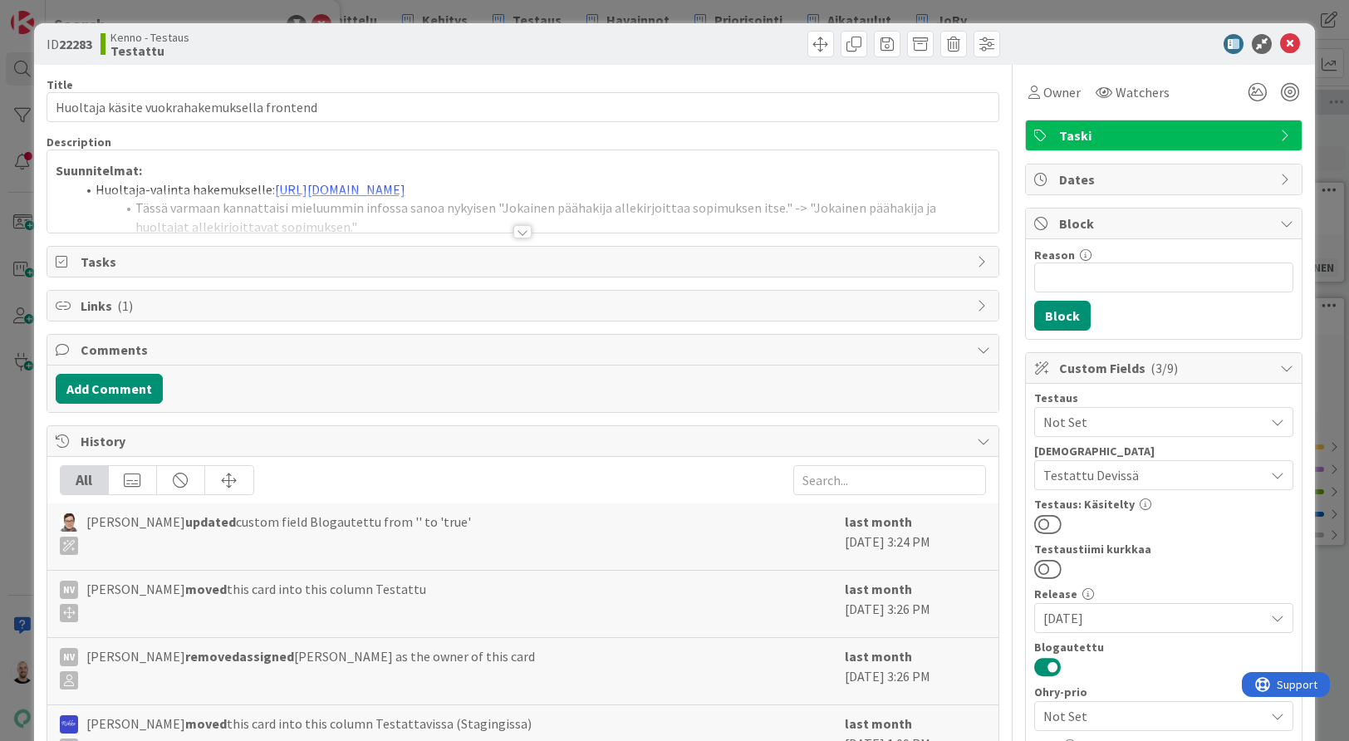
click at [520, 235] on div at bounding box center [522, 231] width 18 height 13
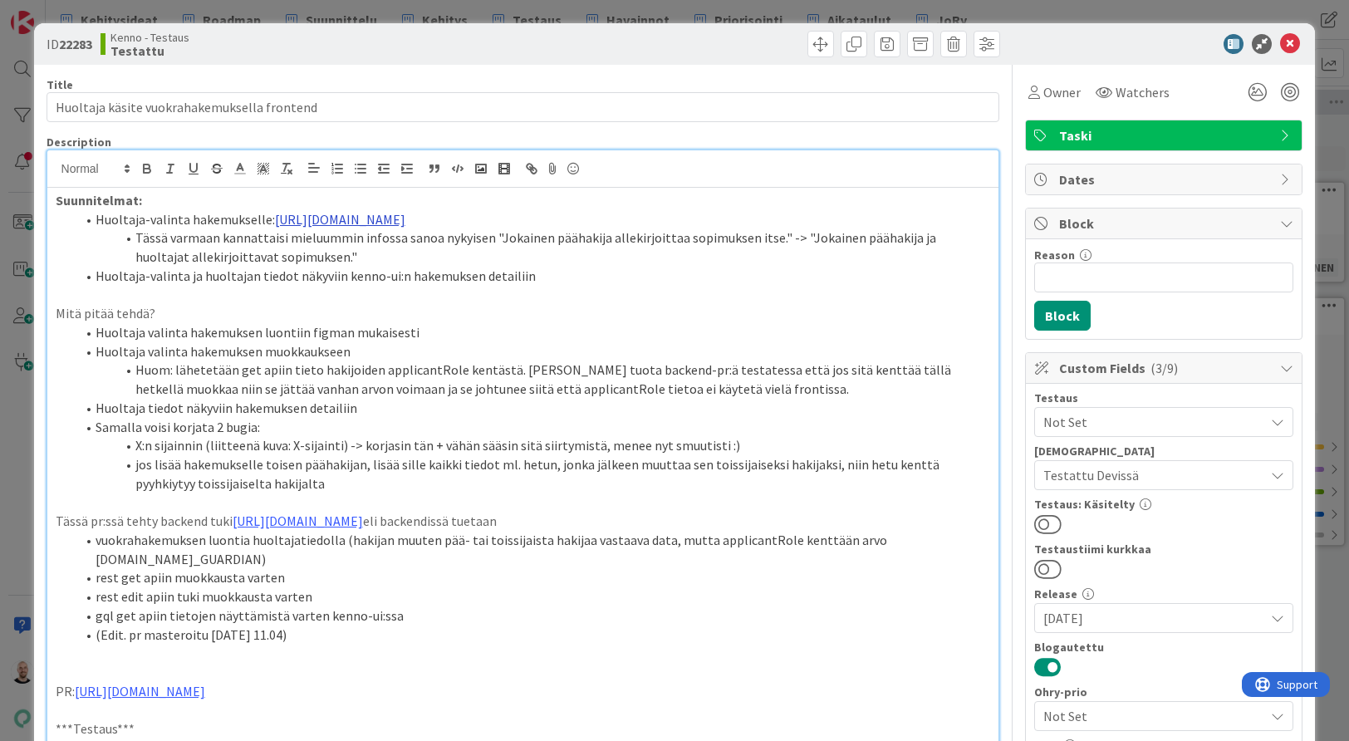
click at [405, 225] on link "https://www.figma.com/proto/s6a5s49xTLwtvQiAUjtw2K/Hakemus?page-id=0%3A1&node-i…" at bounding box center [340, 219] width 130 height 17
click at [468, 268] on link "https://www.figma.com/proto/s6a5s49xTLwtvQiAUjtw2K/Hakemus?content-scaling=fixe…" at bounding box center [497, 269] width 114 height 22
click at [780, 11] on div "ID 22283 Kenno - Testaus Testattu Title 43 / 128 Huoltaja käsite vuokrahakemuks…" at bounding box center [674, 370] width 1349 height 741
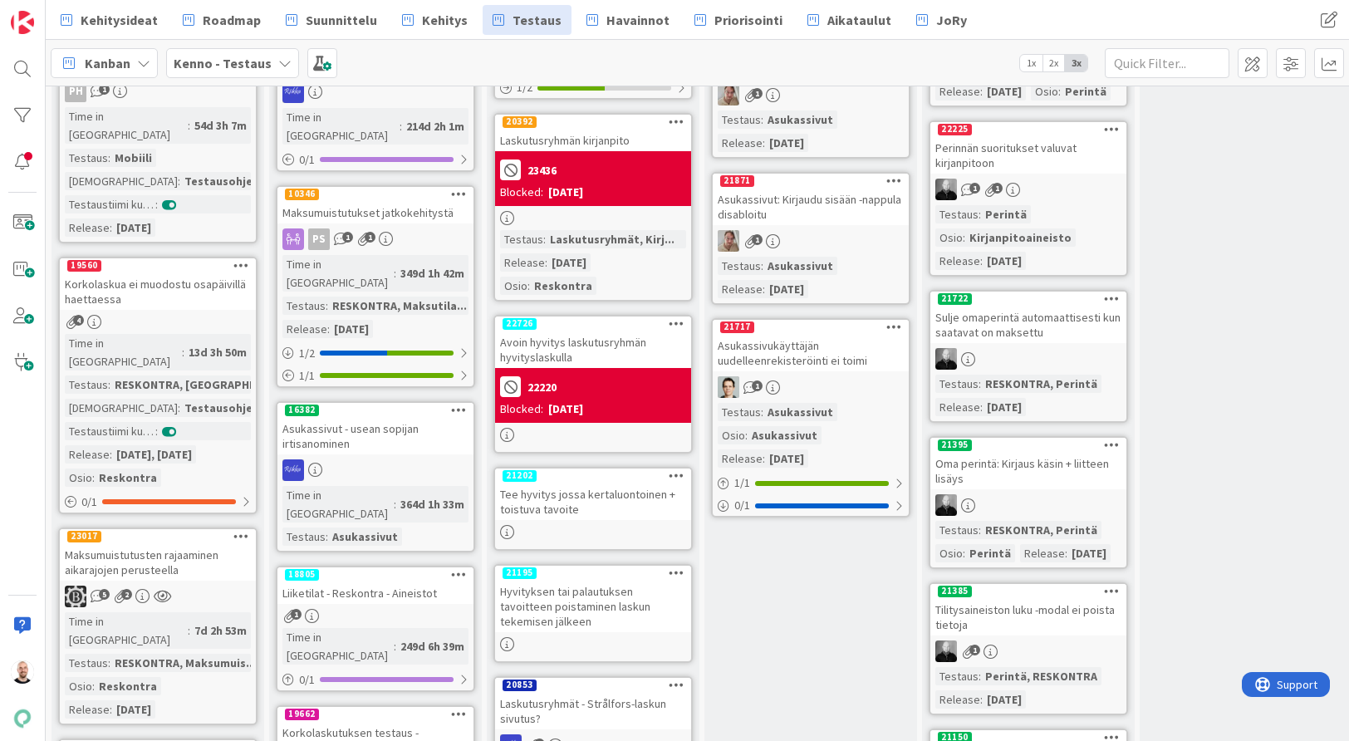
scroll to position [561, 2]
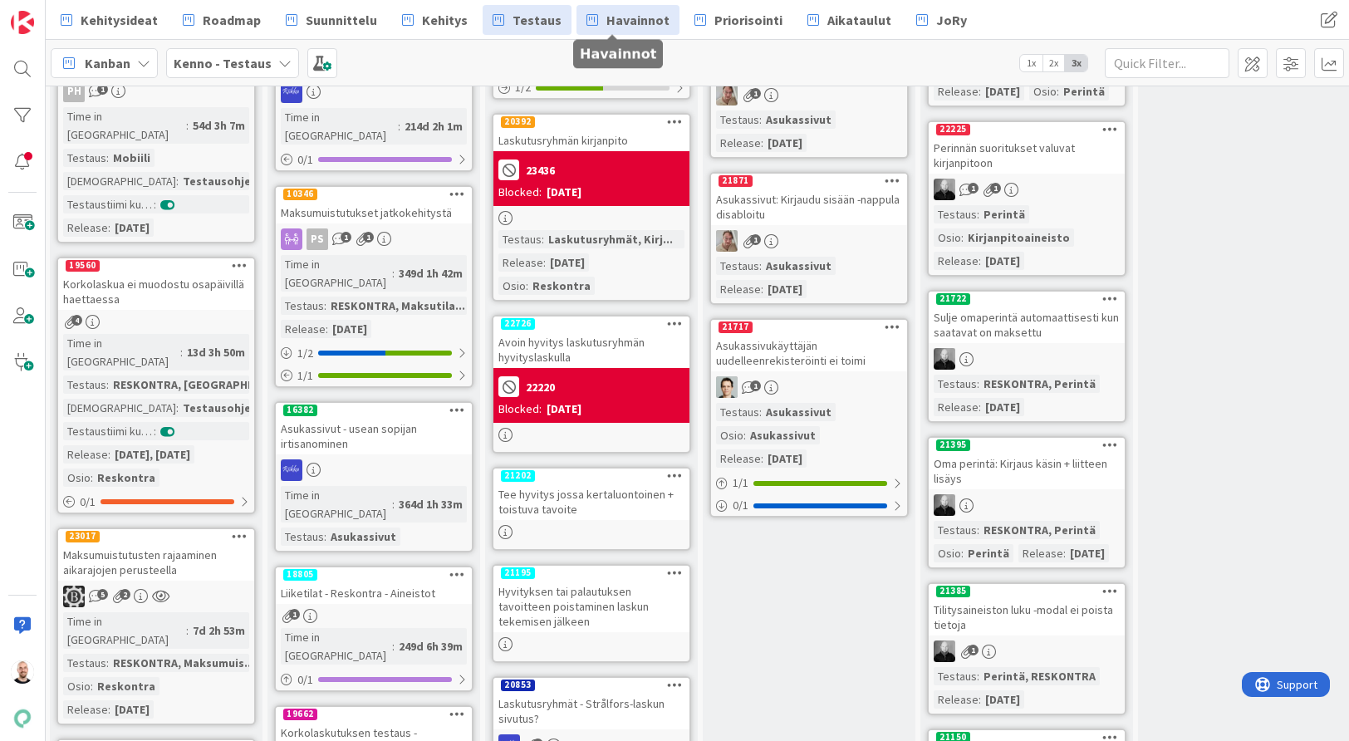
click at [606, 8] on link "Havainnot" at bounding box center [627, 20] width 103 height 30
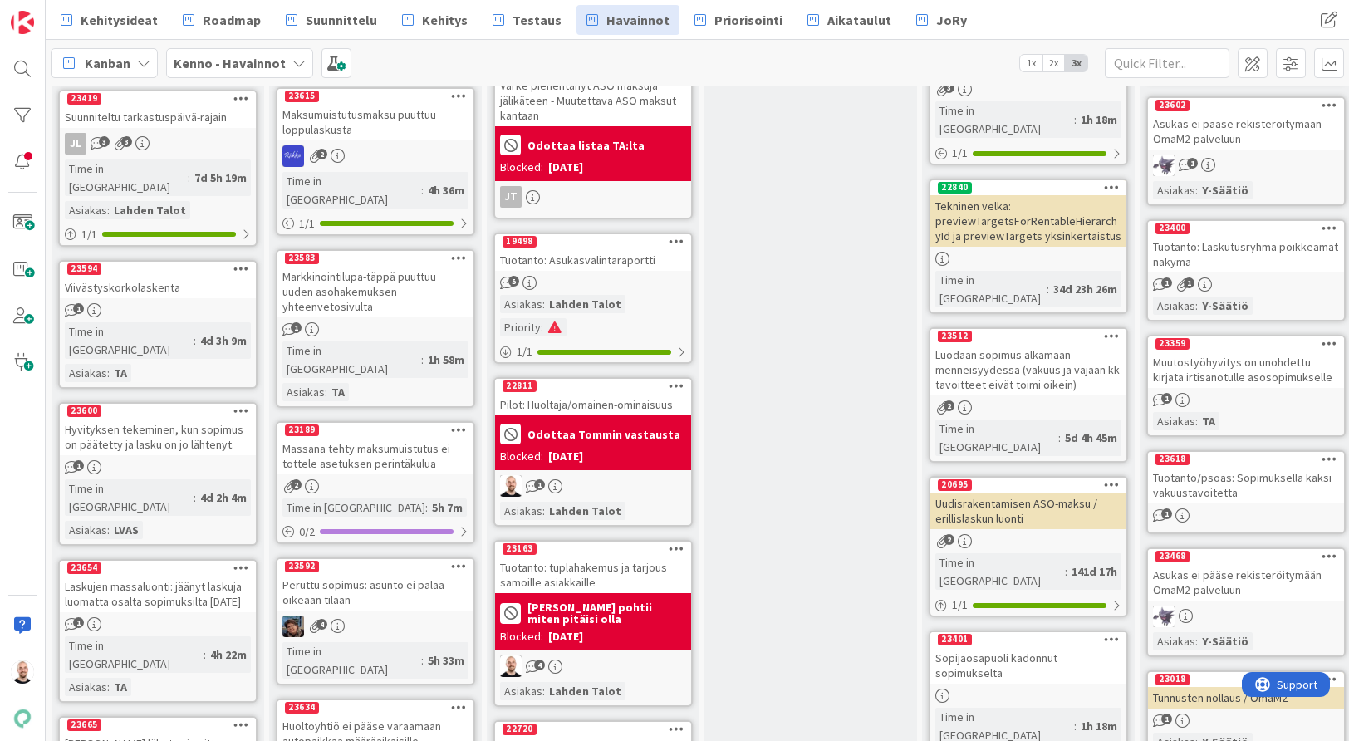
scroll to position [296, 0]
click at [620, 401] on div "Pilot: Huoltaja/omainen-ominaisuus" at bounding box center [593, 405] width 196 height 22
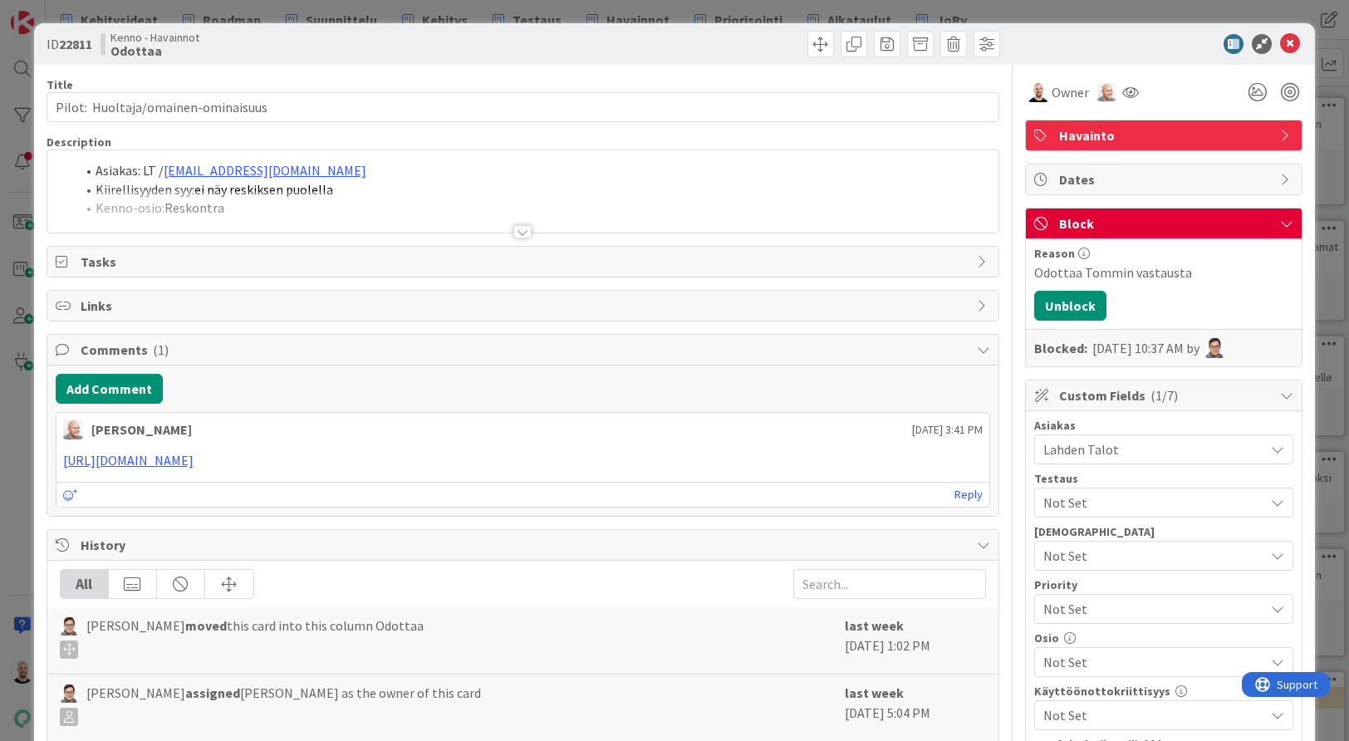
click at [528, 230] on div at bounding box center [522, 231] width 18 height 13
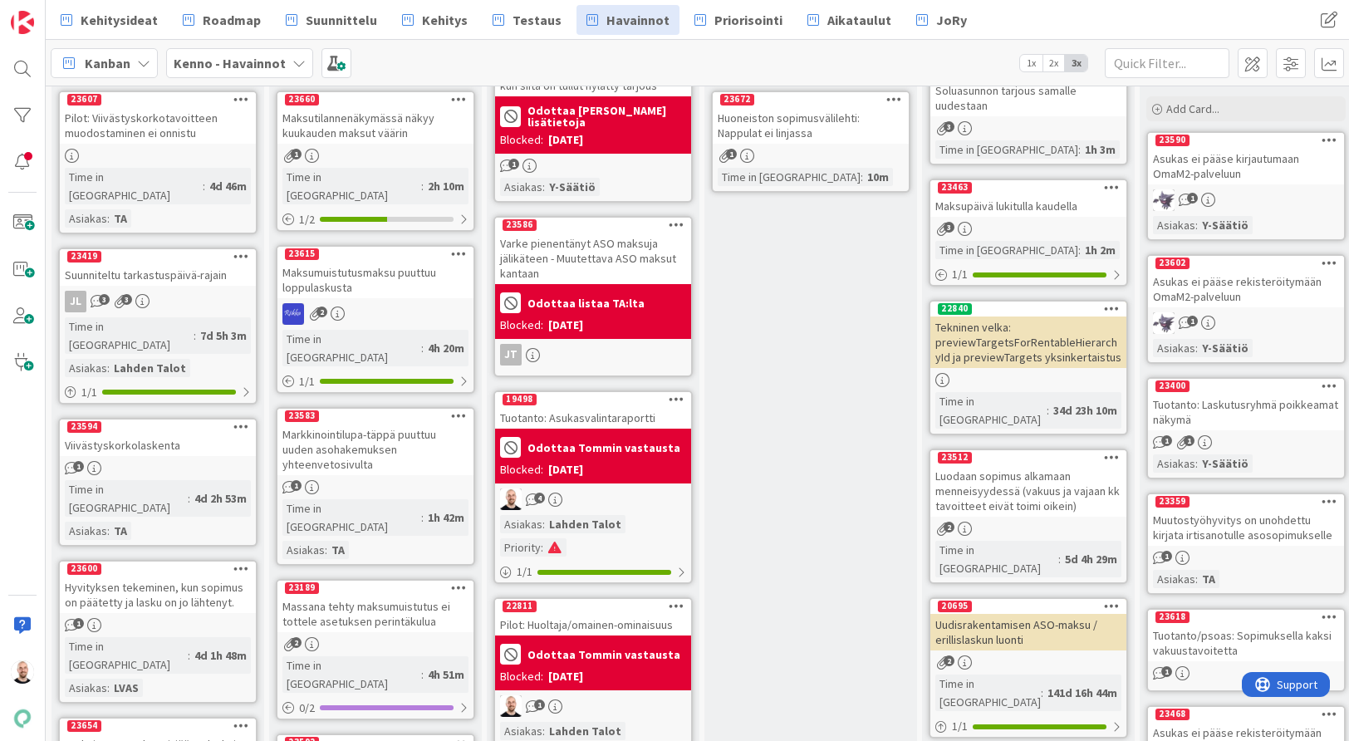
scroll to position [133, 0]
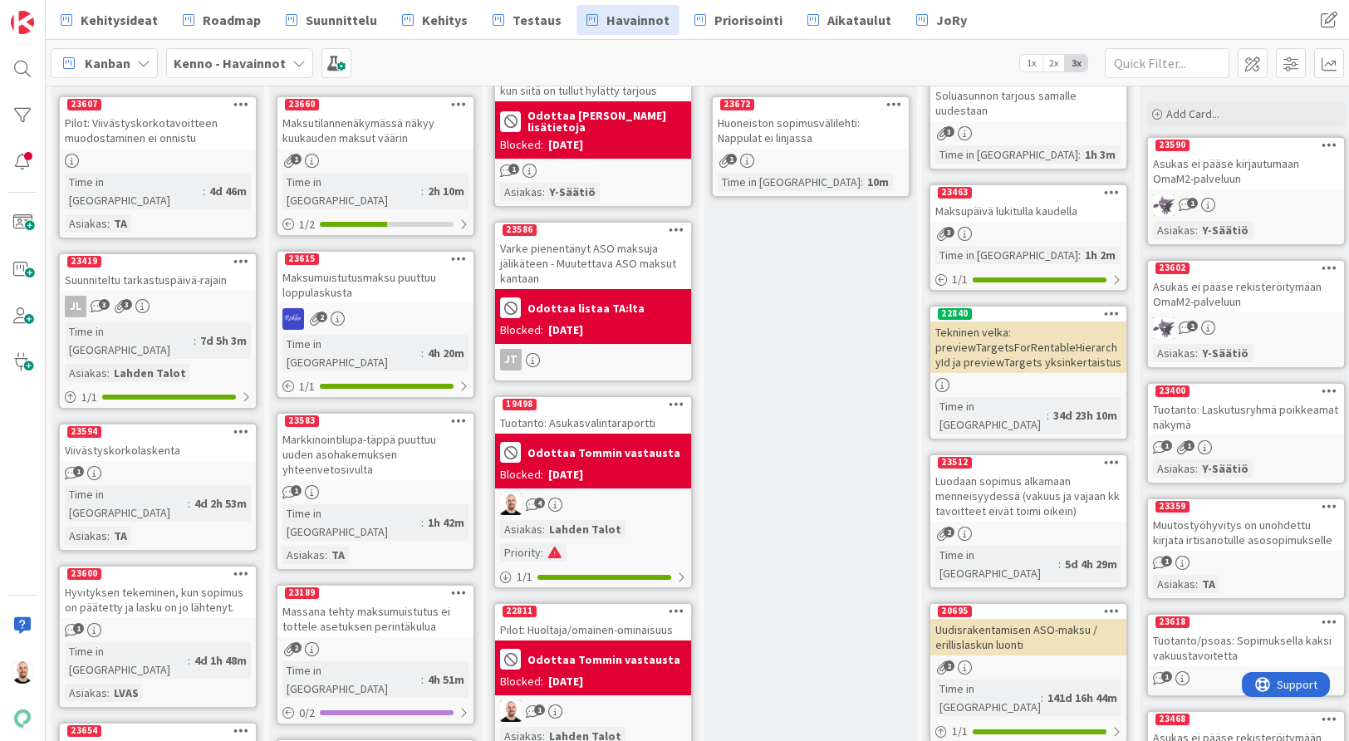
click at [589, 414] on div "Tuotanto: Asukasvalintaraportti" at bounding box center [593, 423] width 196 height 22
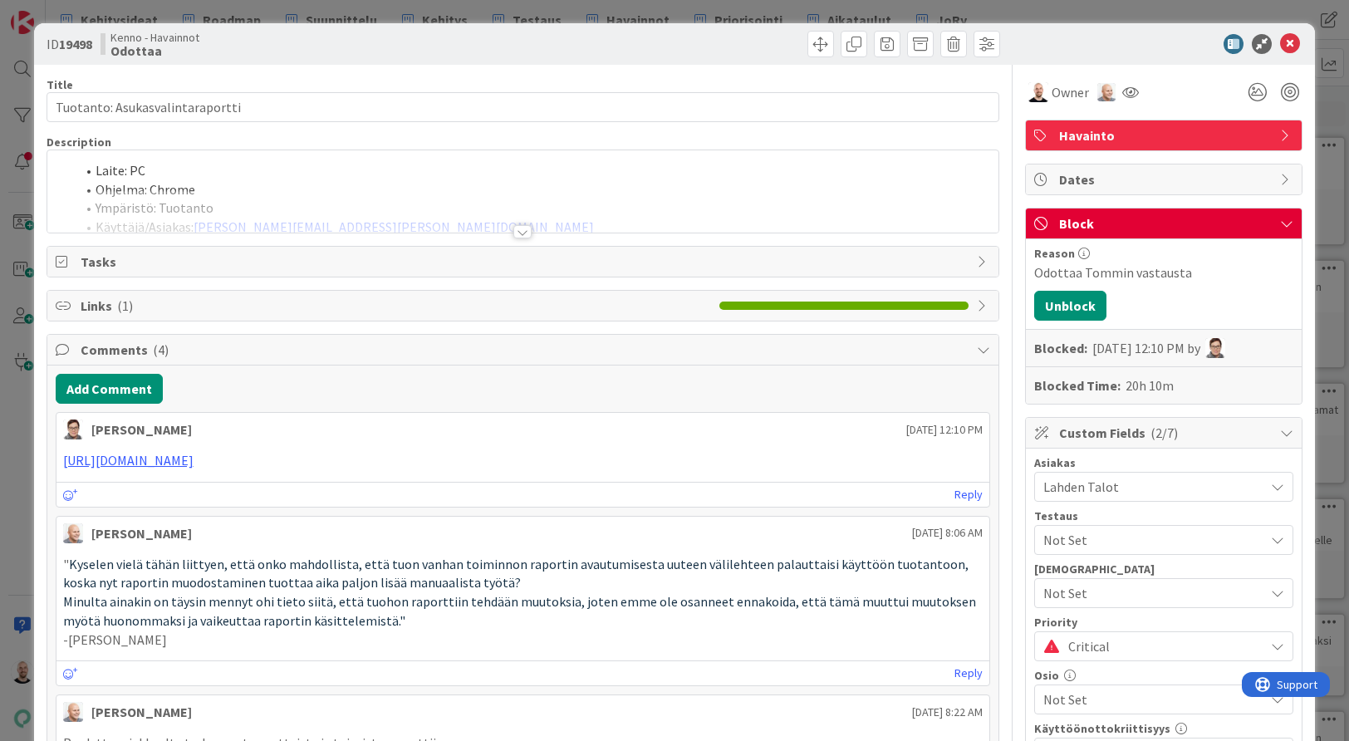
click at [524, 234] on div at bounding box center [522, 231] width 18 height 13
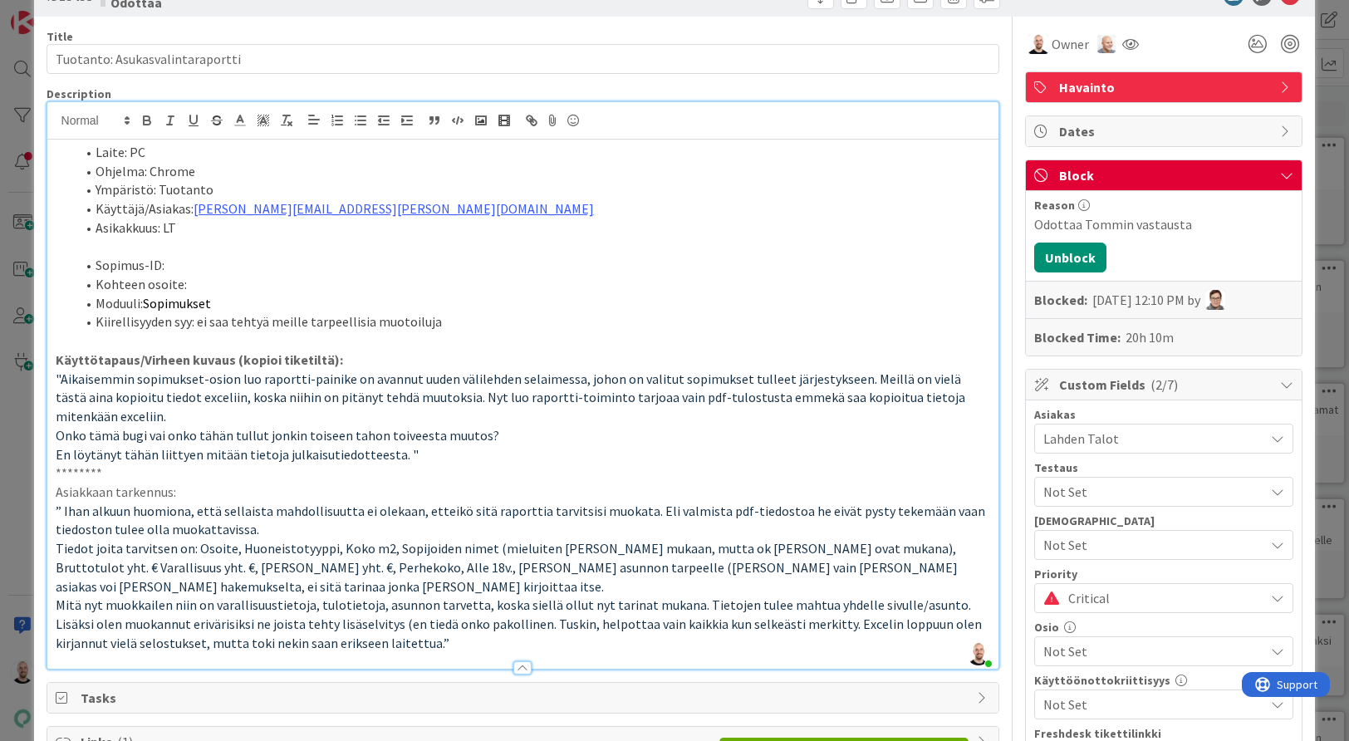
scroll to position [51, 0]
